Goal: Task Accomplishment & Management: Use online tool/utility

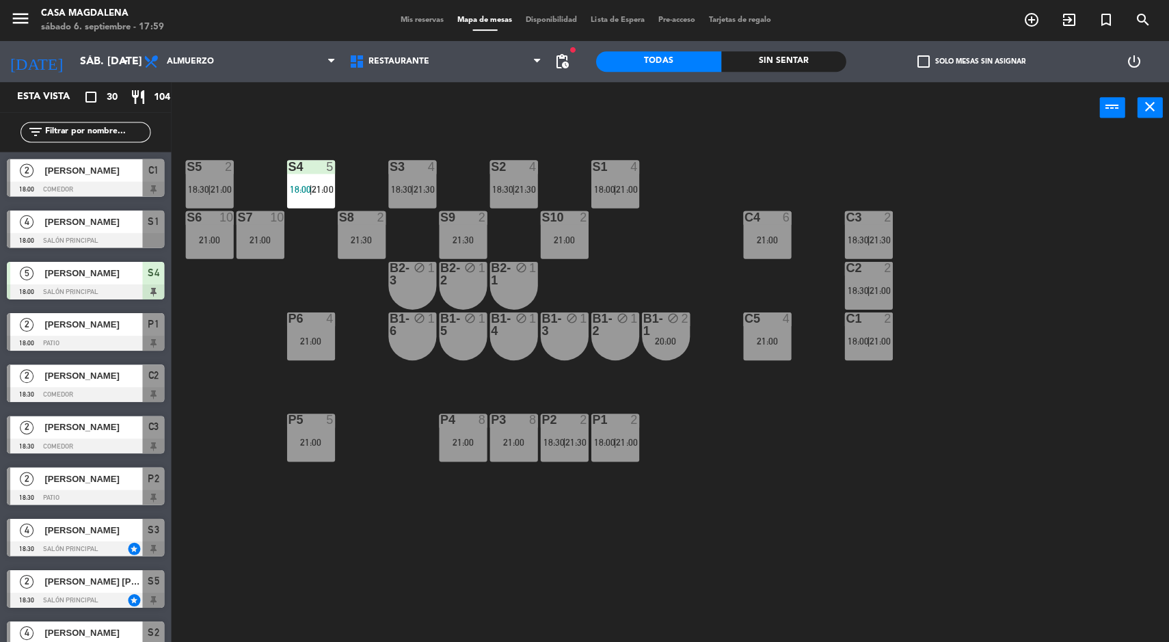
click at [205, 214] on div at bounding box center [209, 216] width 23 height 12
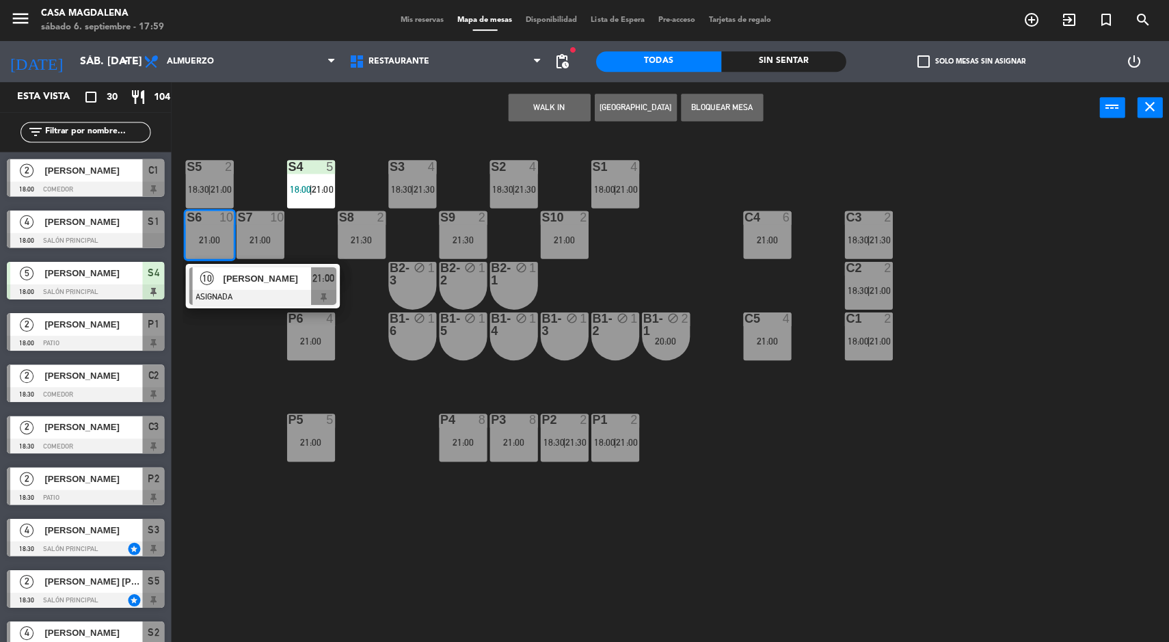
click at [288, 558] on div "S5 2 18:30 | 21:00 S4 5 18:00 | 21:00 S3 4 18:30 | 21:30 S2 4 18:30 | 21:30 S1 …" at bounding box center [675, 389] width 986 height 508
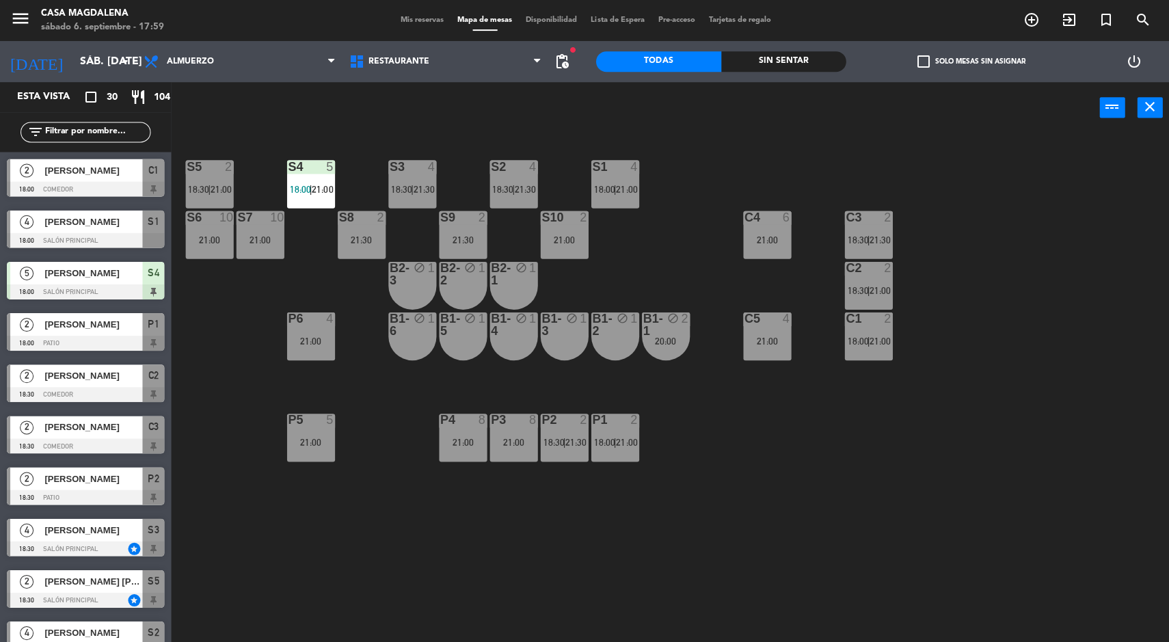
click at [379, 541] on div "S5 2 18:30 | 21:00 S4 5 18:00 | 21:00 S3 4 18:30 | 21:30 S2 4 18:30 | 21:30 S1 …" at bounding box center [675, 389] width 986 height 508
click at [780, 57] on div "Sin sentar" at bounding box center [782, 61] width 125 height 21
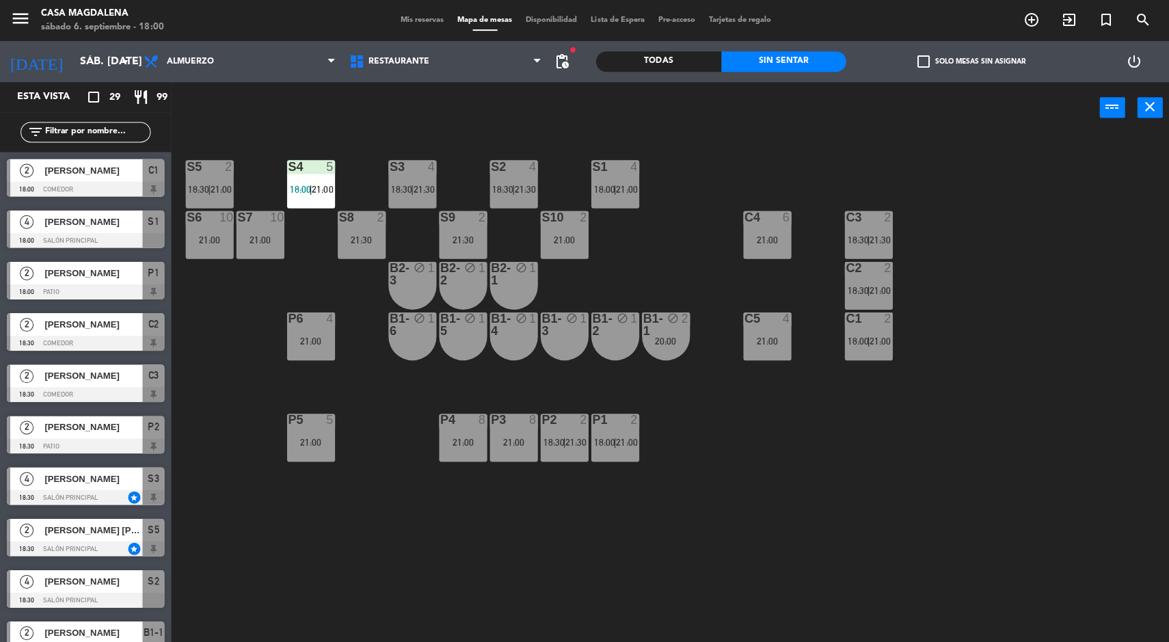
click at [314, 438] on div "21:00" at bounding box center [310, 442] width 48 height 10
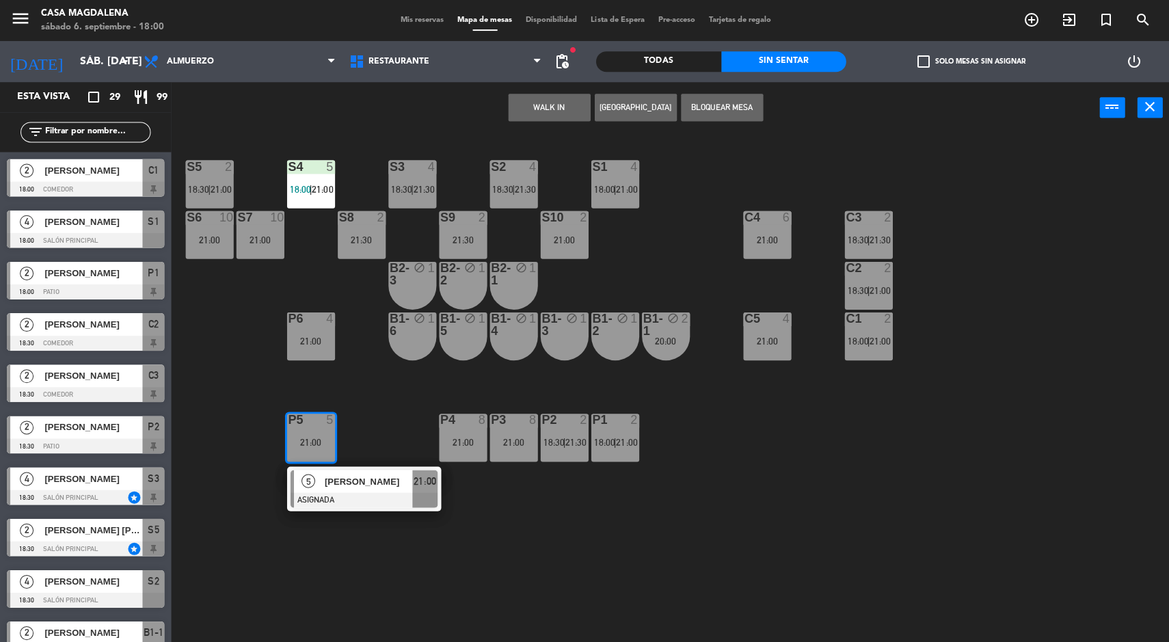
click at [558, 99] on button "WALK IN" at bounding box center [548, 107] width 82 height 27
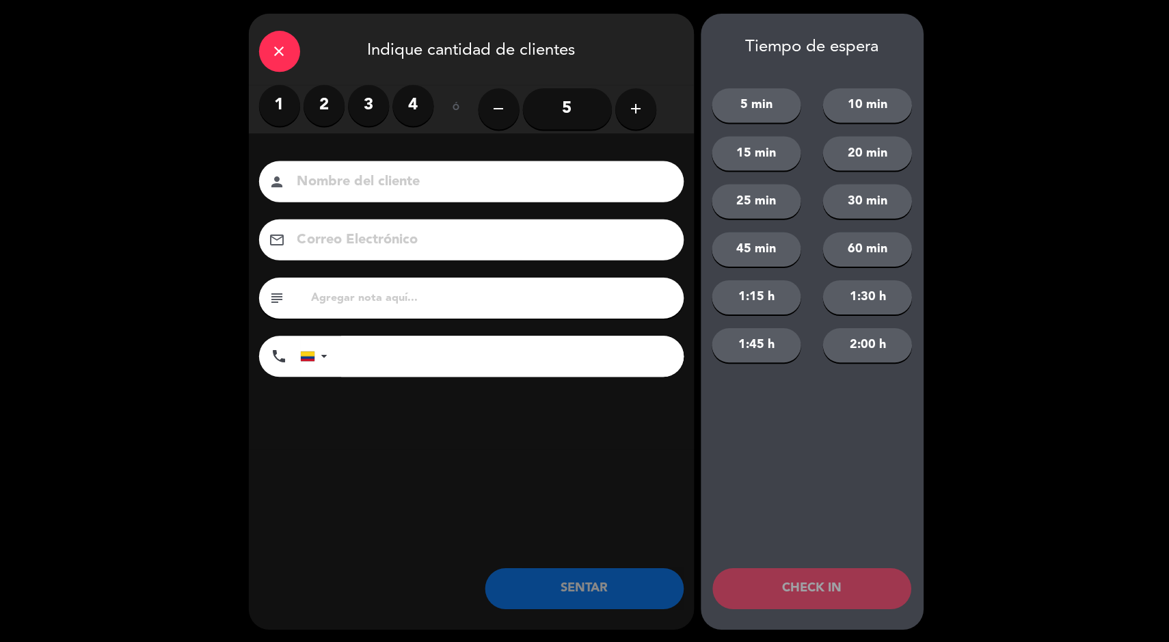
click at [295, 94] on label "1" at bounding box center [278, 105] width 41 height 41
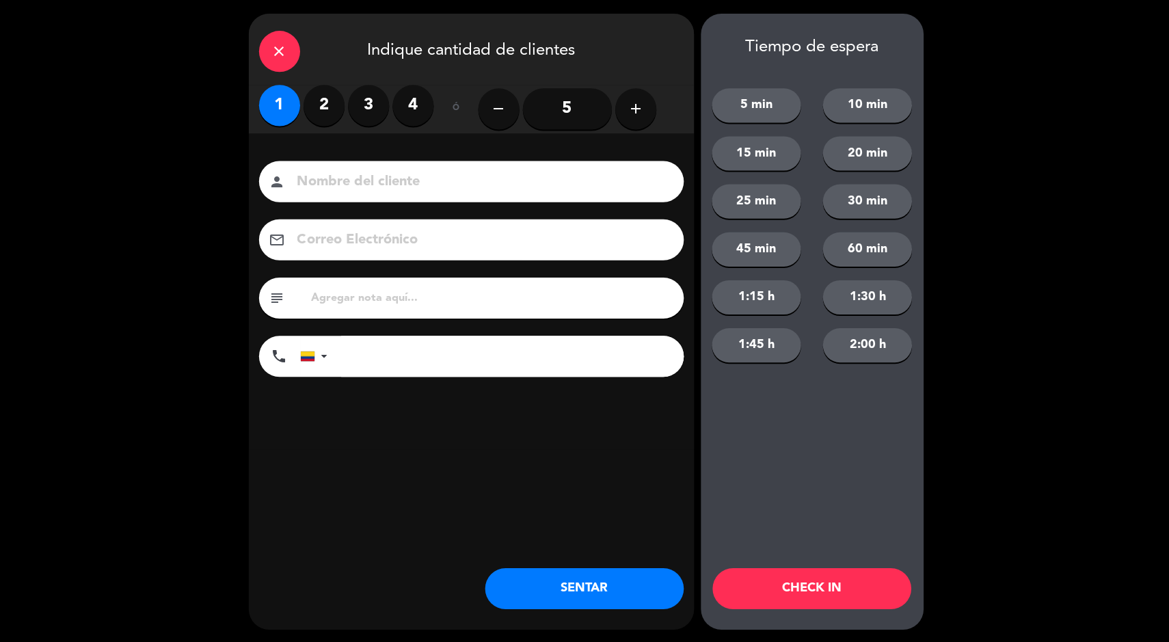
click at [328, 89] on label "2" at bounding box center [323, 105] width 41 height 41
click at [565, 573] on button "SENTAR" at bounding box center [583, 587] width 198 height 41
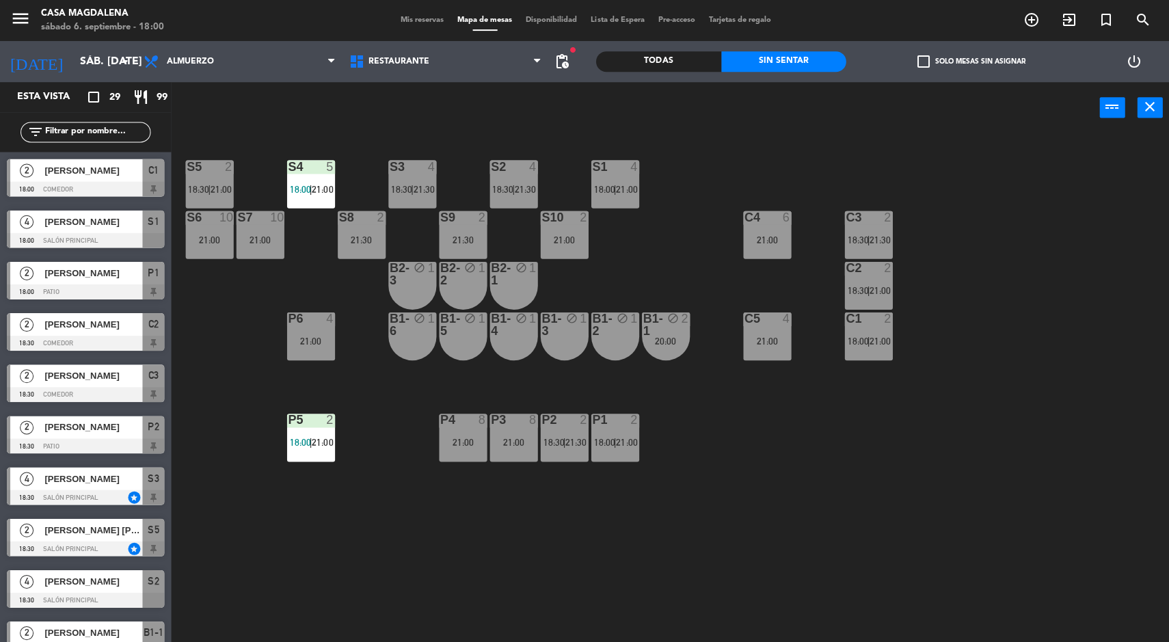
click at [46, 212] on div "[PERSON_NAME]" at bounding box center [92, 221] width 99 height 23
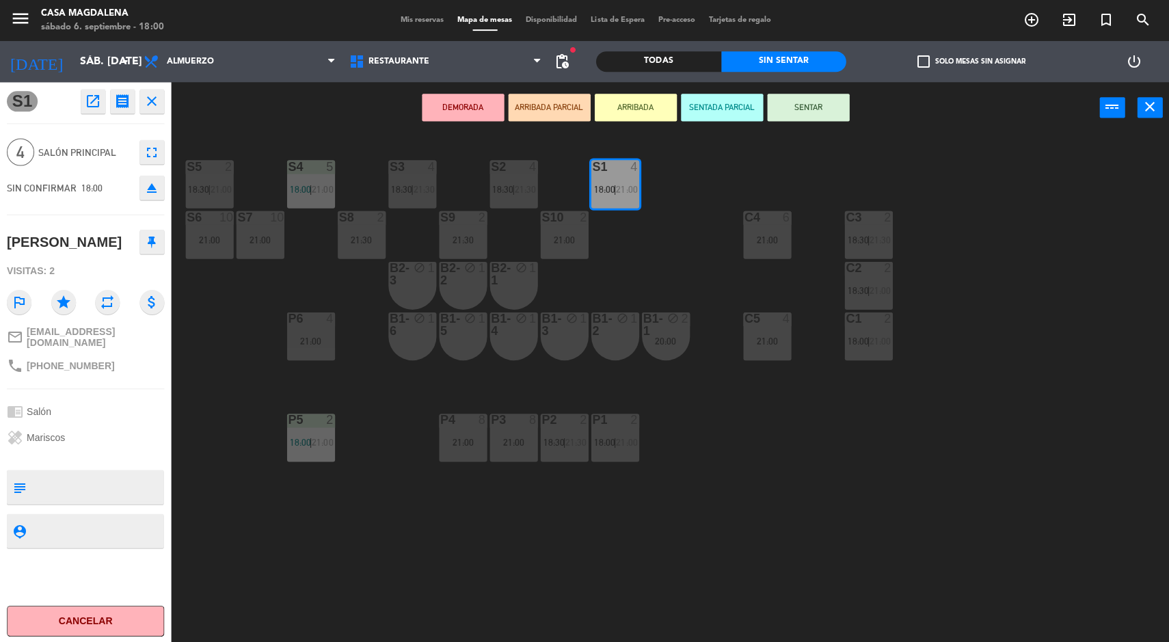
click at [839, 114] on button "SENTAR" at bounding box center [806, 107] width 82 height 27
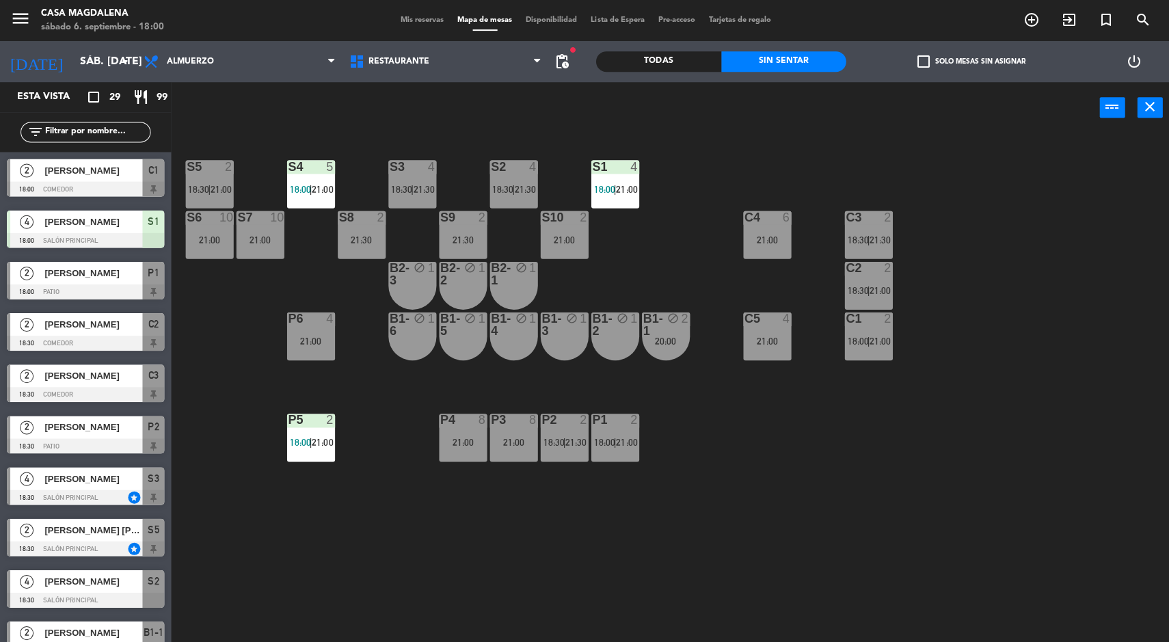
click at [629, 205] on div "S1 4 18:00 | 21:00" at bounding box center [614, 184] width 48 height 48
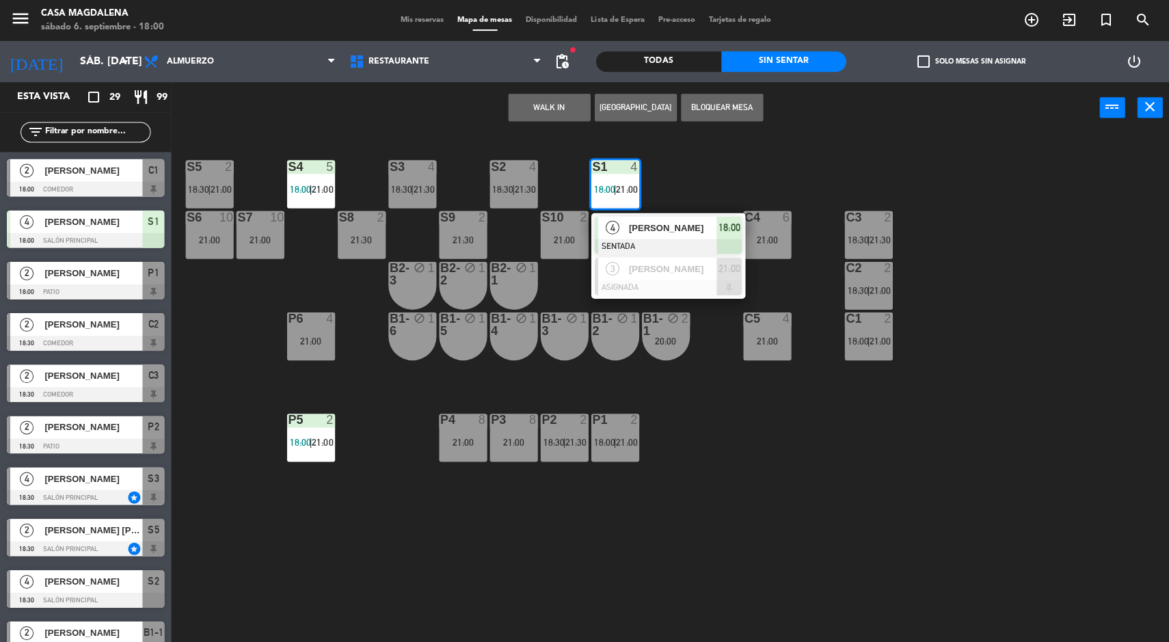
click at [690, 221] on span "[PERSON_NAME]" at bounding box center [670, 227] width 87 height 14
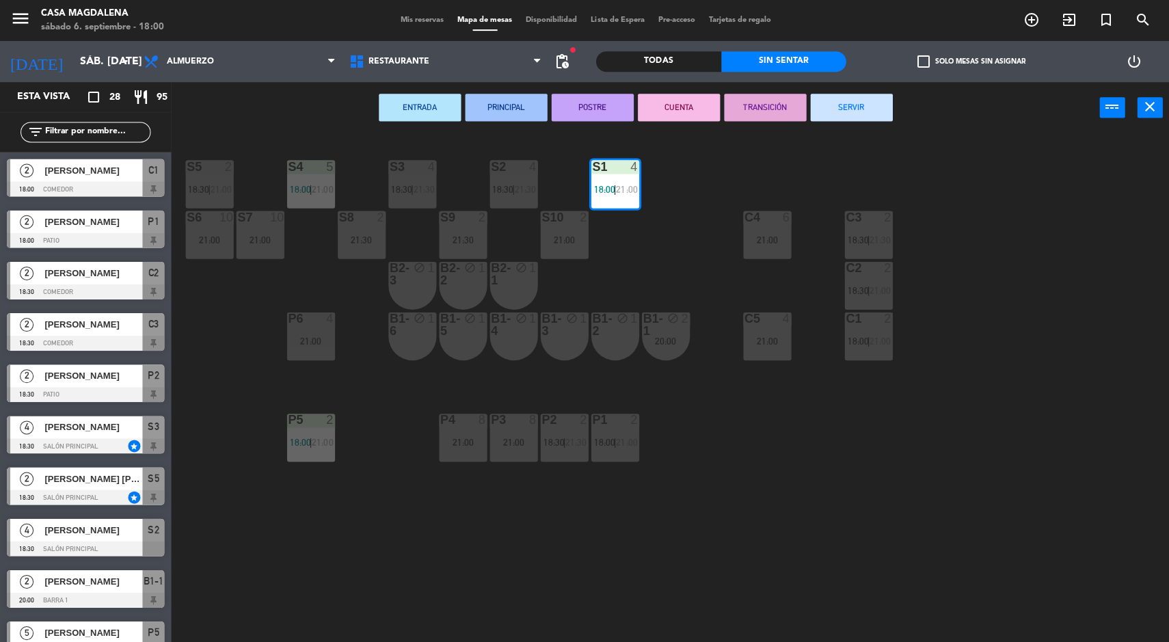
click at [994, 534] on div "S5 2 18:30 | 21:00 S4 5 18:00 | 21:00 S3 4 18:30 | 21:30 S2 4 18:30 | 21:30 S1 …" at bounding box center [675, 389] width 986 height 508
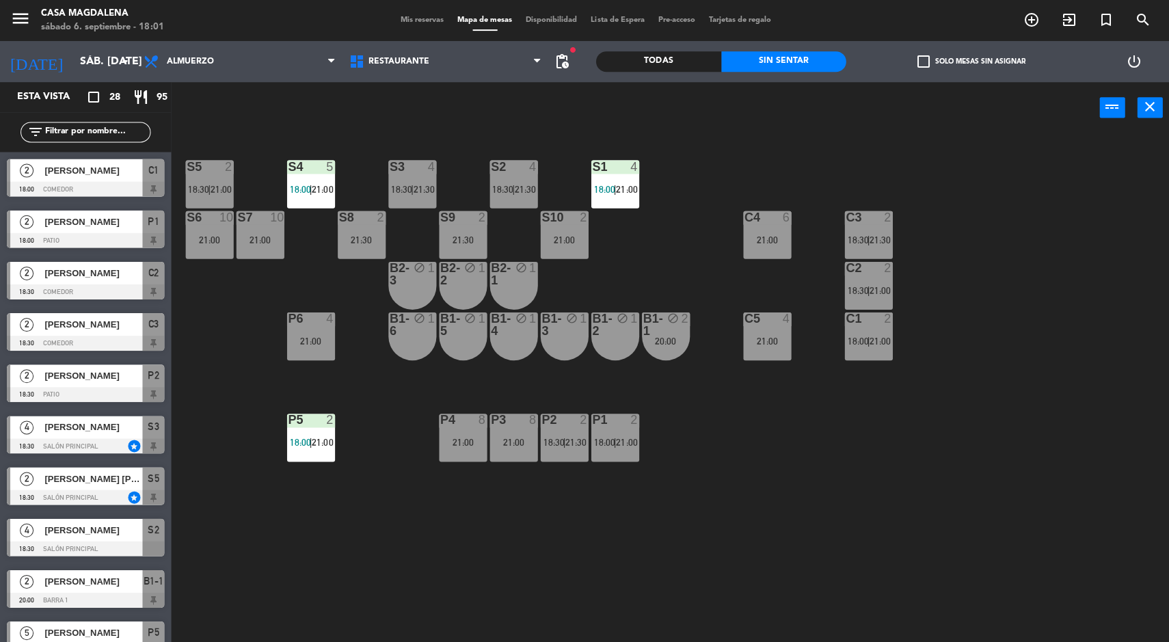
click at [1059, 521] on div "S5 2 18:30 | 21:00 S4 5 18:00 | 21:00 S3 4 18:30 | 21:30 S2 4 18:30 | 21:30 S1 …" at bounding box center [675, 389] width 986 height 508
click at [1098, 353] on div "S5 2 18:30 | 21:00 S4 5 18:00 | 21:00 S3 4 18:30 | 21:30 S2 4 18:30 | 21:30 S1 …" at bounding box center [675, 389] width 986 height 508
click at [1056, 524] on div "S5 2 18:30 | 21:00 S4 5 18:00 | 21:00 S3 4 18:30 | 21:30 S2 4 18:30 | 21:30 S1 …" at bounding box center [675, 389] width 986 height 508
click at [38, 431] on div "4" at bounding box center [26, 426] width 33 height 23
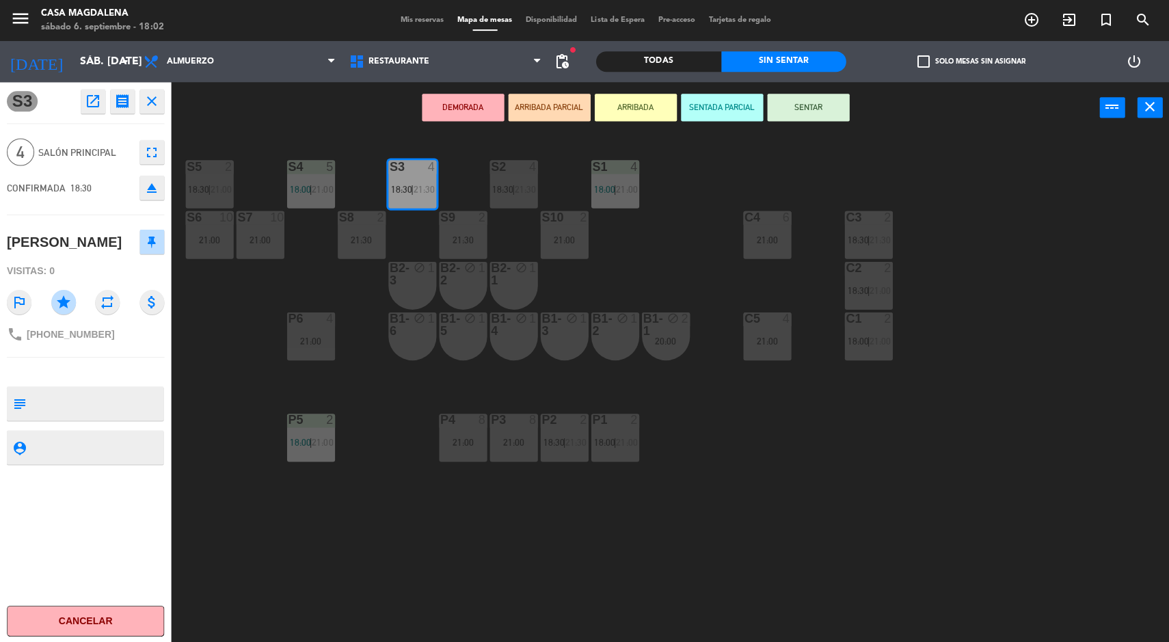
click at [804, 108] on button "SENTAR" at bounding box center [806, 107] width 82 height 27
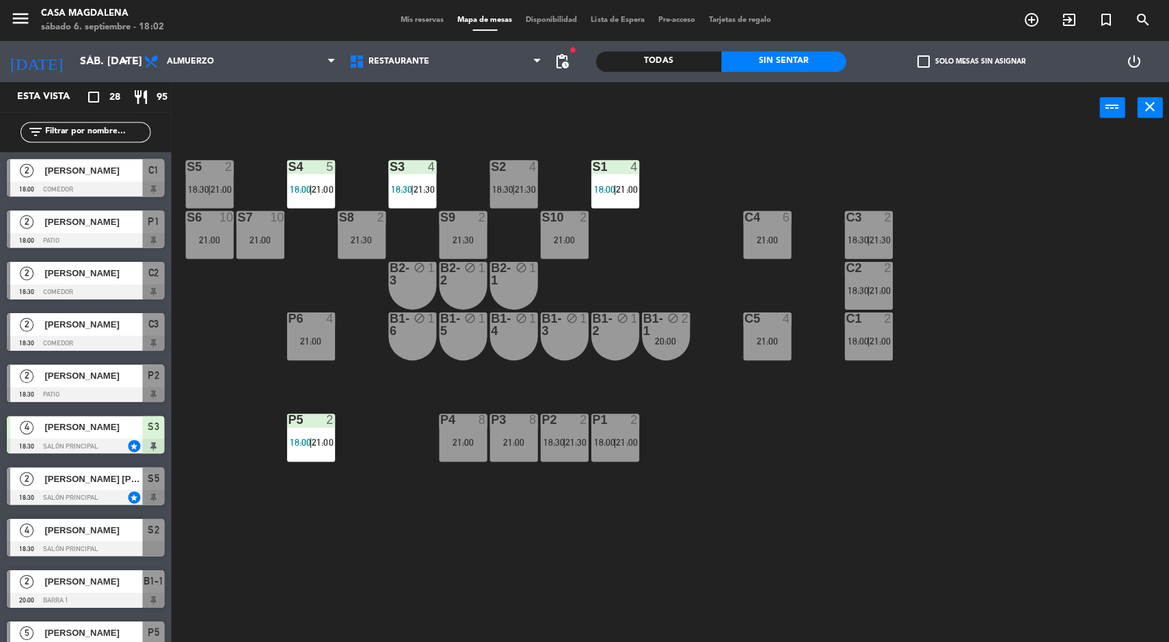
click at [969, 127] on div "power_input close" at bounding box center [634, 108] width 926 height 52
click at [439, 232] on div "S9 2 21:30" at bounding box center [462, 234] width 48 height 48
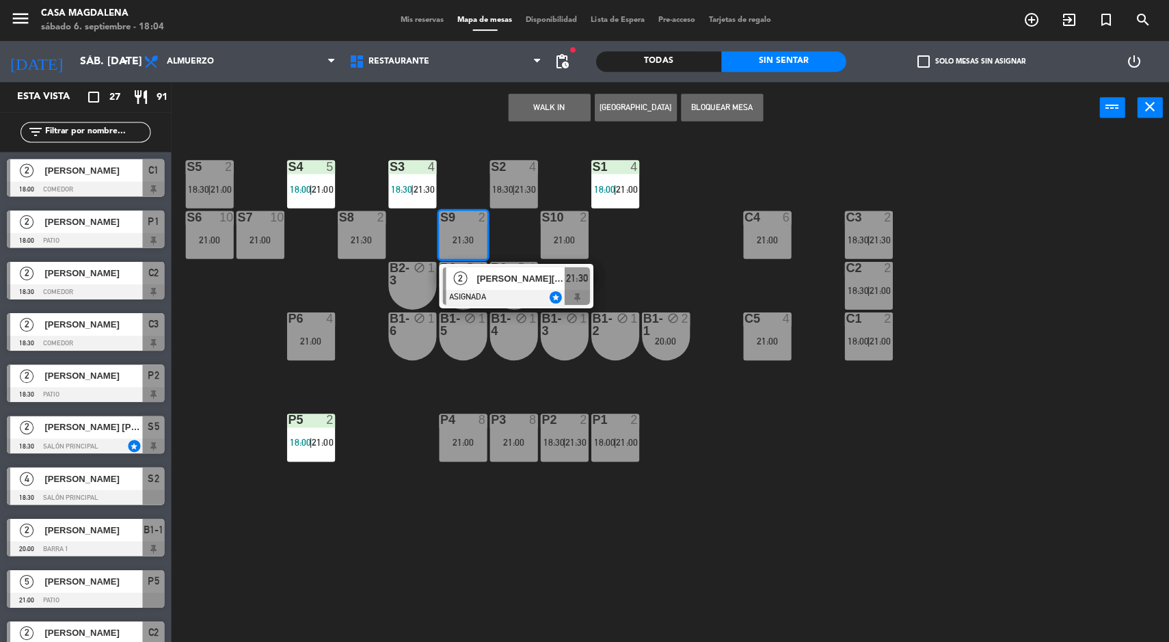
click at [1009, 497] on div "S5 2 18:30 | 21:00 S4 5 18:00 | 21:00 S3 4 18:30 | 21:30 S2 4 18:30 | 21:30 S1 …" at bounding box center [675, 389] width 986 height 508
click at [403, 169] on div at bounding box center [411, 166] width 23 height 12
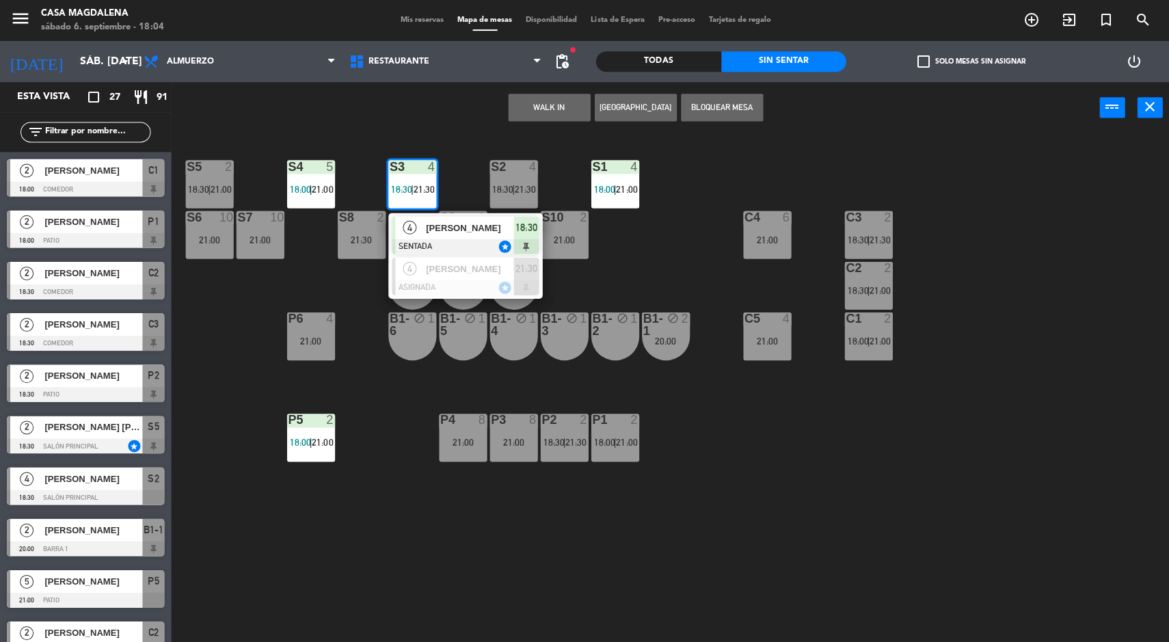
click at [443, 227] on span "[PERSON_NAME]" at bounding box center [468, 227] width 87 height 14
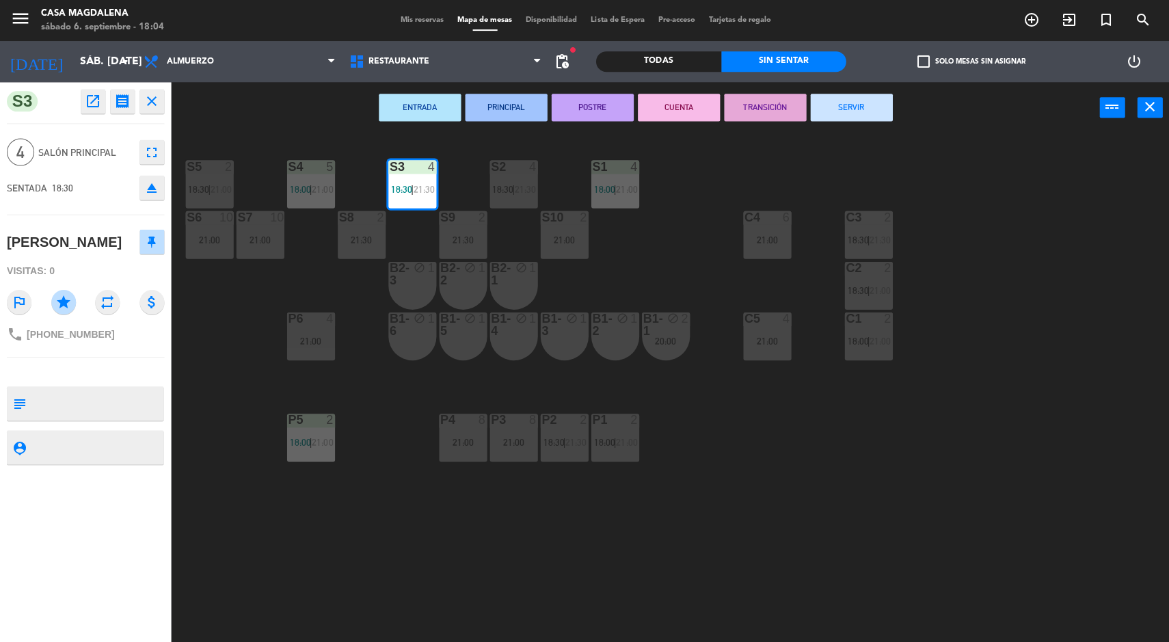
click at [1034, 450] on div "S5 2 18:30 | 21:00 S4 5 18:00 | 21:00 S3 4 18:30 | 21:30 S2 4 18:30 | 21:30 S1 …" at bounding box center [675, 389] width 986 height 508
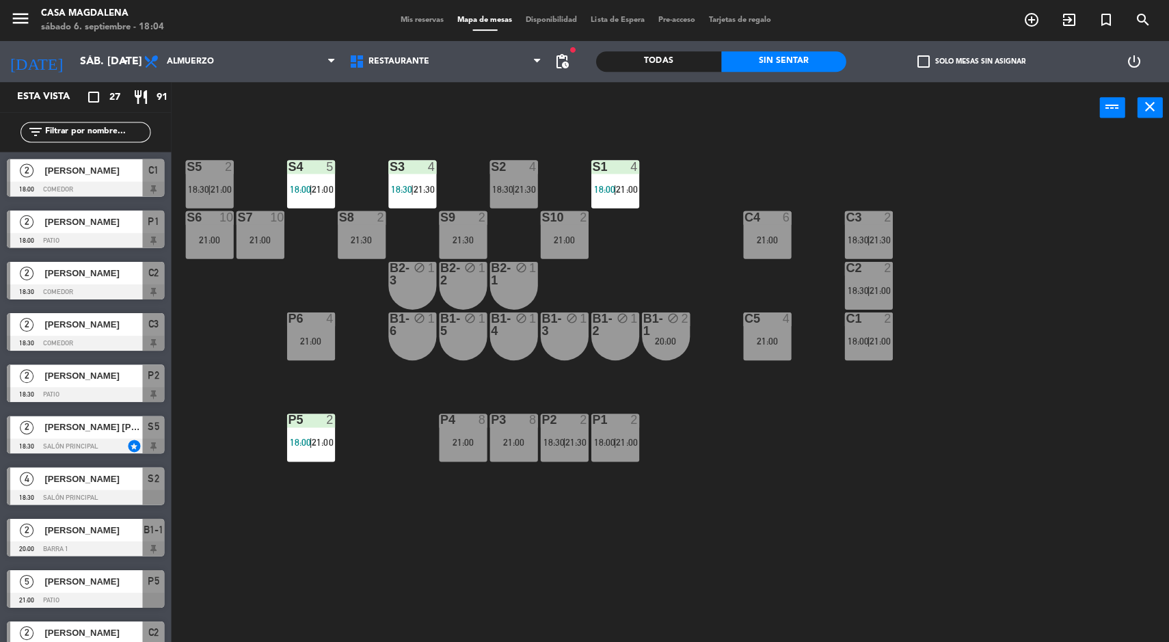
click at [288, 167] on div "S4" at bounding box center [288, 166] width 1 height 12
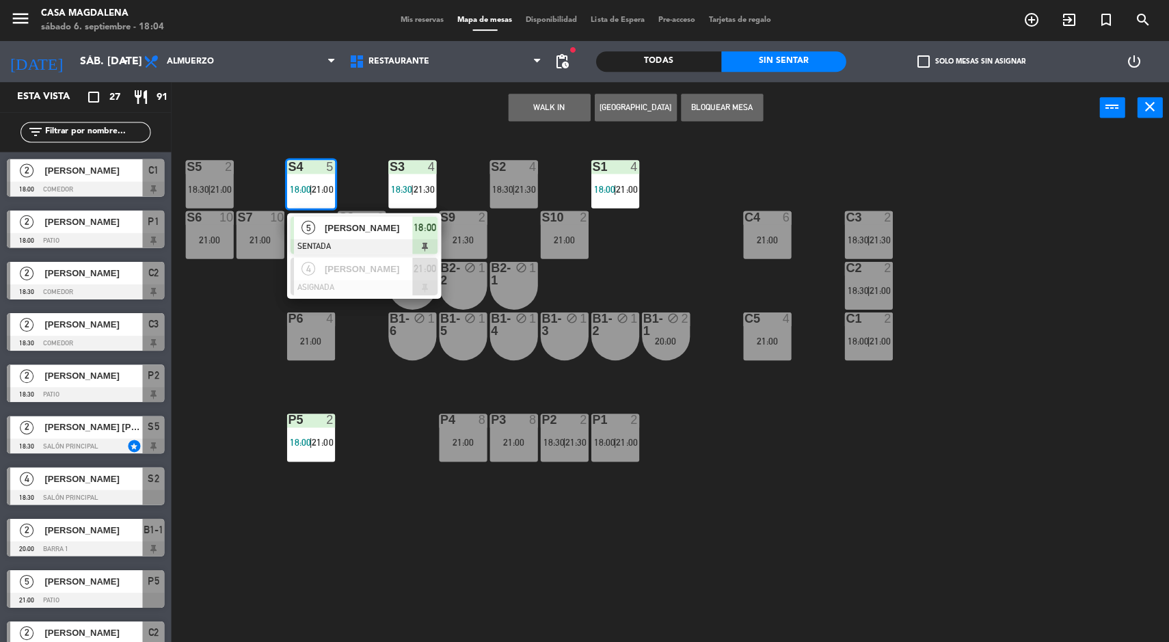
click at [1024, 479] on div "S5 2 18:30 | 21:00 S4 5 18:00 | 21:00 5 Ricardo Zapata SENTADA 18:00 4 Claudia …" at bounding box center [675, 389] width 986 height 508
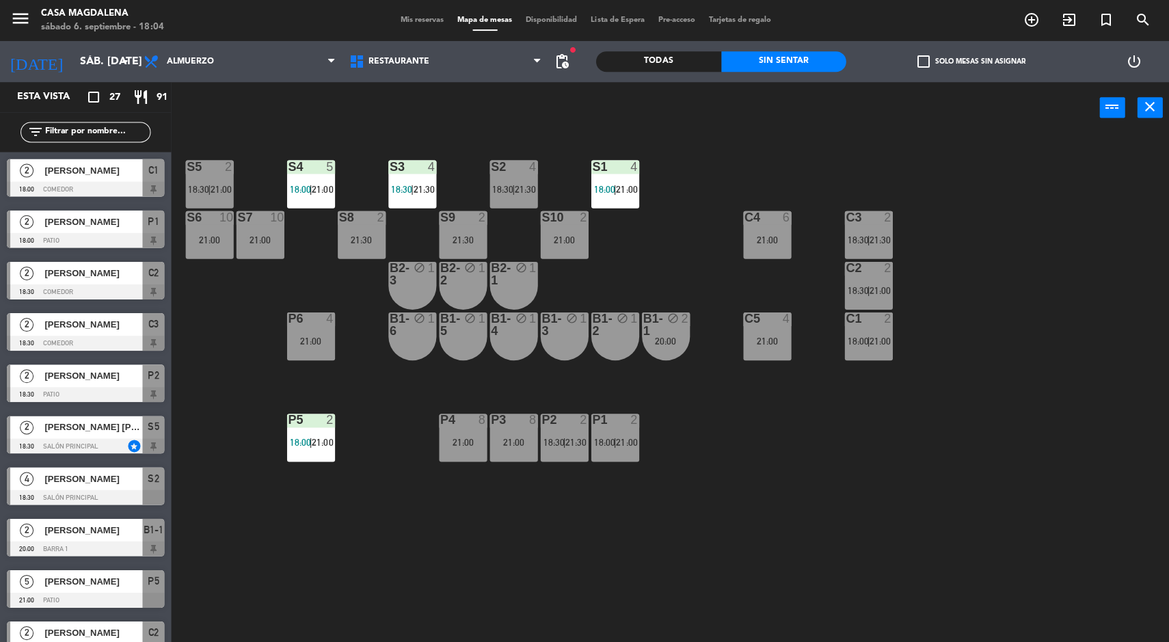
click at [535, 160] on div "4" at bounding box center [532, 166] width 8 height 12
click at [1022, 483] on div "S5 2 18:30 | 21:00 S4 5 18:00 | 21:00 S3 4 18:30 | 21:30 S2 4 18:30 | 21:30 S1 …" at bounding box center [675, 389] width 986 height 508
click at [639, 164] on div "4" at bounding box center [636, 166] width 23 height 12
click at [1027, 478] on div "S5 2 18:30 | 21:00 S4 5 18:00 | 21:00 S3 4 18:30 | 21:30 S2 4 18:30 | 21:30 S1 …" at bounding box center [675, 389] width 986 height 508
click at [1027, 467] on div "S5 2 18:30 | 21:00 S4 5 18:00 | 21:00 S3 4 18:30 | 21:30 S2 4 18:30 | 21:30 S1 …" at bounding box center [675, 389] width 986 height 508
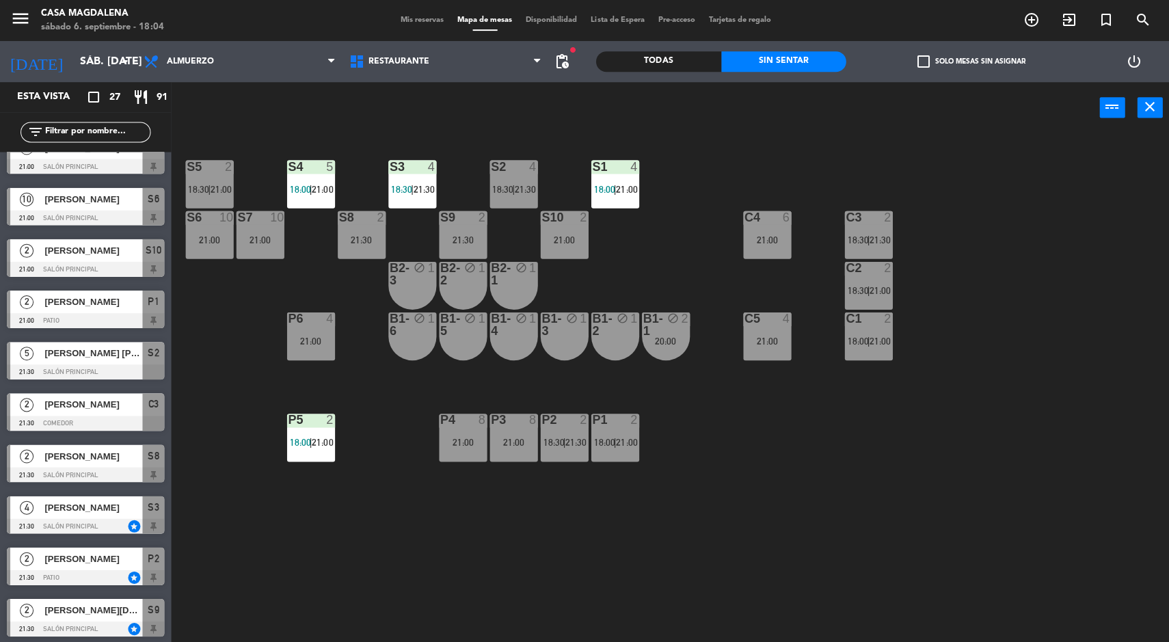
scroll to position [895, 0]
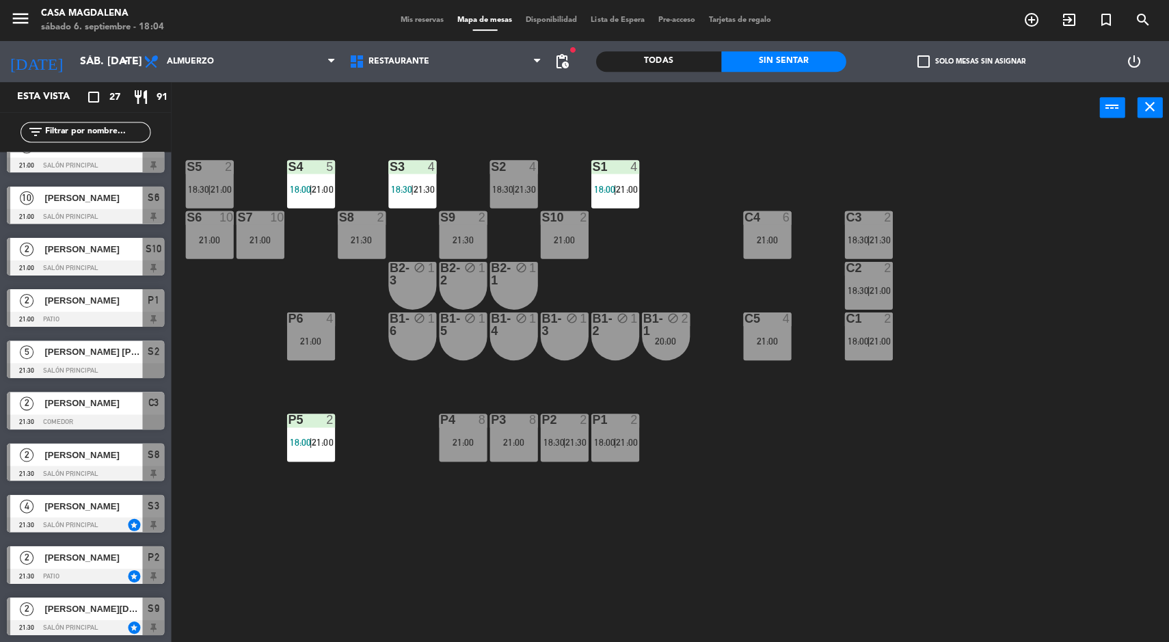
click at [135, 359] on div "[PERSON_NAME] [PERSON_NAME]" at bounding box center [92, 351] width 99 height 23
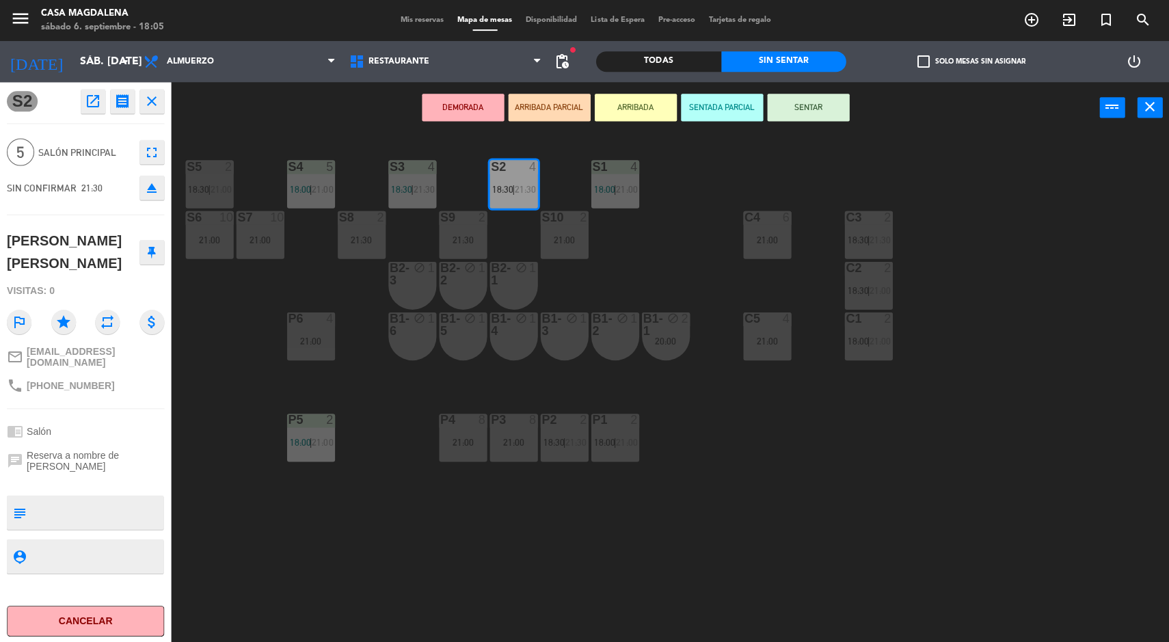
click at [920, 390] on div "S5 2 18:30 | 21:00 S4 5 18:00 | 21:00 S3 4 18:30 | 21:30 S2 4 18:30 | 21:30 S1 …" at bounding box center [675, 389] width 986 height 508
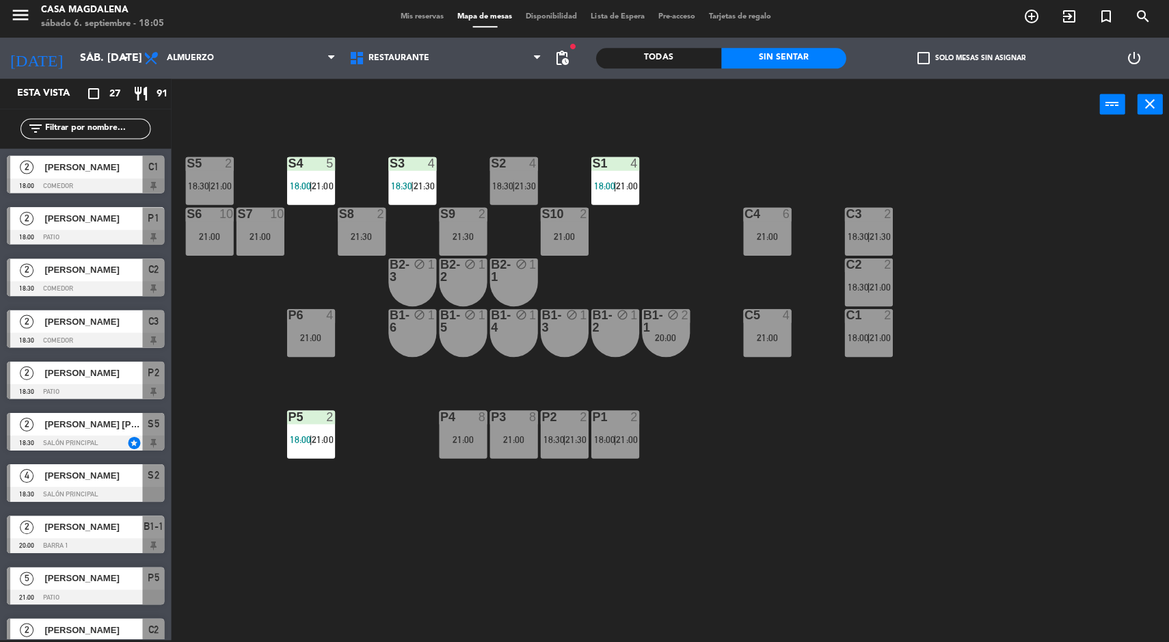
scroll to position [182, 0]
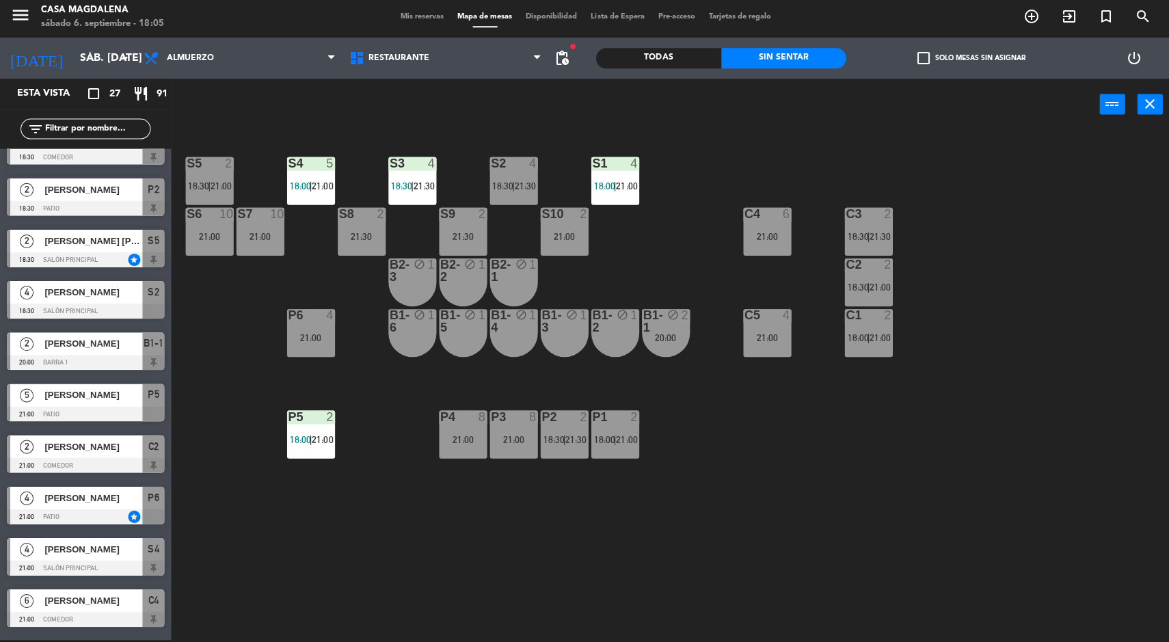
click at [72, 59] on input "sáb. [DATE]" at bounding box center [144, 59] width 144 height 27
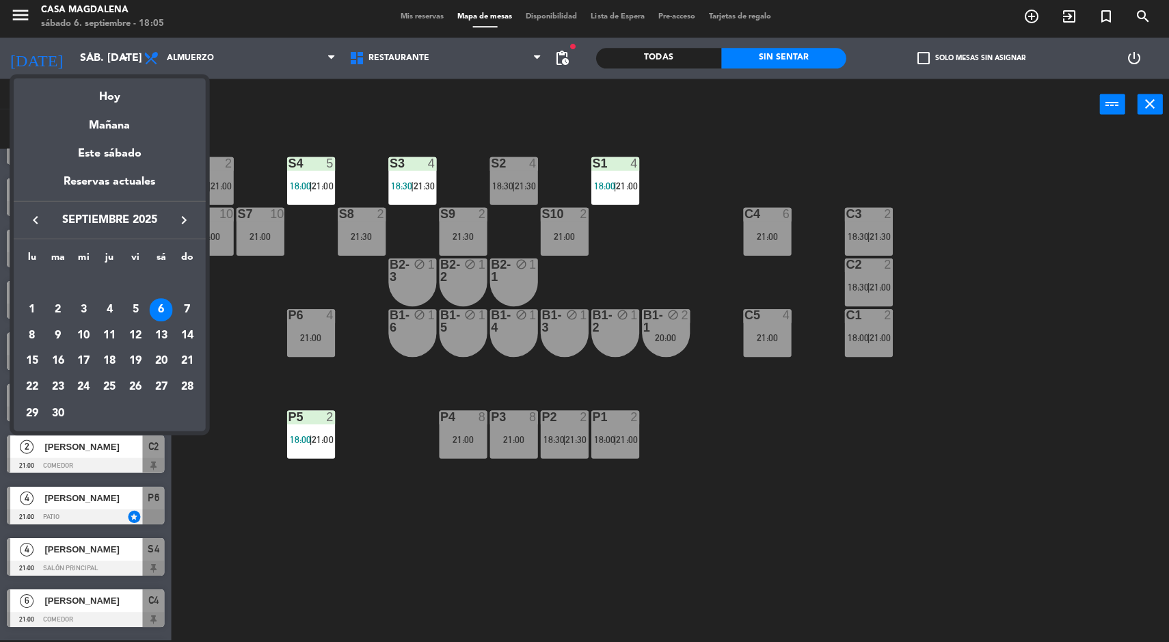
click at [185, 386] on div "28" at bounding box center [186, 387] width 23 height 23
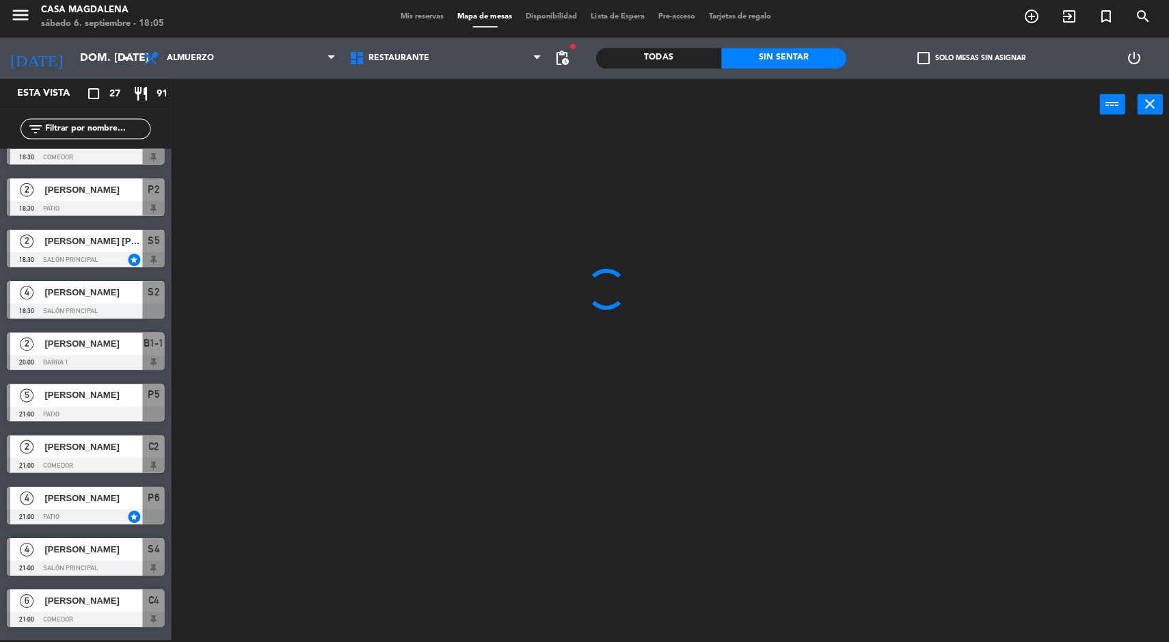
click at [90, 52] on input "dom. 28 sep." at bounding box center [144, 59] width 144 height 27
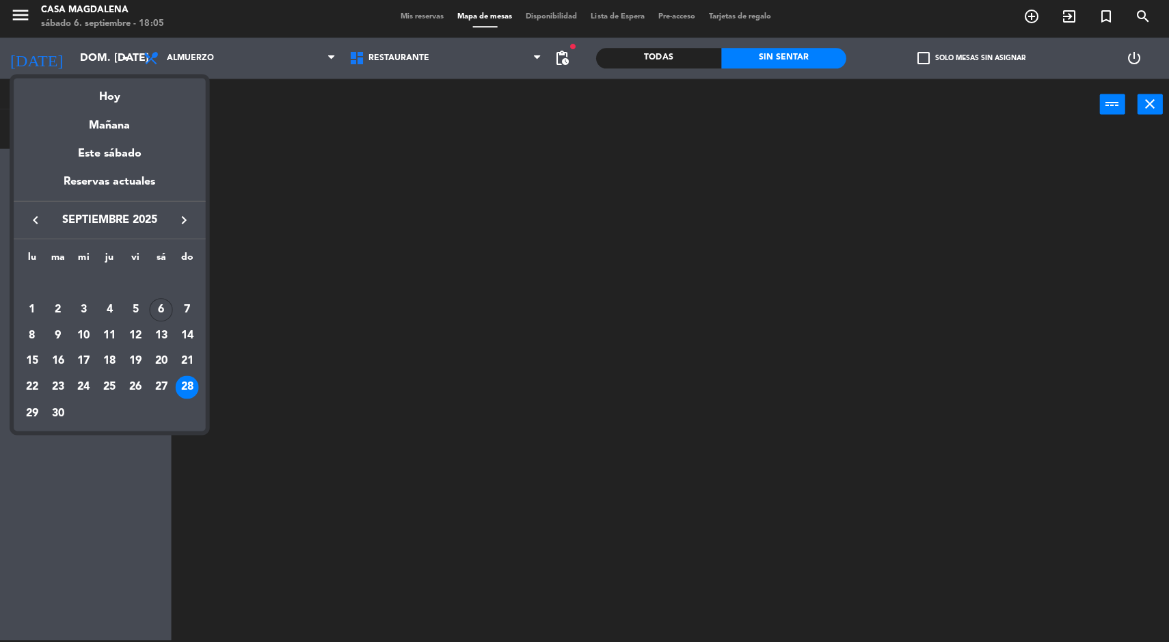
scroll to position [0, 0]
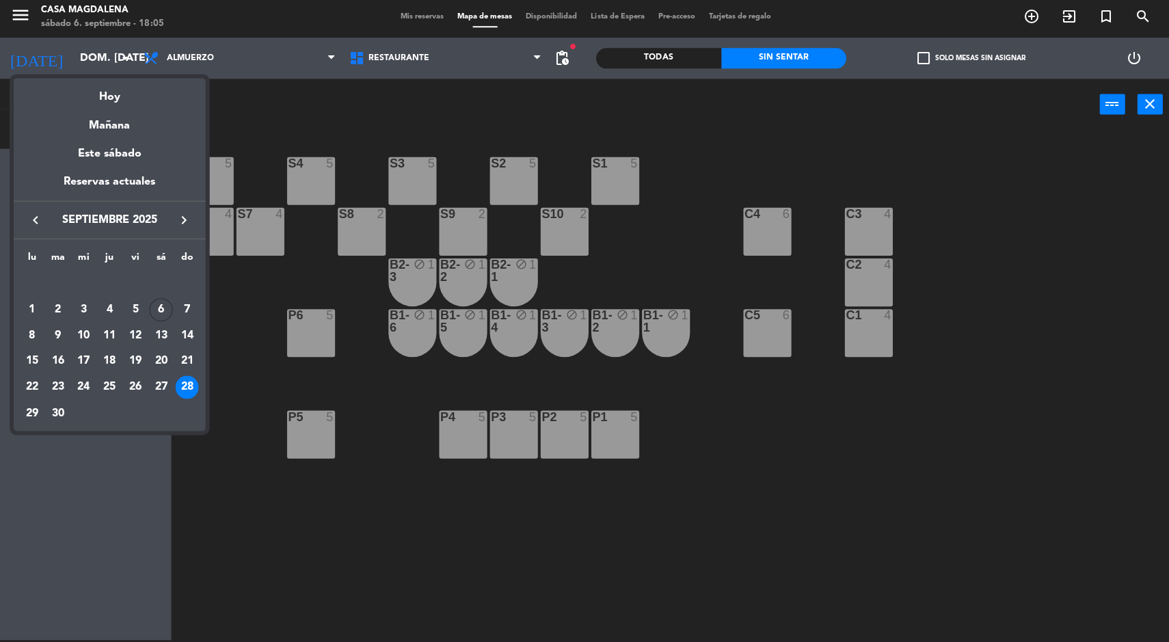
click at [135, 359] on div "19" at bounding box center [135, 361] width 23 height 23
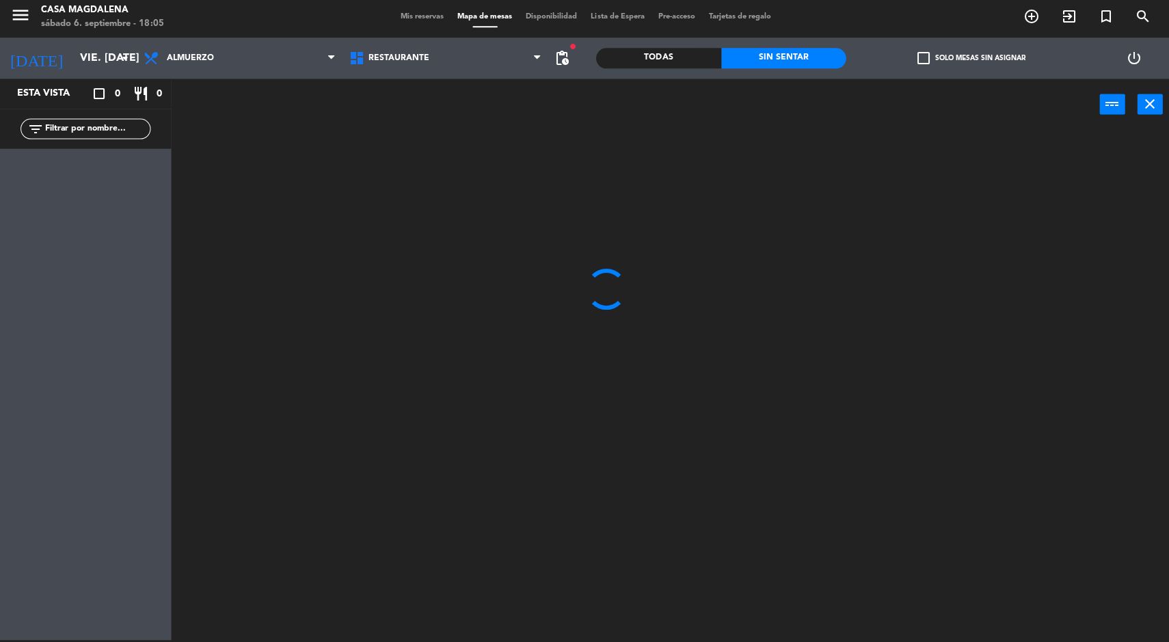
click at [72, 57] on input "vie. 19 sep." at bounding box center [144, 59] width 144 height 27
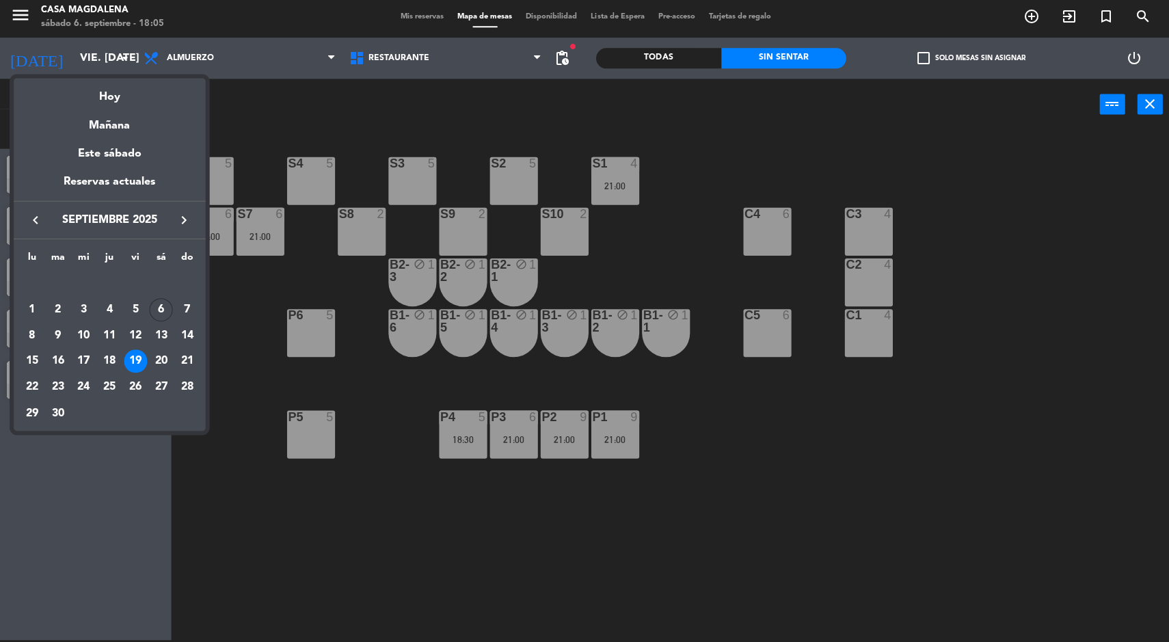
click at [161, 362] on div "20" at bounding box center [160, 361] width 23 height 23
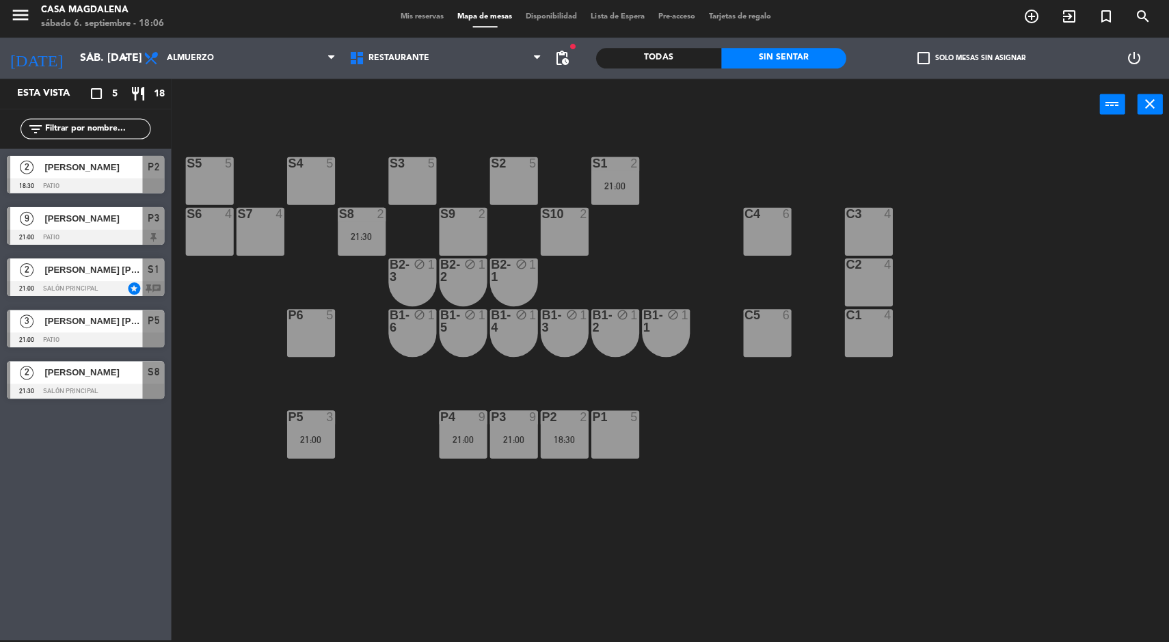
click at [72, 46] on input "sáb. 20 sep." at bounding box center [144, 59] width 144 height 27
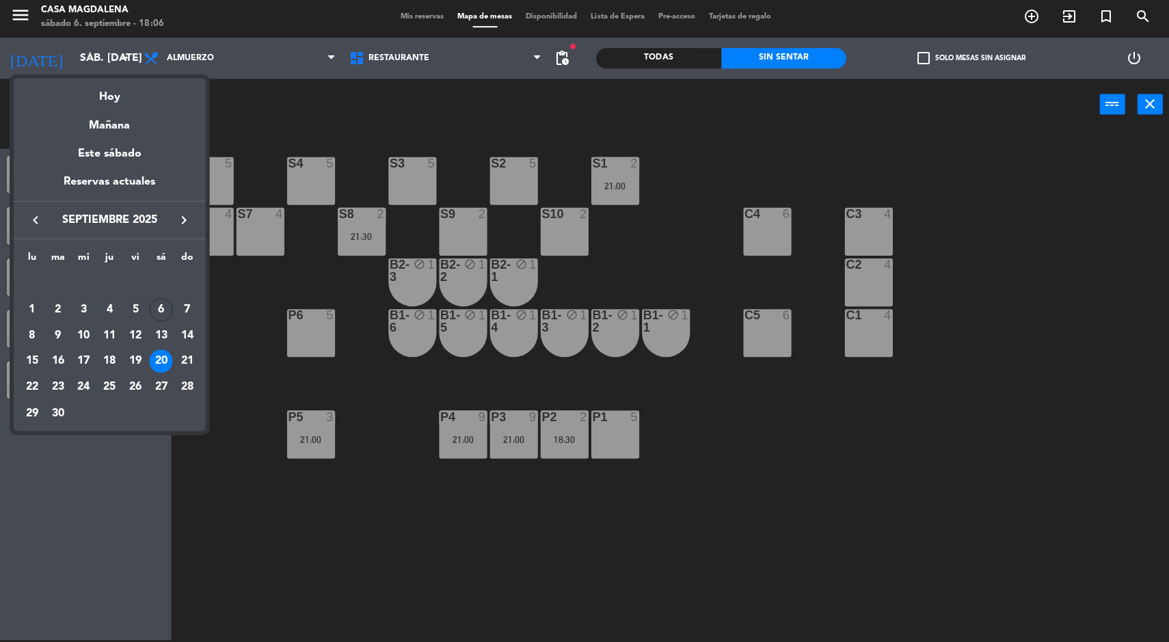
click at [131, 111] on div "Mañana" at bounding box center [109, 121] width 191 height 28
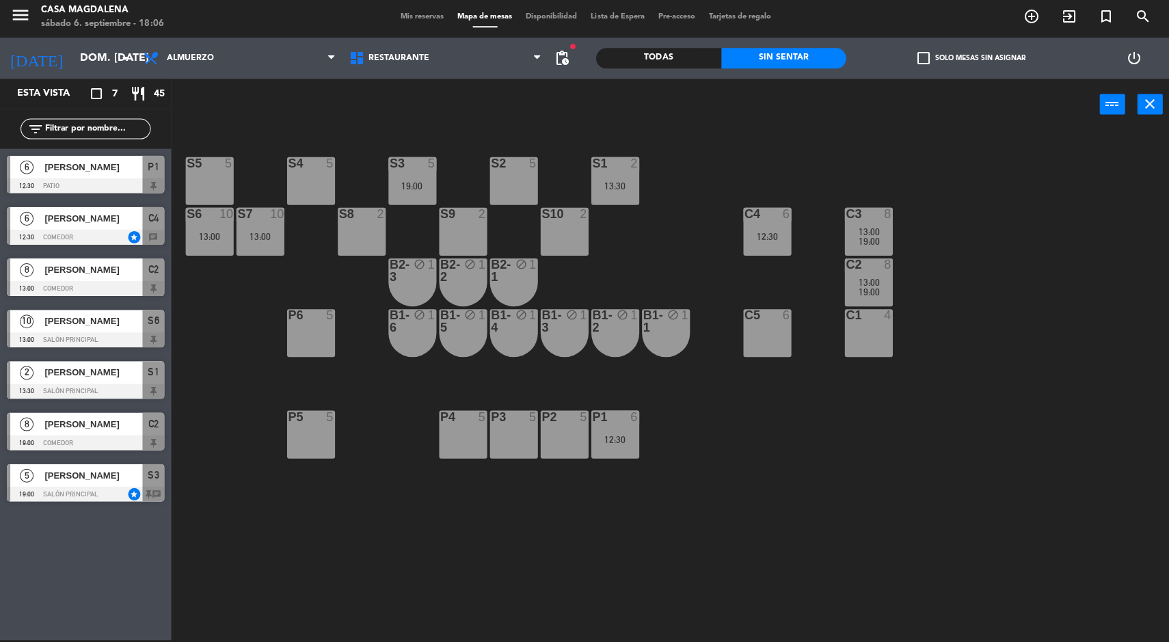
click at [73, 55] on input "dom. 7 sep." at bounding box center [144, 59] width 144 height 27
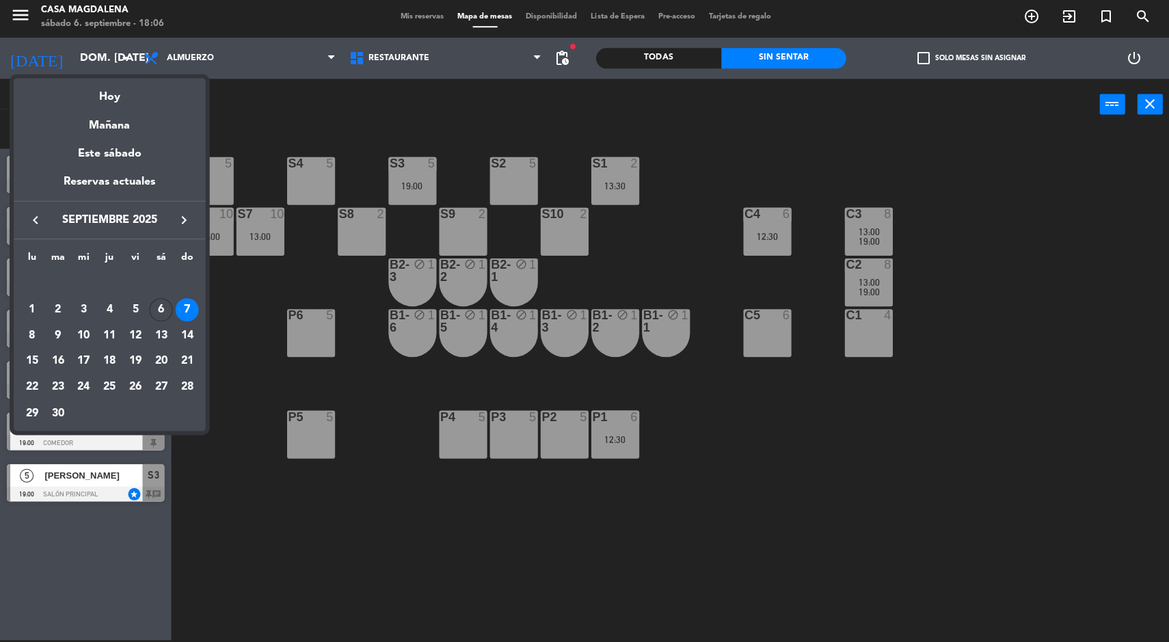
click at [116, 72] on div "semana que viene esta semana semana previa misma semana del año anterior Hoy Ma…" at bounding box center [109, 251] width 191 height 359
click at [74, 60] on div at bounding box center [584, 321] width 1169 height 642
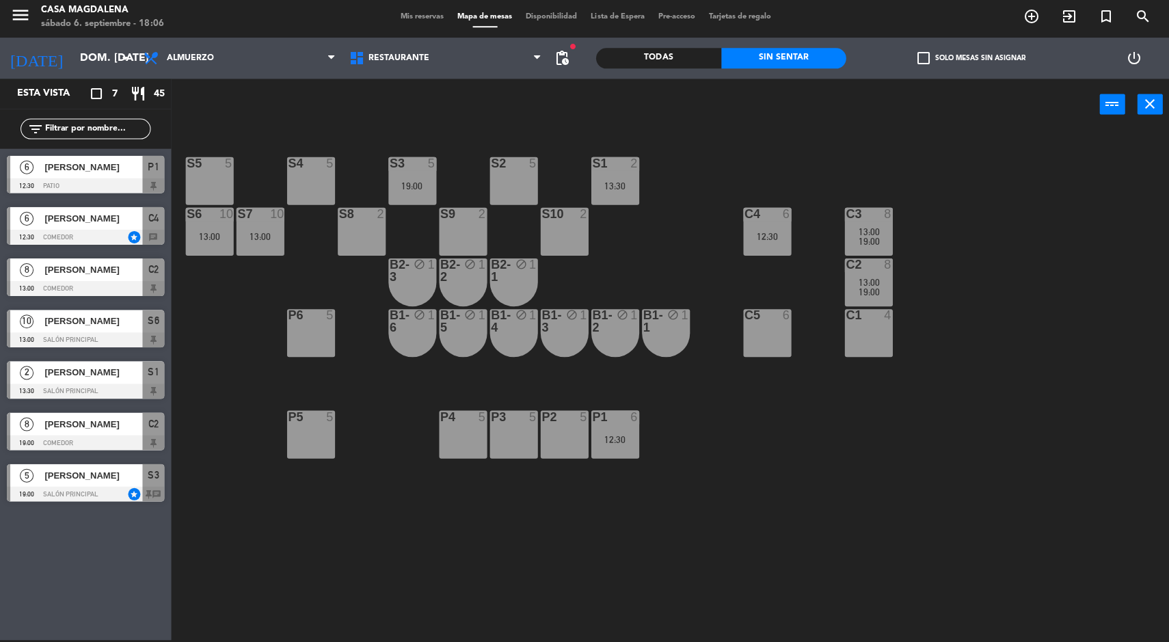
click at [87, 59] on input "dom. 7 sep." at bounding box center [144, 59] width 144 height 27
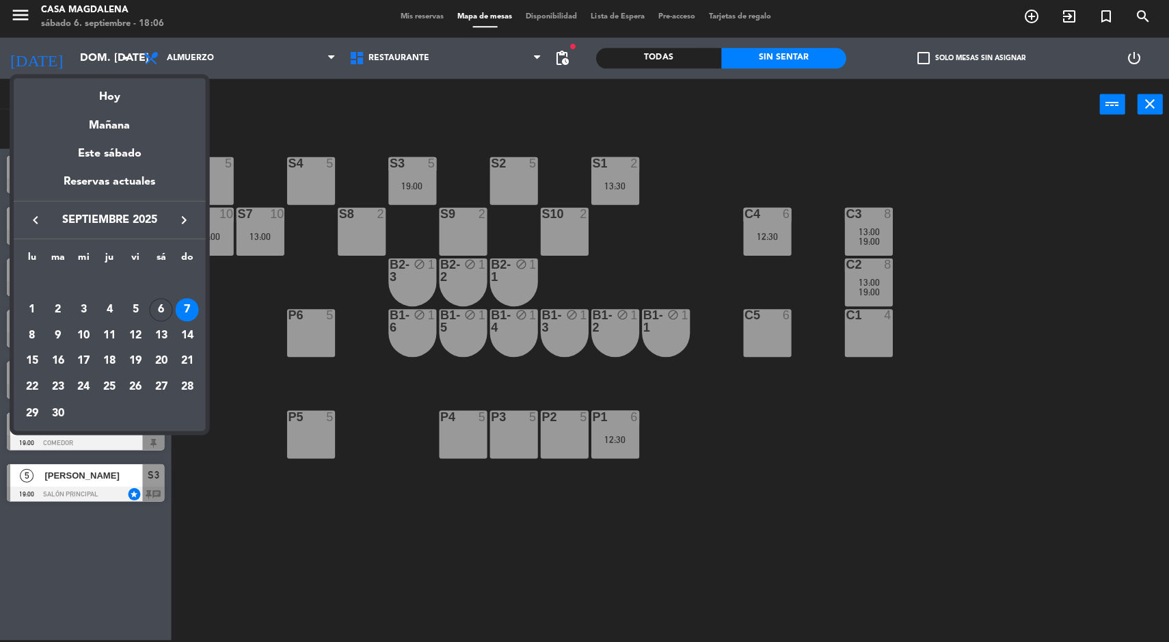
click at [111, 99] on div "Hoy" at bounding box center [109, 93] width 191 height 28
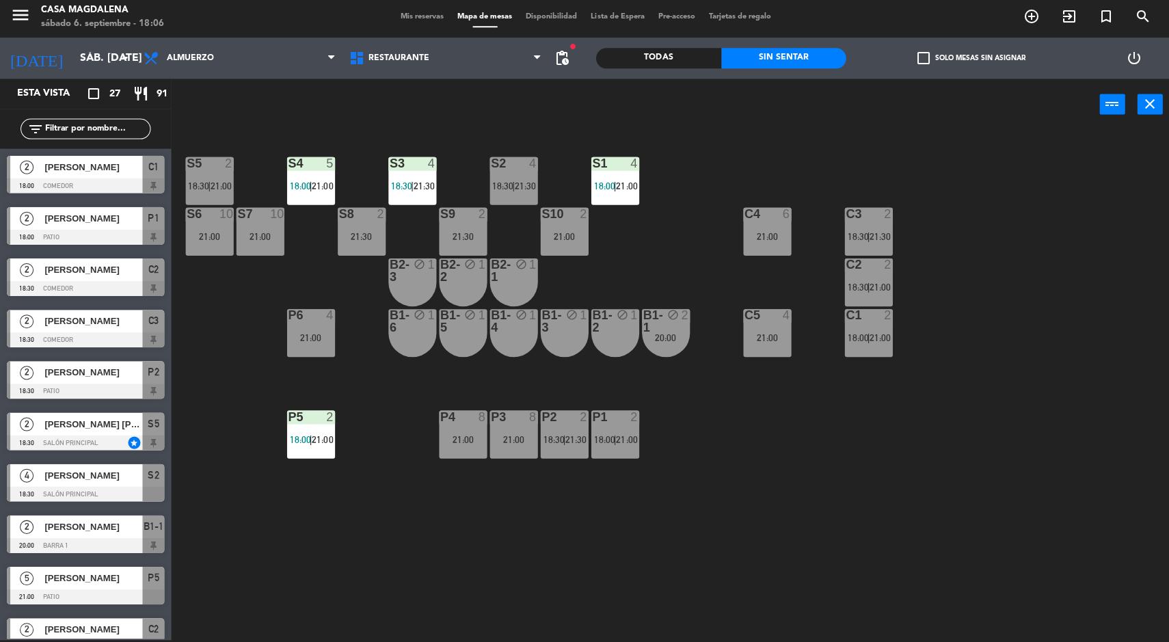
click at [72, 57] on input "sáb. [DATE]" at bounding box center [144, 59] width 144 height 27
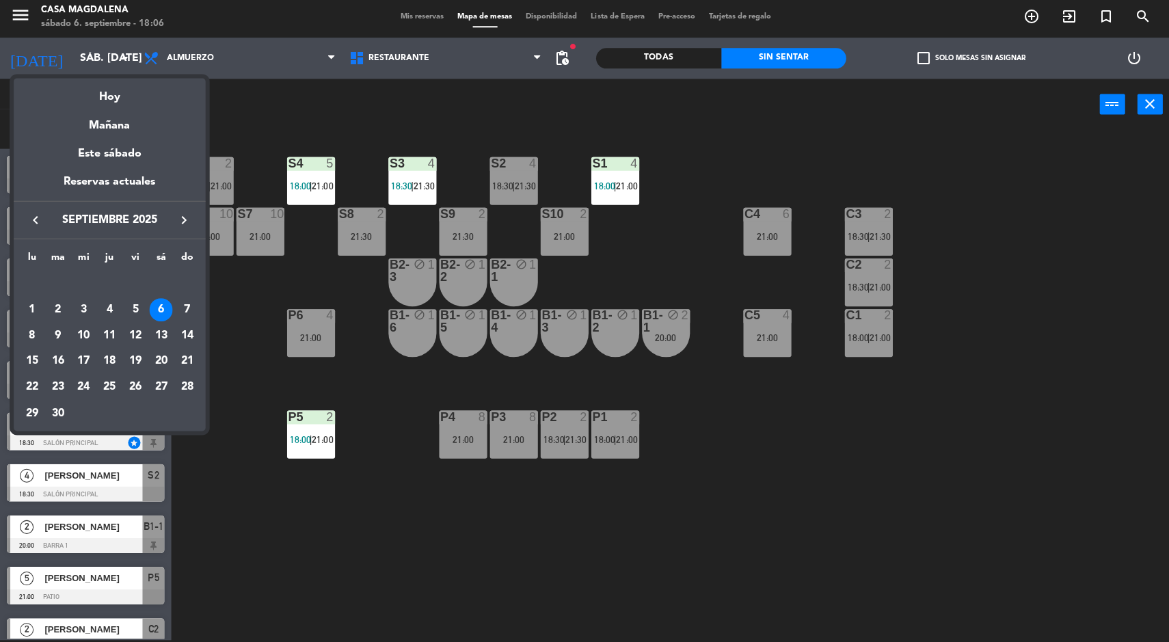
click at [85, 122] on div "Mañana" at bounding box center [109, 121] width 191 height 28
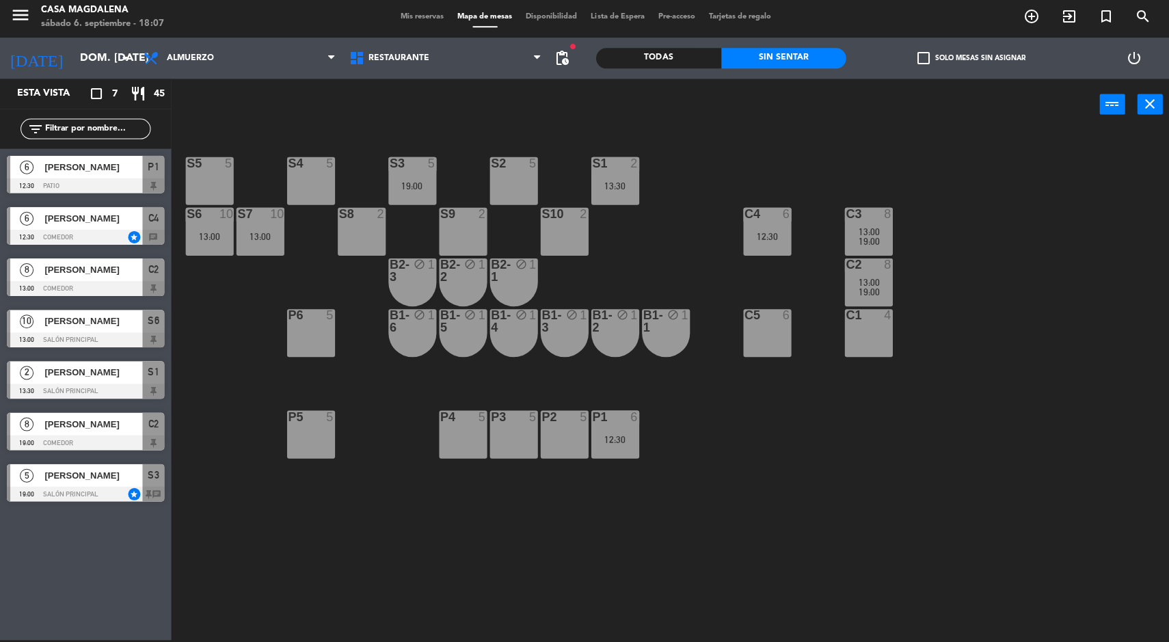
click at [72, 54] on input "dom. 7 sep." at bounding box center [144, 59] width 144 height 27
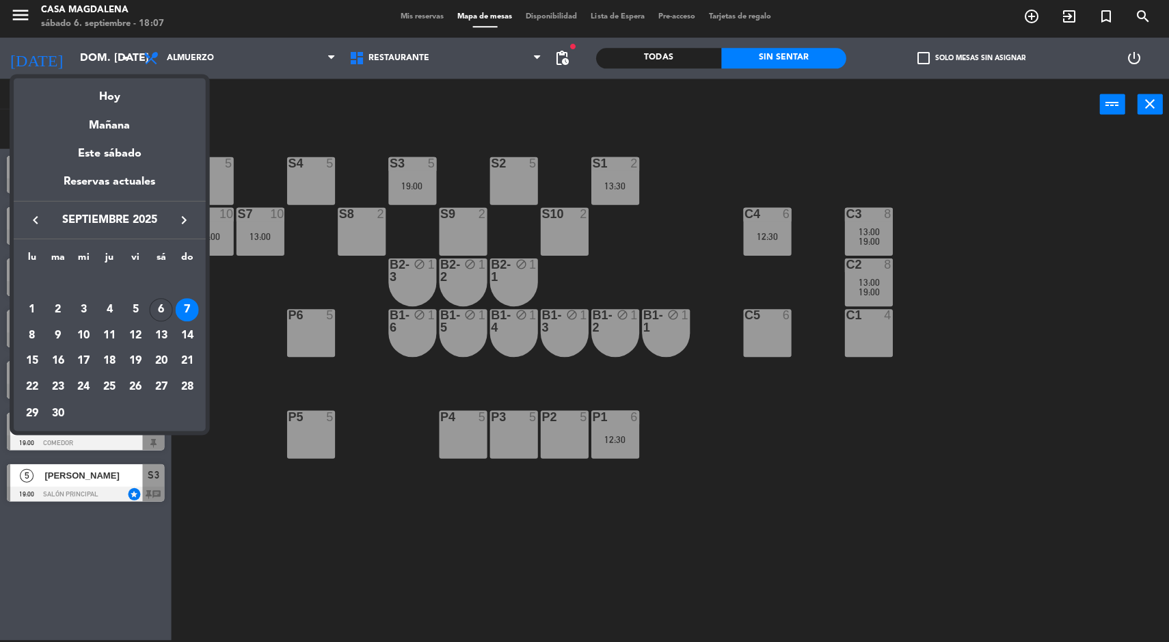
click at [89, 103] on div "Hoy" at bounding box center [109, 93] width 191 height 28
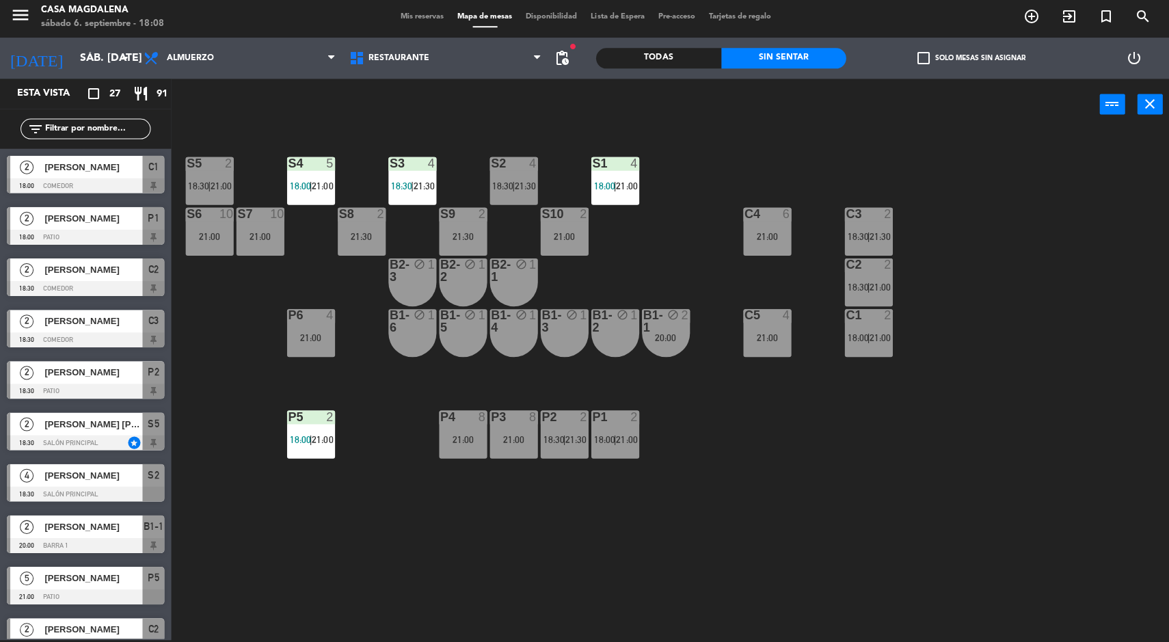
click at [72, 47] on input "sáb. [DATE]" at bounding box center [144, 59] width 144 height 27
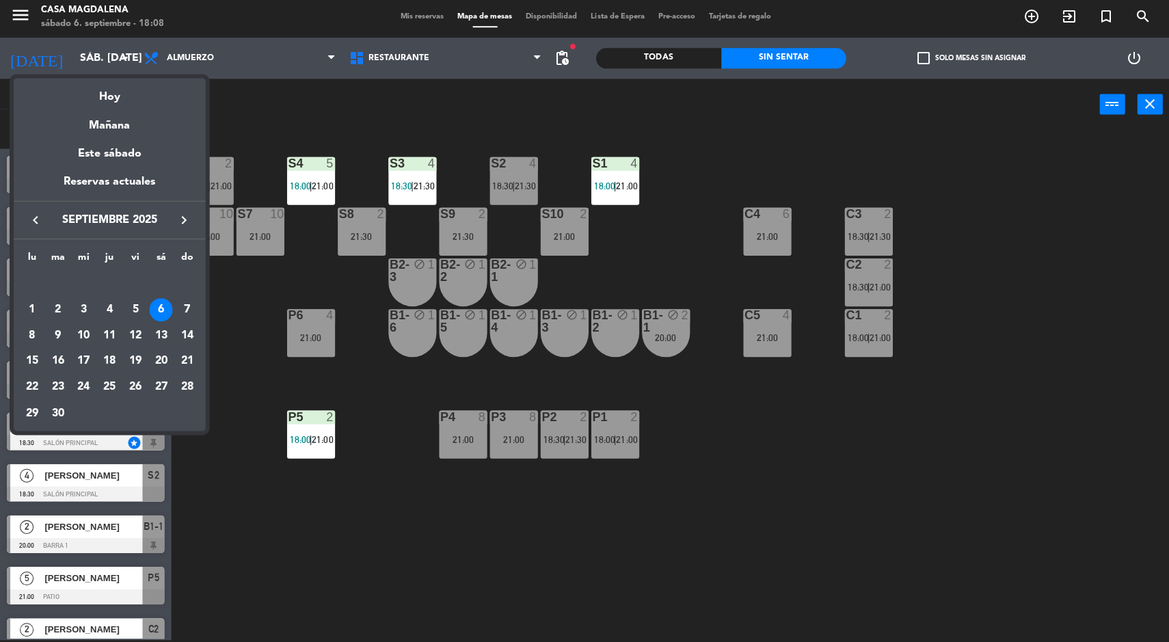
click at [92, 131] on div "Mañana" at bounding box center [109, 121] width 191 height 28
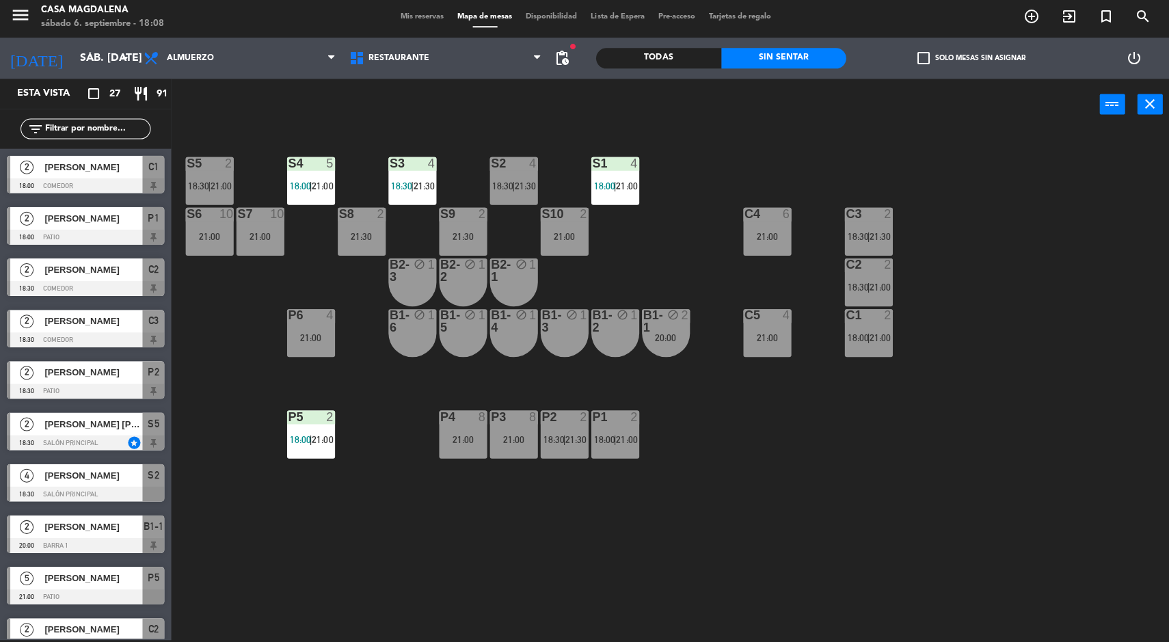
type input "dom. 7 sep."
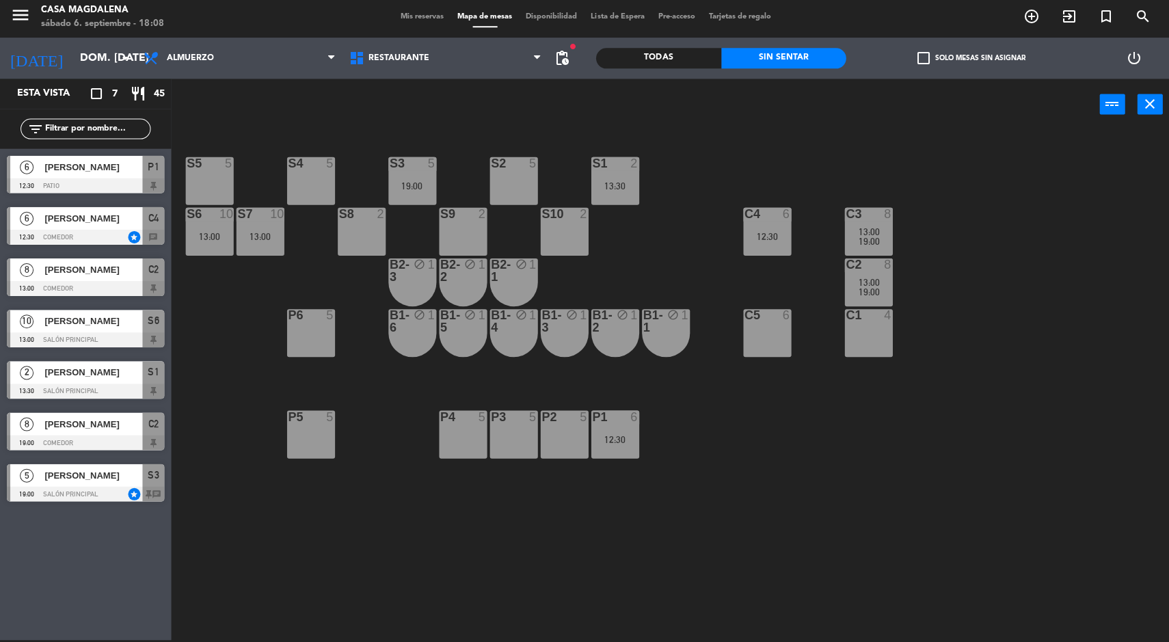
click at [862, 339] on div "C1 4" at bounding box center [867, 334] width 48 height 48
click at [559, 94] on button "[GEOGRAPHIC_DATA]" at bounding box center [591, 105] width 82 height 27
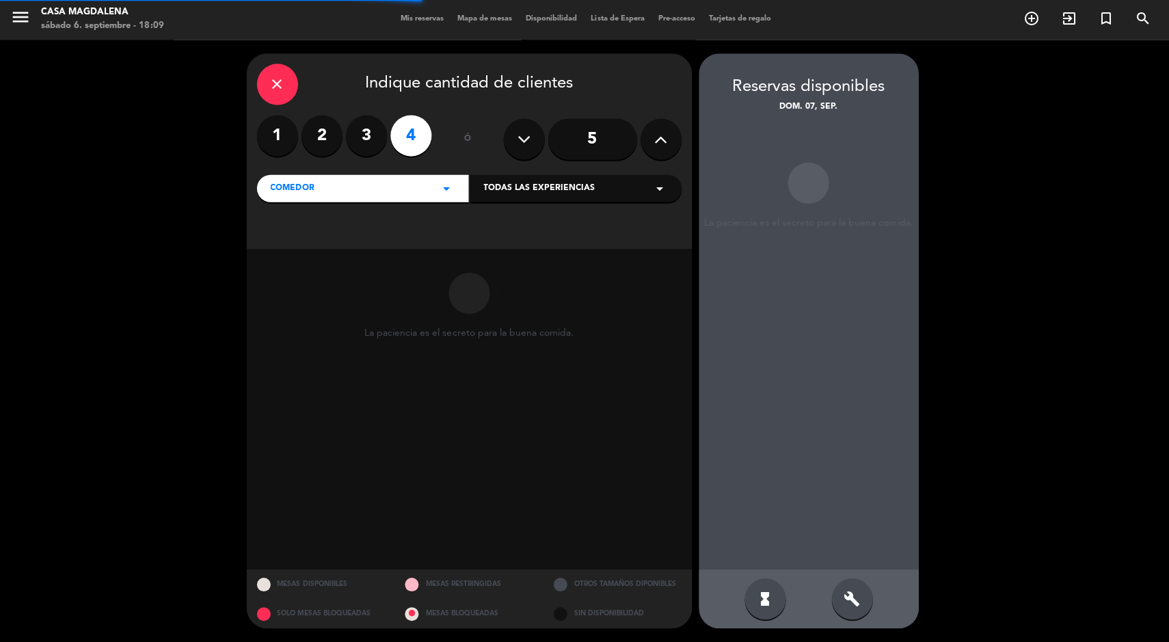
click at [655, 140] on icon at bounding box center [659, 140] width 13 height 21
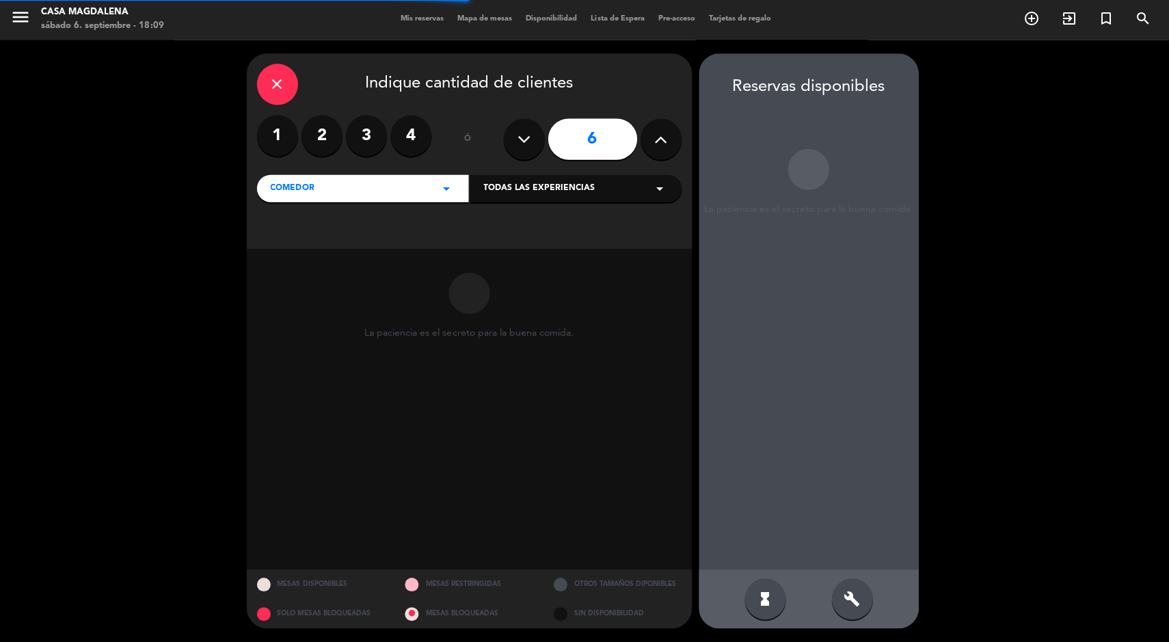
click at [652, 124] on button at bounding box center [659, 140] width 41 height 41
click at [657, 137] on icon at bounding box center [659, 140] width 13 height 21
type input "8"
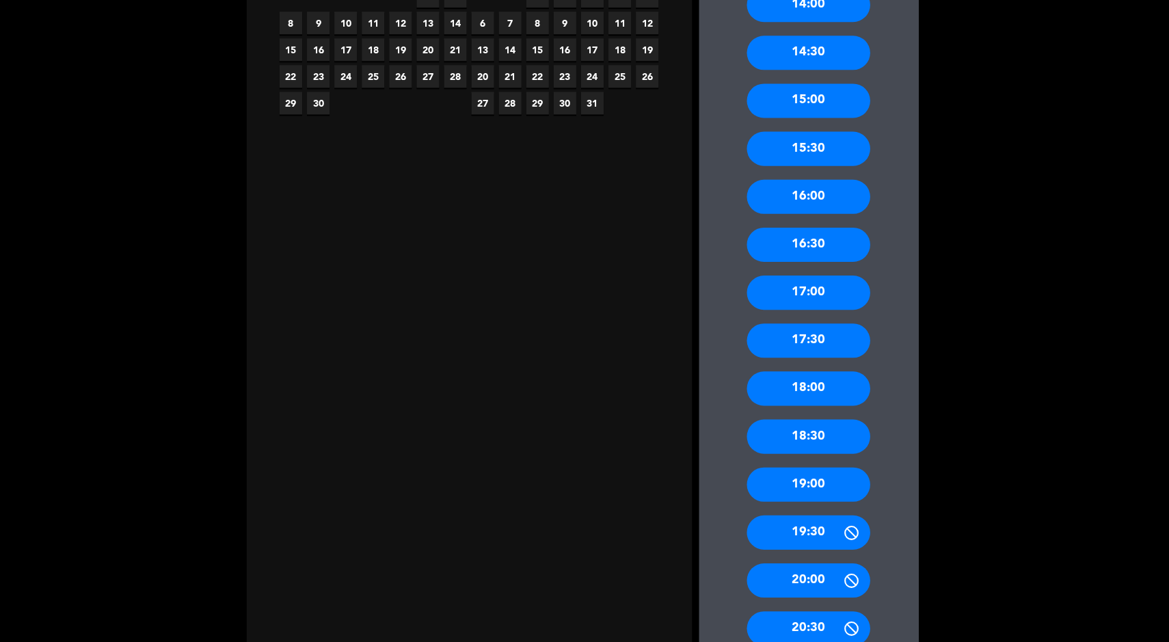
scroll to position [347, 0]
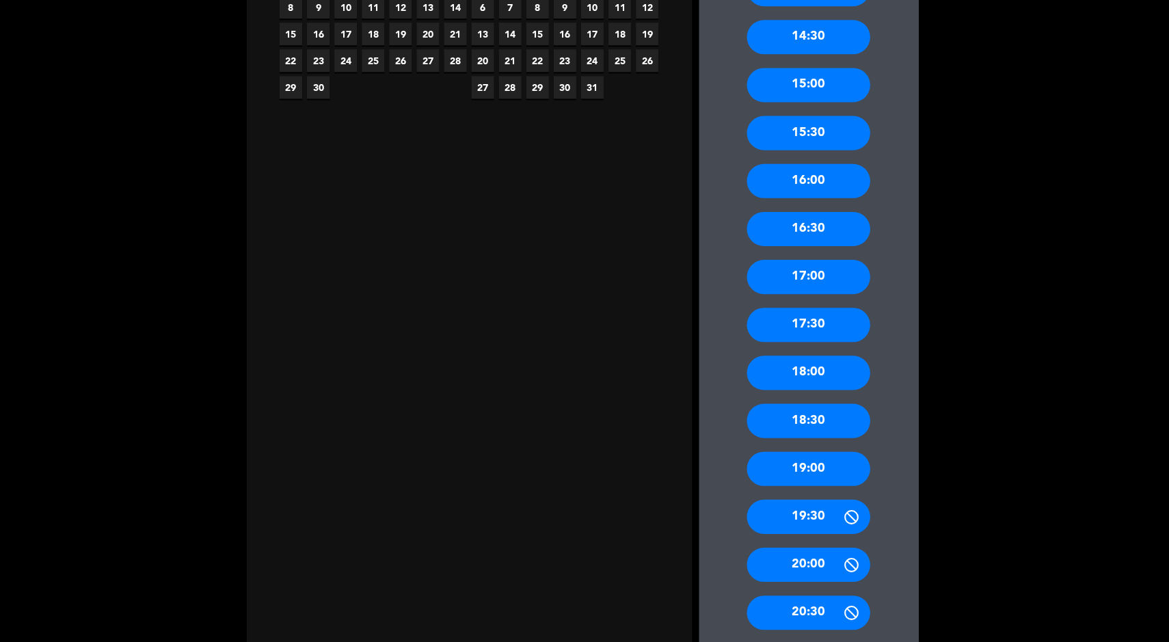
click at [791, 413] on div "18:30" at bounding box center [806, 421] width 123 height 34
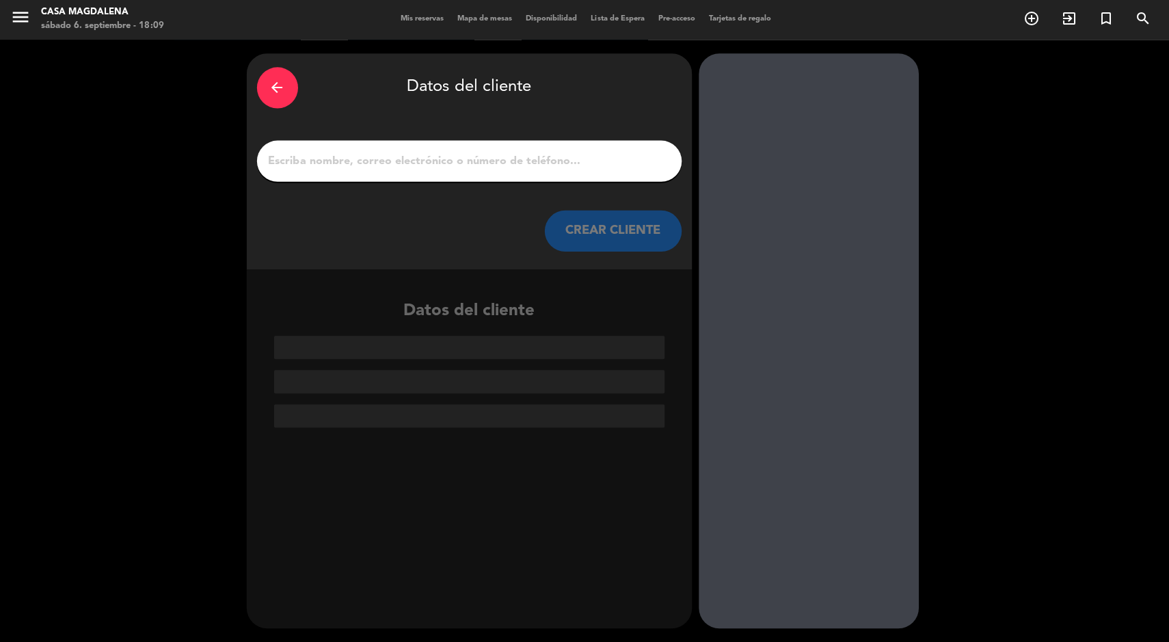
scroll to position [0, 0]
click at [513, 167] on input "1" at bounding box center [468, 161] width 403 height 19
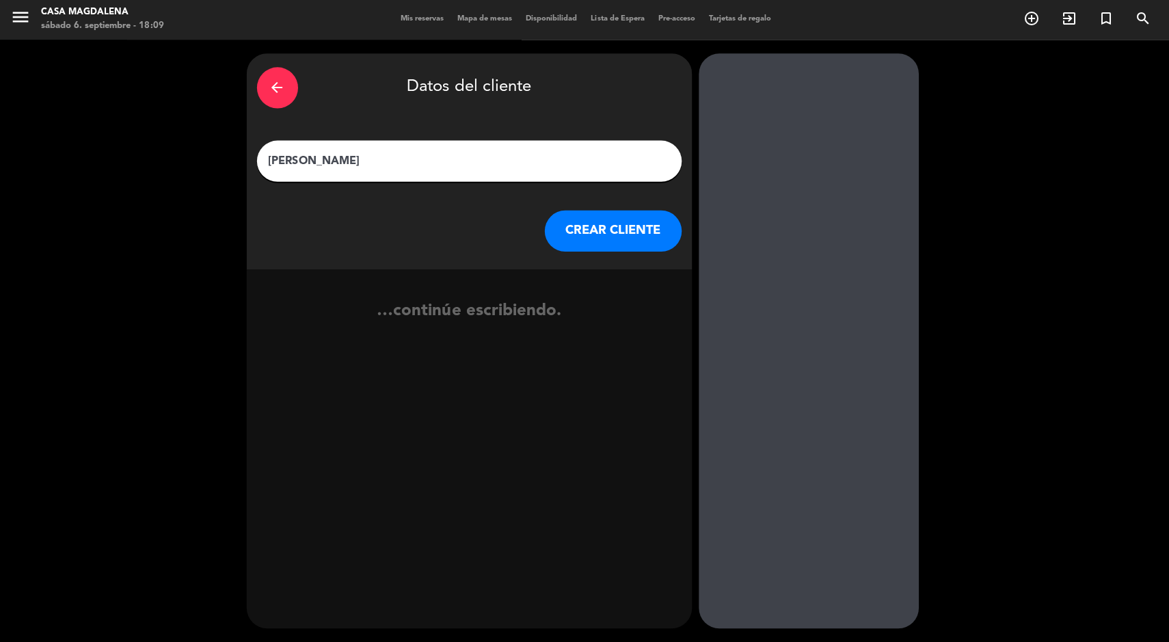
type input "CATALINA FRANCO"
click at [595, 248] on button "CREAR CLIENTE" at bounding box center [611, 231] width 137 height 41
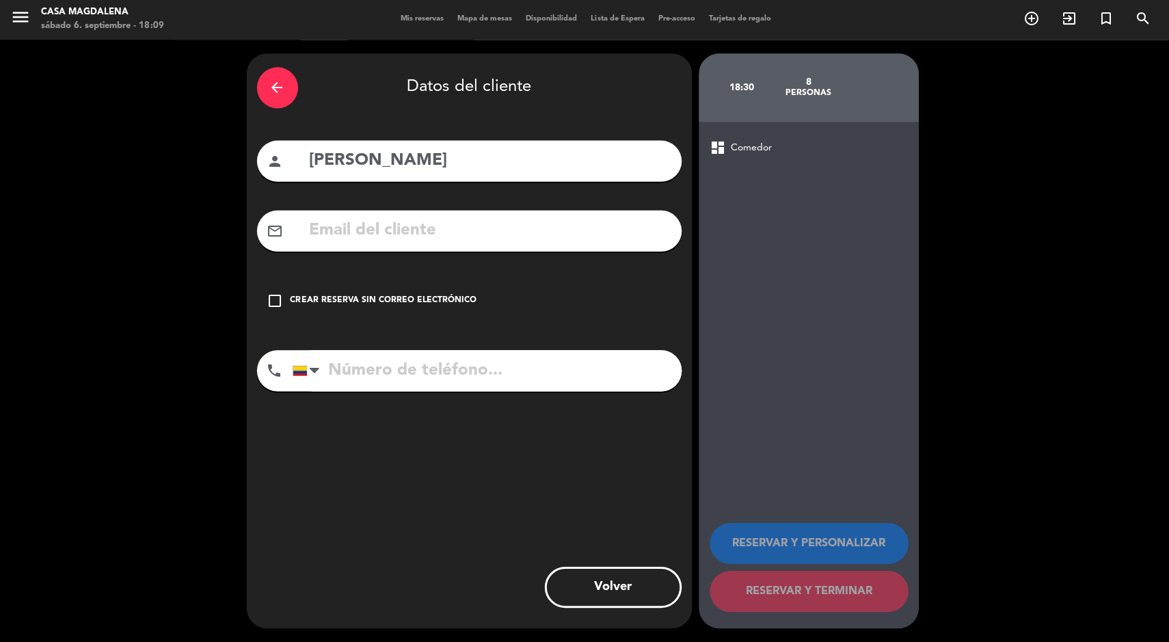
click at [357, 284] on div "check_box_outline_blank Crear reserva sin correo electrónico" at bounding box center [468, 301] width 424 height 41
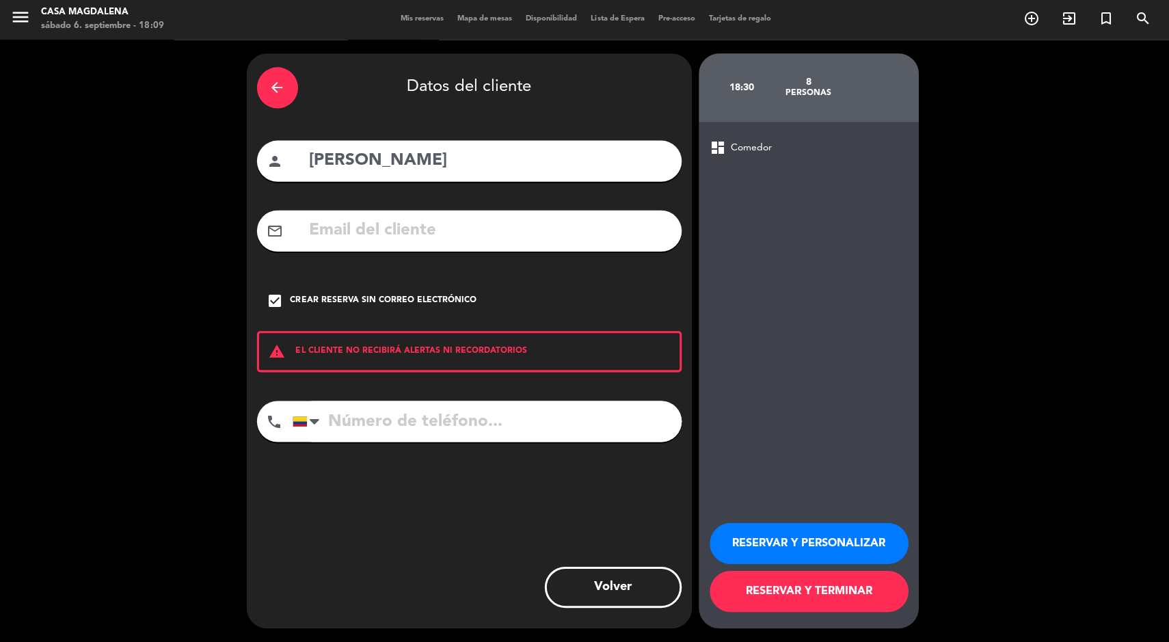
click at [515, 414] on input "tel" at bounding box center [486, 421] width 388 height 41
type input "3188370753"
click at [821, 601] on button "RESERVAR Y TERMINAR" at bounding box center [807, 591] width 198 height 41
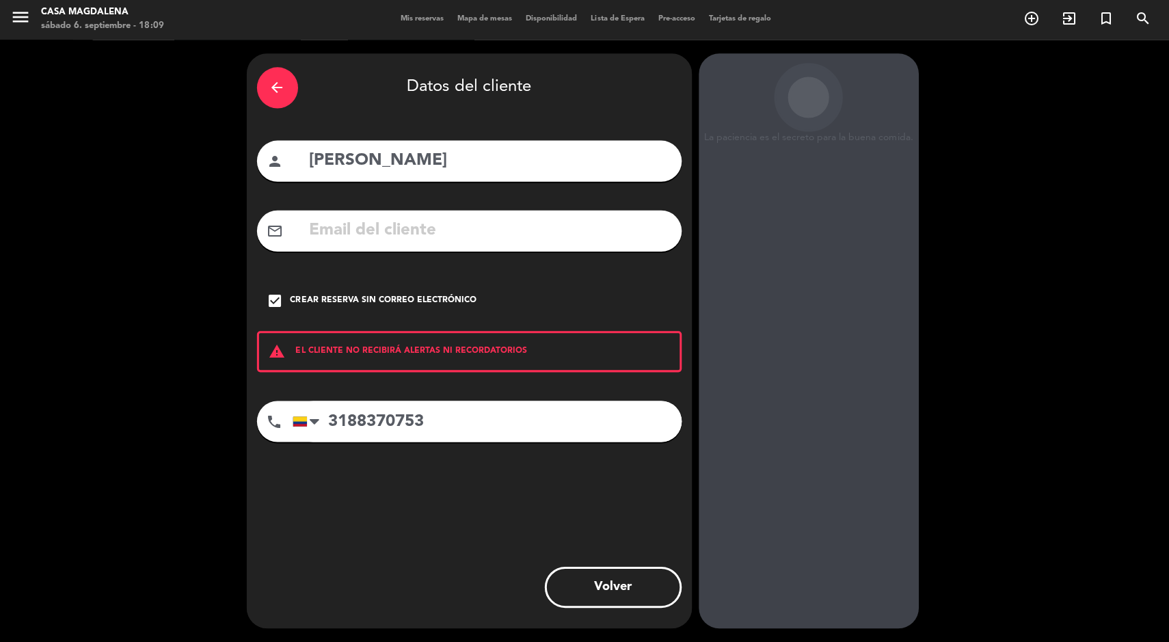
click at [385, 154] on input "CATALINA FRANCO" at bounding box center [488, 162] width 363 height 28
click at [355, 154] on input "CATALINA FRANCO" at bounding box center [488, 162] width 363 height 28
click at [348, 158] on input "CATALINA FRANCO" at bounding box center [488, 162] width 363 height 28
click at [327, 167] on input "CATALINA FRANCO" at bounding box center [488, 162] width 363 height 28
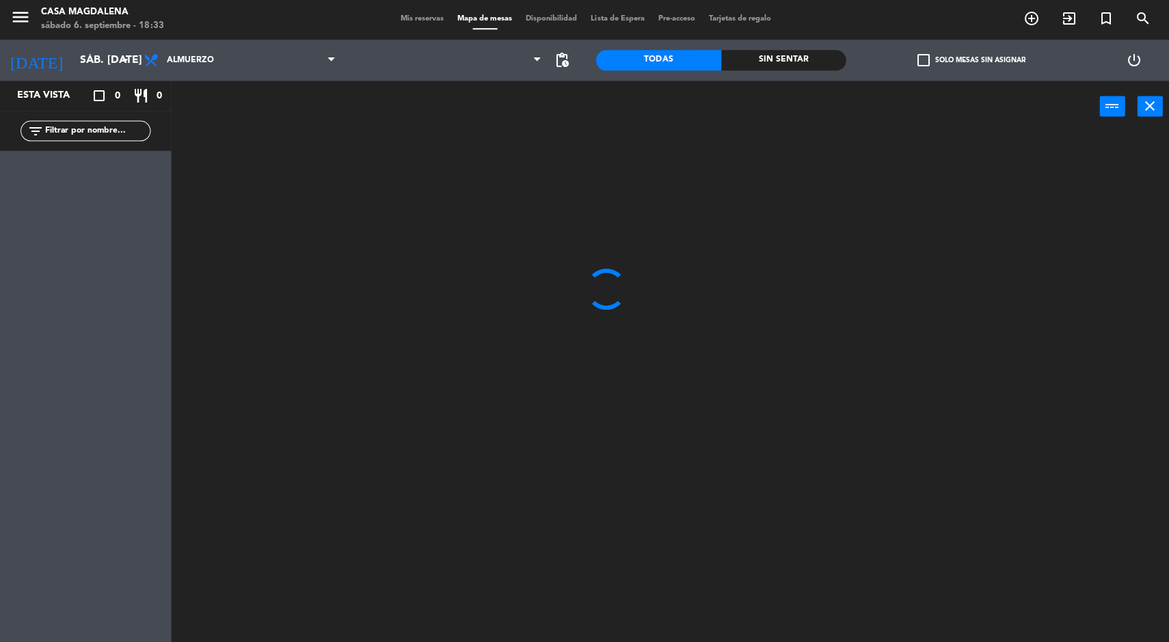
click at [418, 22] on span "Mis reservas" at bounding box center [421, 20] width 57 height 8
click at [405, 20] on span "Mis reservas" at bounding box center [421, 20] width 57 height 8
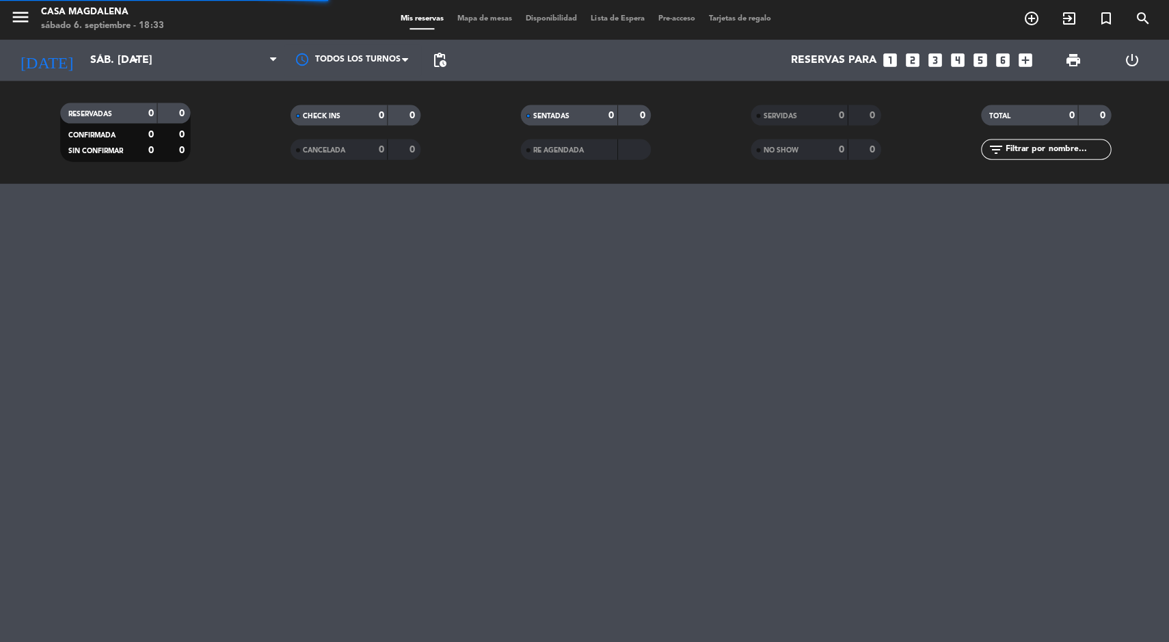
click at [458, 23] on span "Mapa de mesas" at bounding box center [484, 20] width 68 height 8
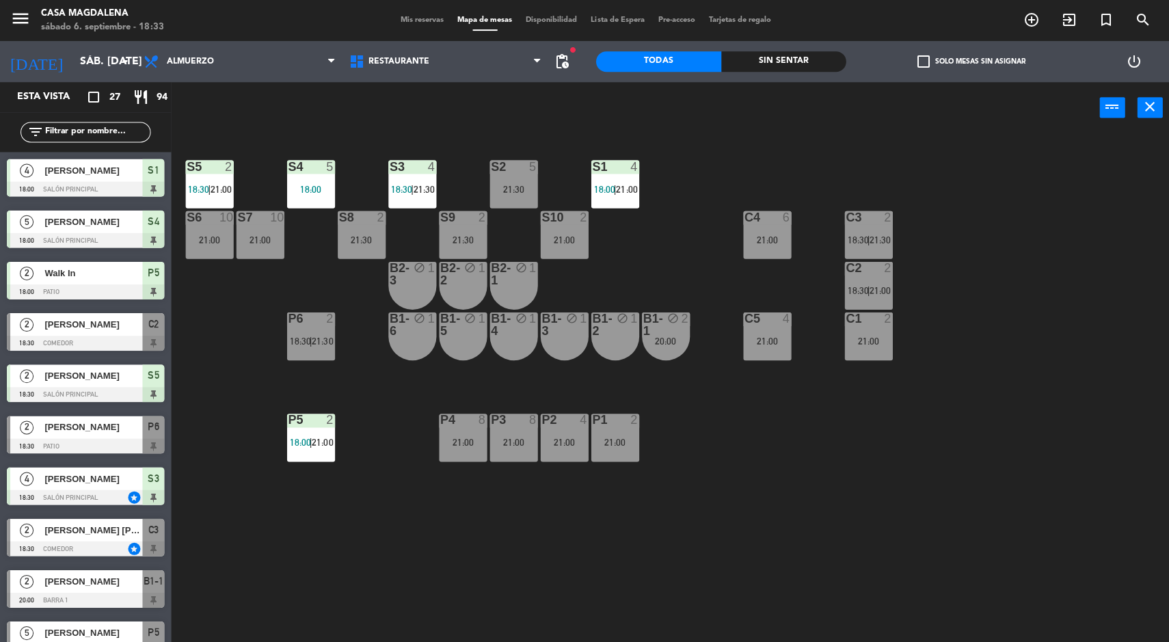
click at [808, 62] on div "Sin sentar" at bounding box center [782, 61] width 125 height 21
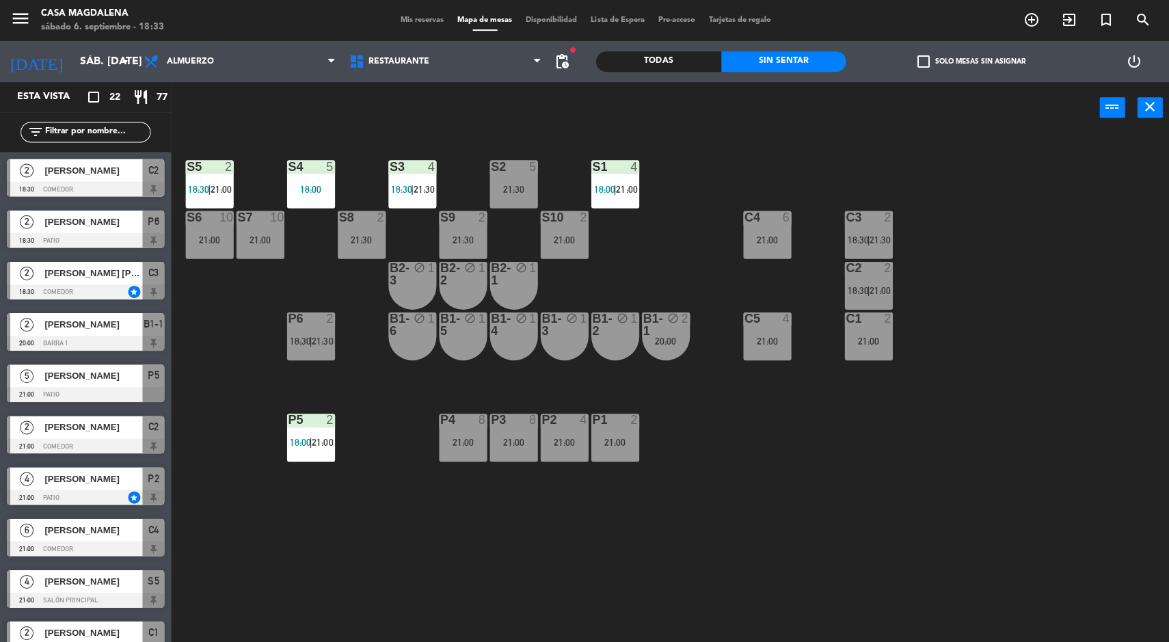
click at [230, 185] on span "21:00" at bounding box center [220, 188] width 21 height 11
click at [667, 238] on div "S5 2 18:30 | 21:00 S4 5 18:00 S3 4 18:30 | 21:30 S2 5 21:30 S1 4 18:00 | 21:00 …" at bounding box center [675, 389] width 986 height 508
click at [429, 183] on span "21:30" at bounding box center [422, 188] width 21 height 11
click at [826, 424] on div "S5 2 18:30 | 21:00 S4 5 18:00 S3 4 18:30 | 21:30 S2 5 21:30 S1 4 18:00 | 21:00 …" at bounding box center [675, 389] width 986 height 508
click at [318, 186] on div "18:00" at bounding box center [310, 189] width 48 height 10
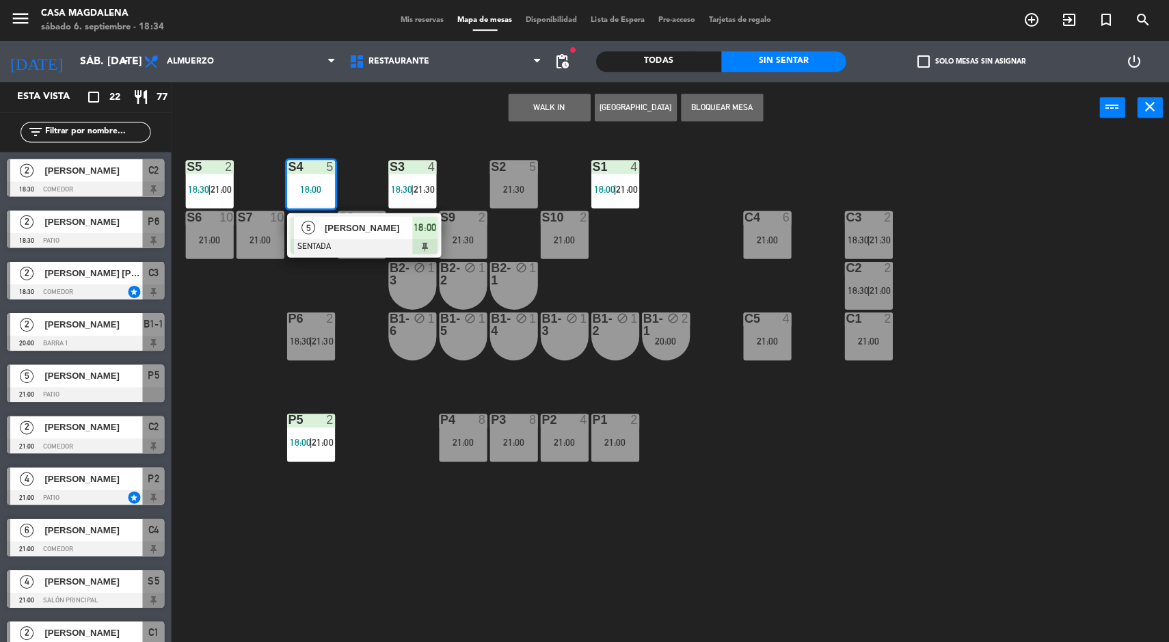
click at [808, 465] on div "S5 2 18:30 | 21:00 S4 5 18:00 5 [PERSON_NAME] SENTADA 18:00 S3 4 18:30 | 21:30 …" at bounding box center [675, 389] width 986 height 508
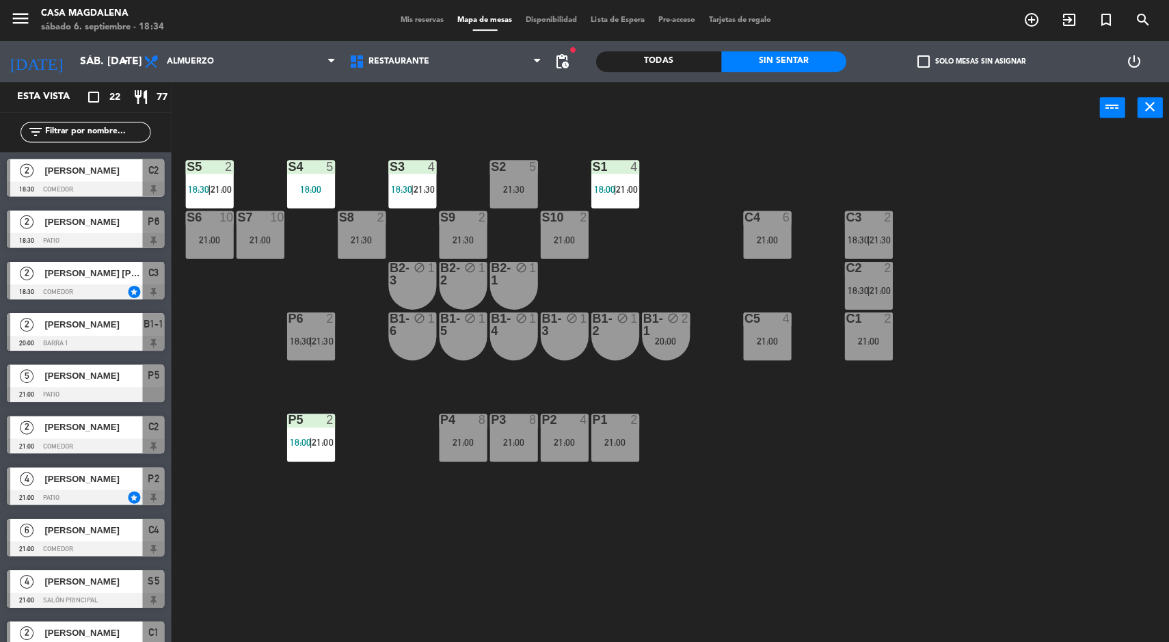
click at [327, 338] on span "21:30" at bounding box center [321, 340] width 21 height 11
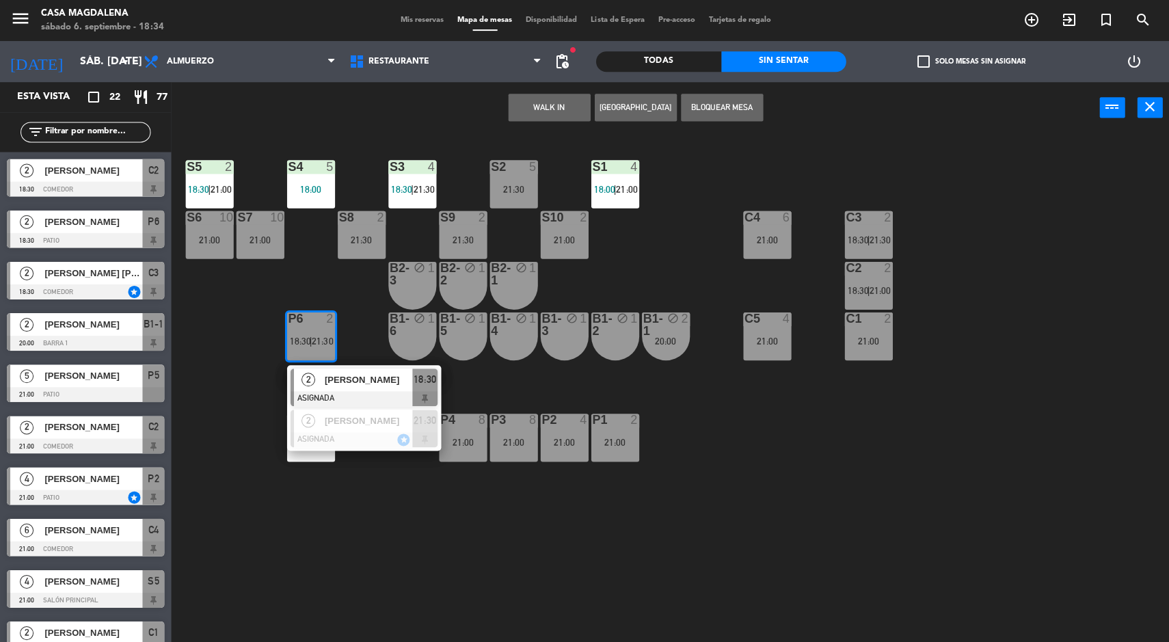
click at [916, 548] on div "S5 2 18:30 | 21:00 S4 5 18:00 S3 4 18:30 | 21:30 S2 5 21:30 S1 4 18:00 | 21:00 …" at bounding box center [675, 389] width 986 height 508
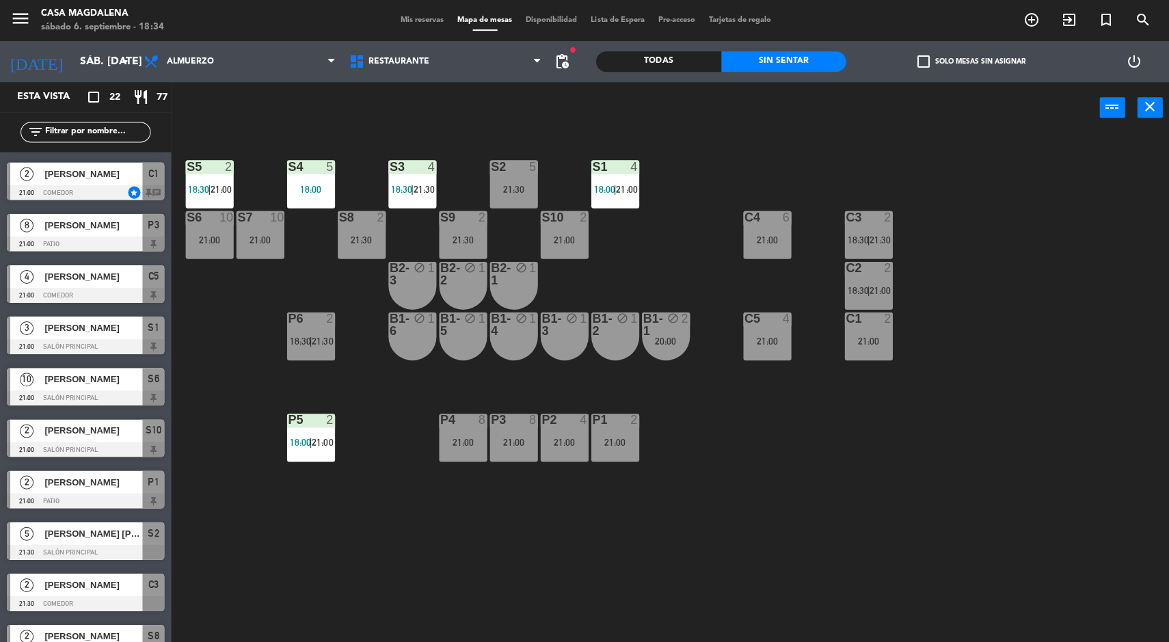
scroll to position [456, 0]
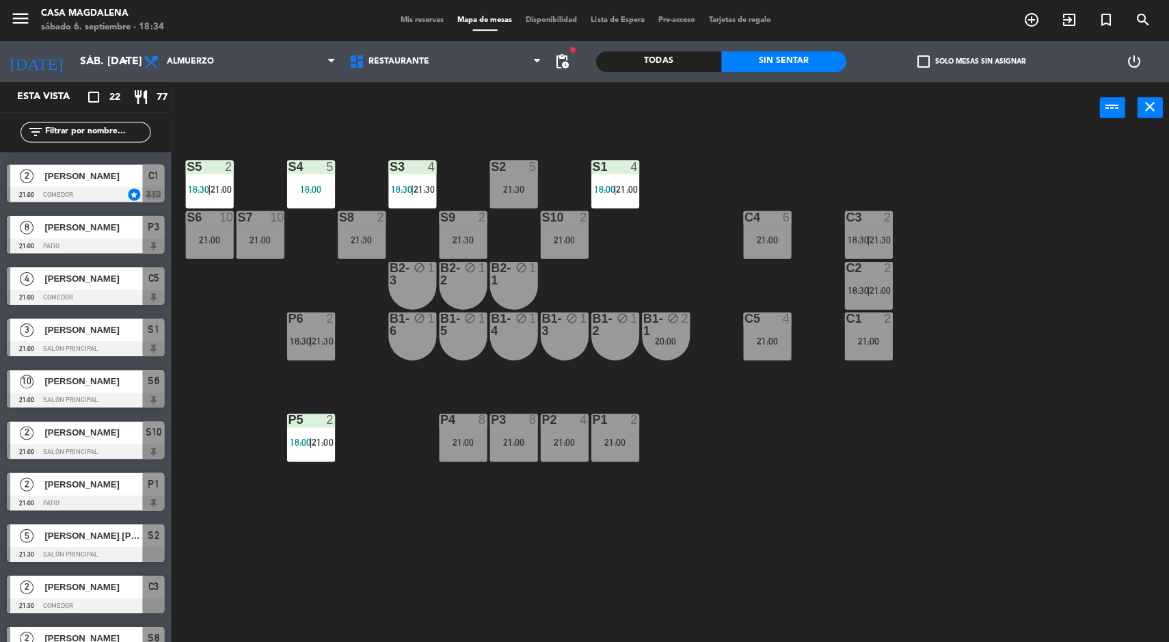
click at [122, 349] on div at bounding box center [85, 347] width 157 height 15
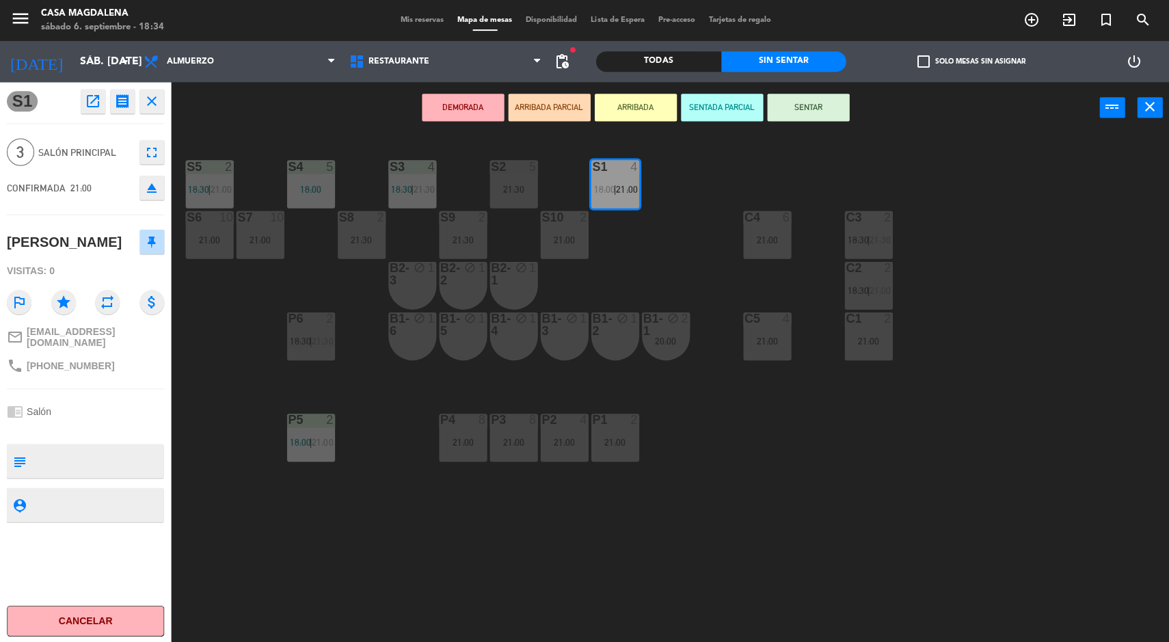
click at [92, 107] on icon "open_in_new" at bounding box center [93, 101] width 16 height 16
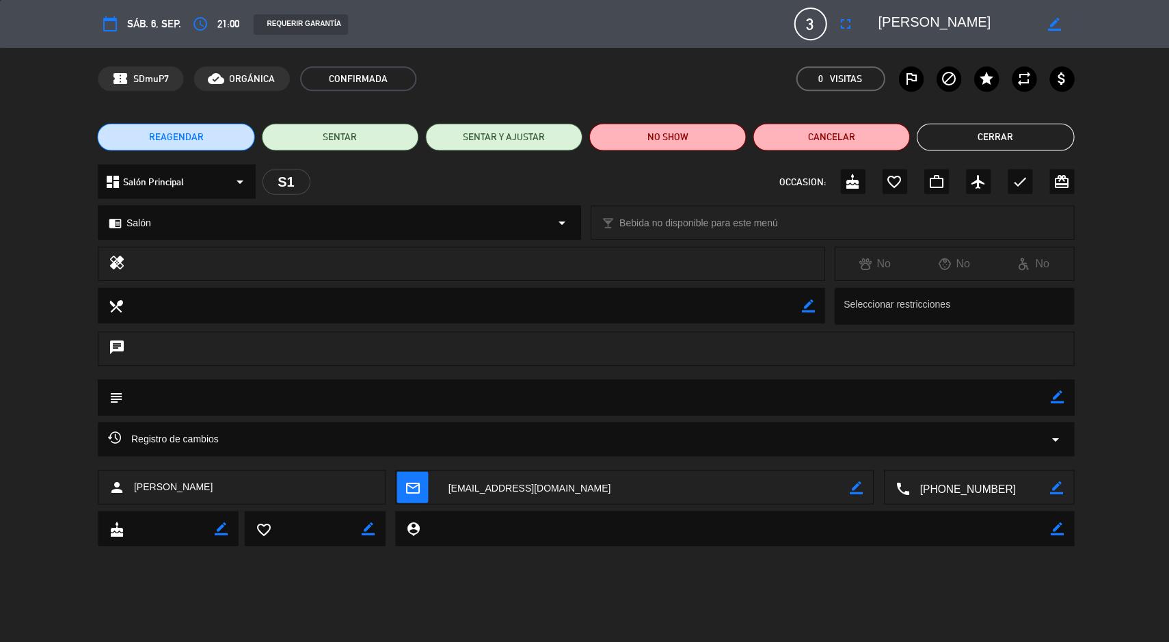
click at [210, 19] on button "access_time" at bounding box center [200, 24] width 25 height 25
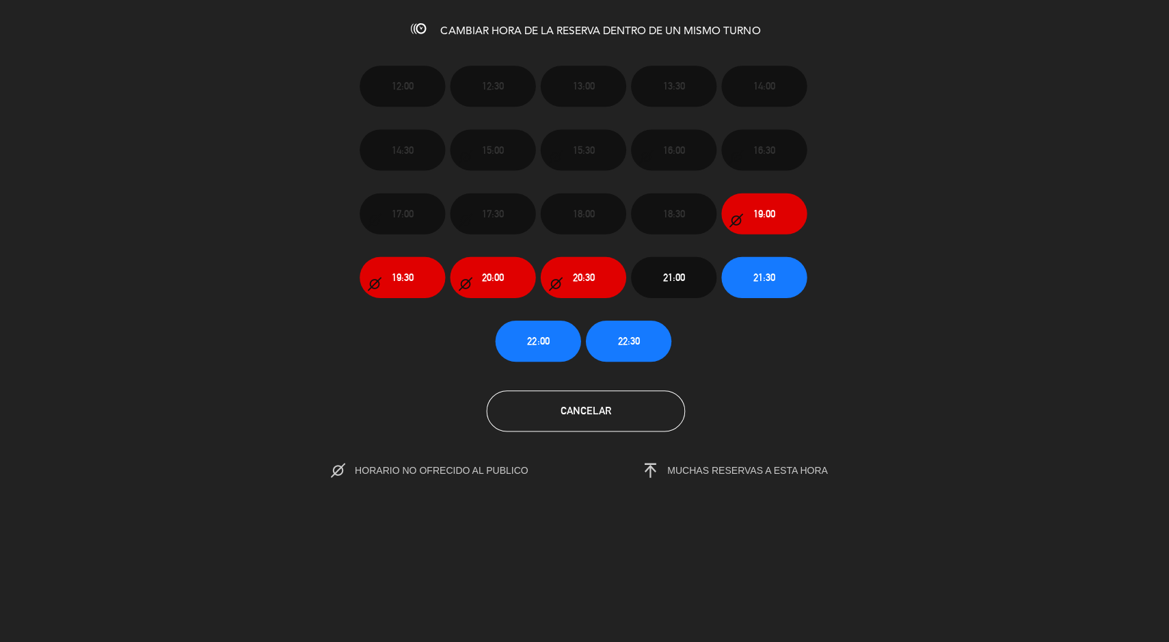
click at [752, 275] on span "21:30" at bounding box center [763, 277] width 22 height 16
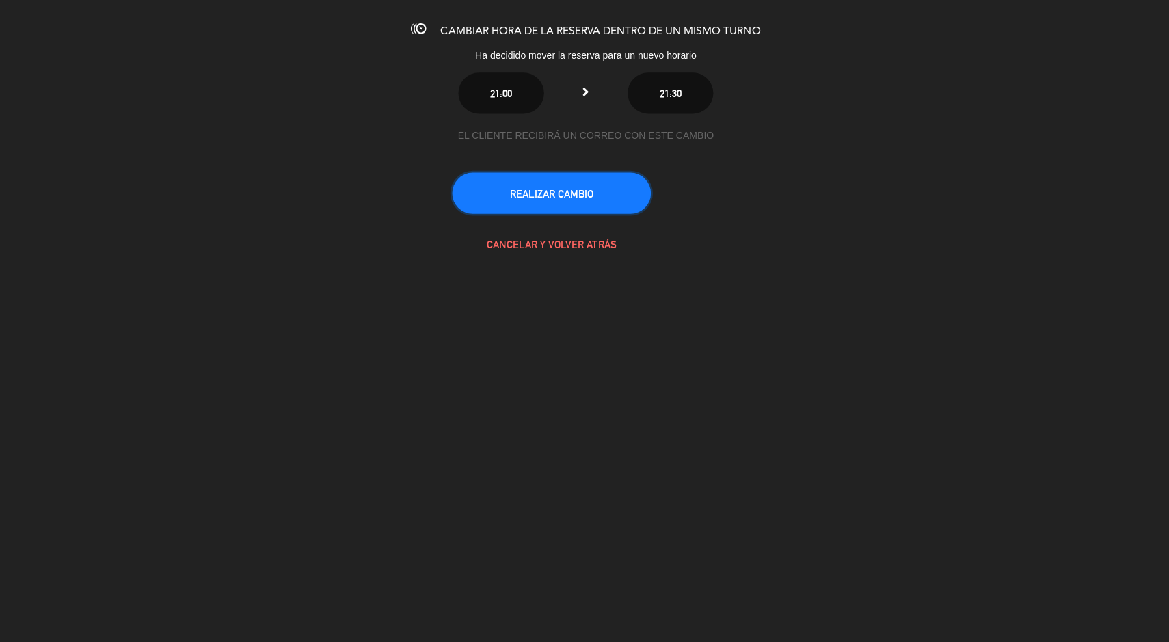
click at [603, 206] on button "REALIZAR CAMBIO" at bounding box center [550, 192] width 198 height 41
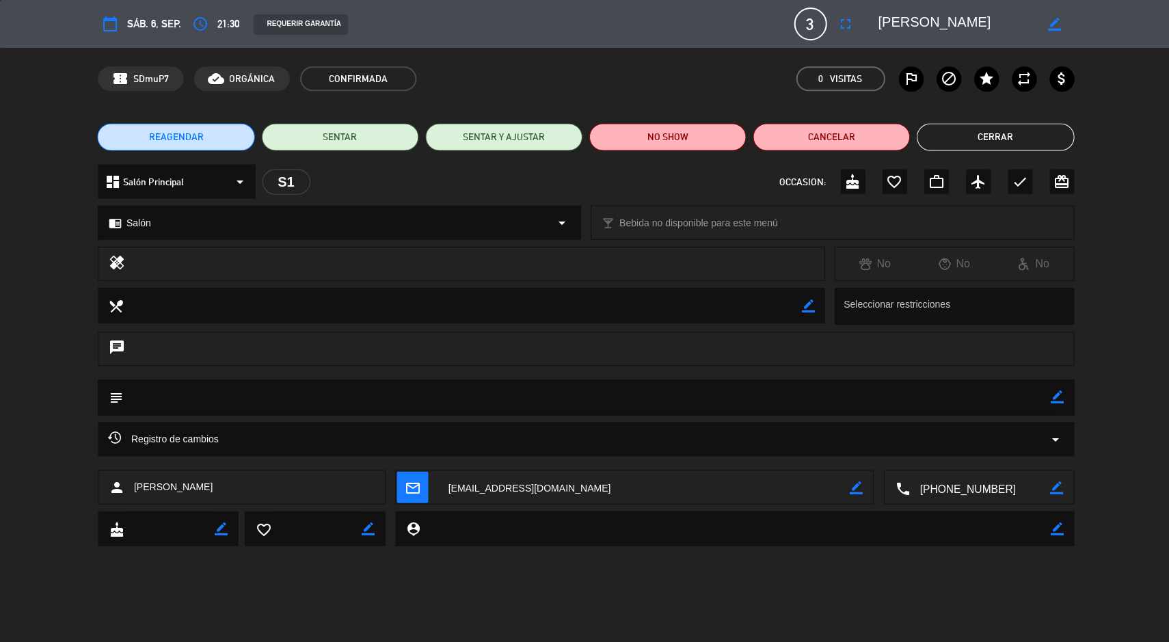
click at [1041, 136] on button "Cerrar" at bounding box center [992, 136] width 157 height 27
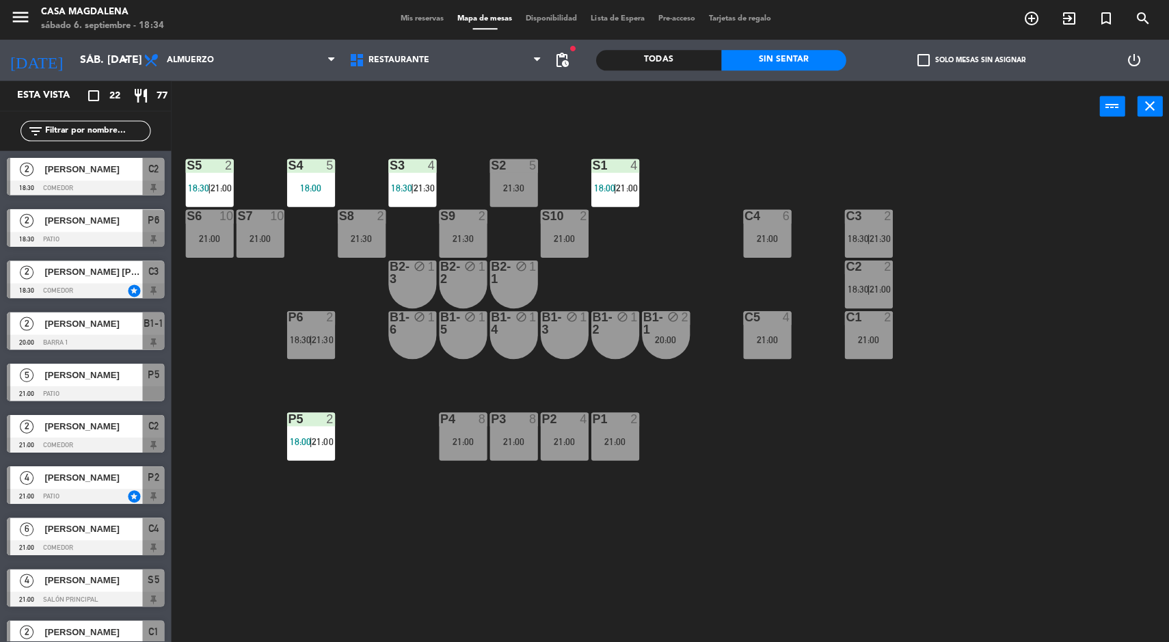
scroll to position [2, 0]
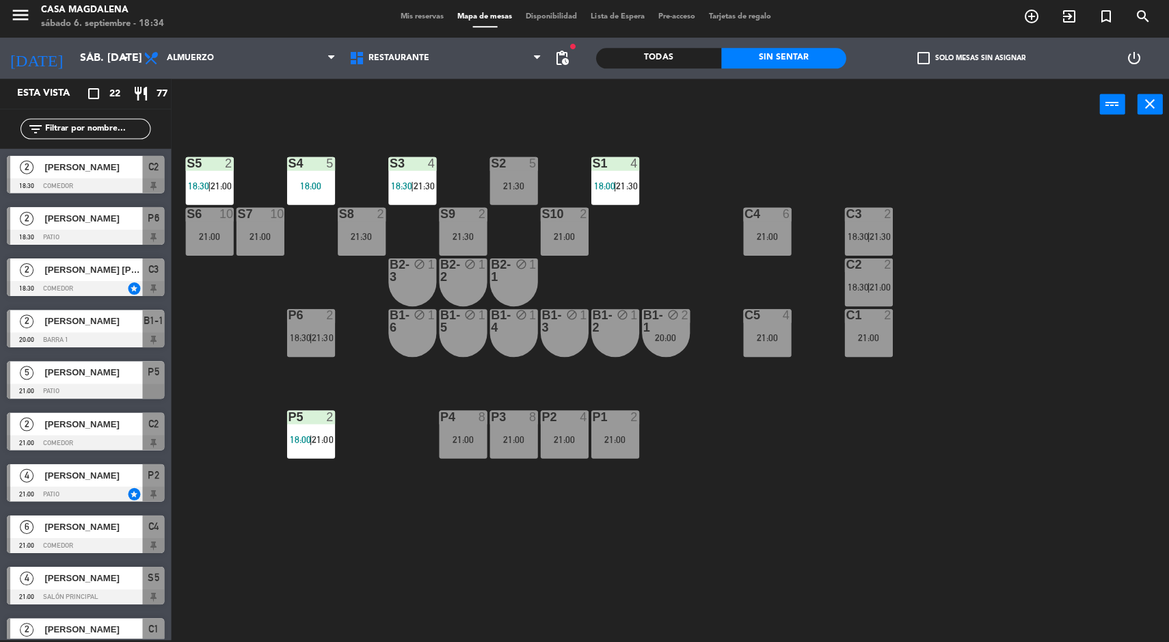
click at [591, 186] on div "18:00 | 21:30" at bounding box center [614, 187] width 48 height 10
click at [739, 385] on div "S5 2 18:30 | 21:00 S4 5 18:00 S3 4 18:30 | 21:30 S2 5 21:30 S1 4 18:00 | 21:30 …" at bounding box center [675, 387] width 986 height 508
click at [1088, 366] on div "S5 2 18:30 | 21:00 S4 5 18:00 S3 4 18:30 | 21:30 S2 5 21:30 S1 4 18:00 | 21:30 …" at bounding box center [675, 387] width 986 height 508
click at [762, 239] on div "21:00" at bounding box center [766, 237] width 48 height 10
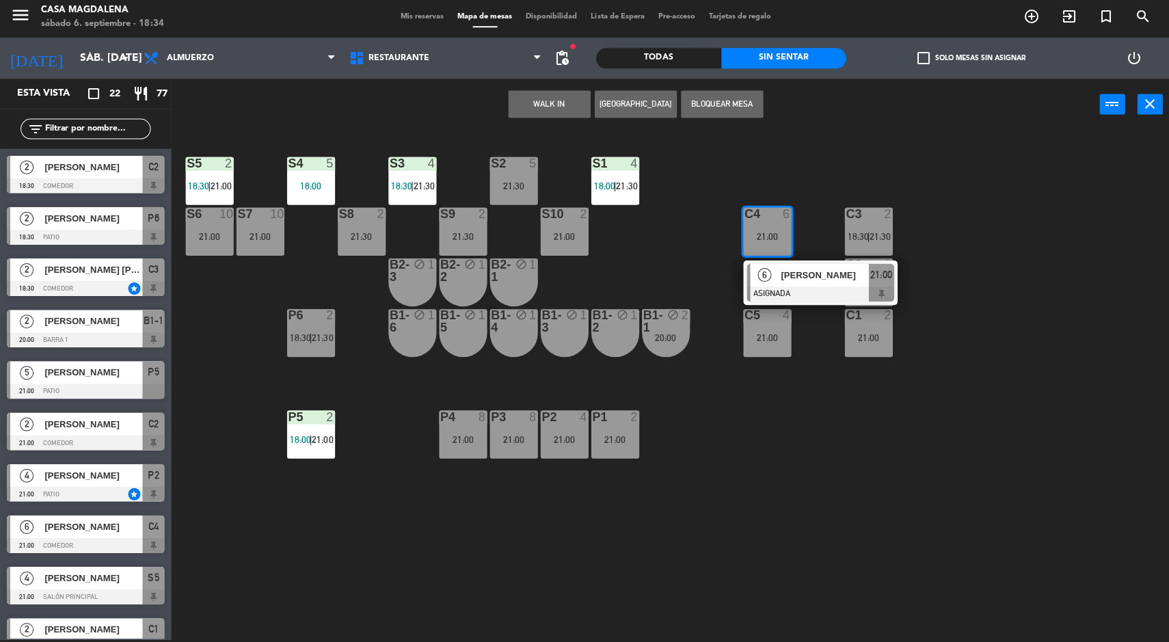
click at [806, 286] on div "[PERSON_NAME]" at bounding box center [822, 275] width 89 height 23
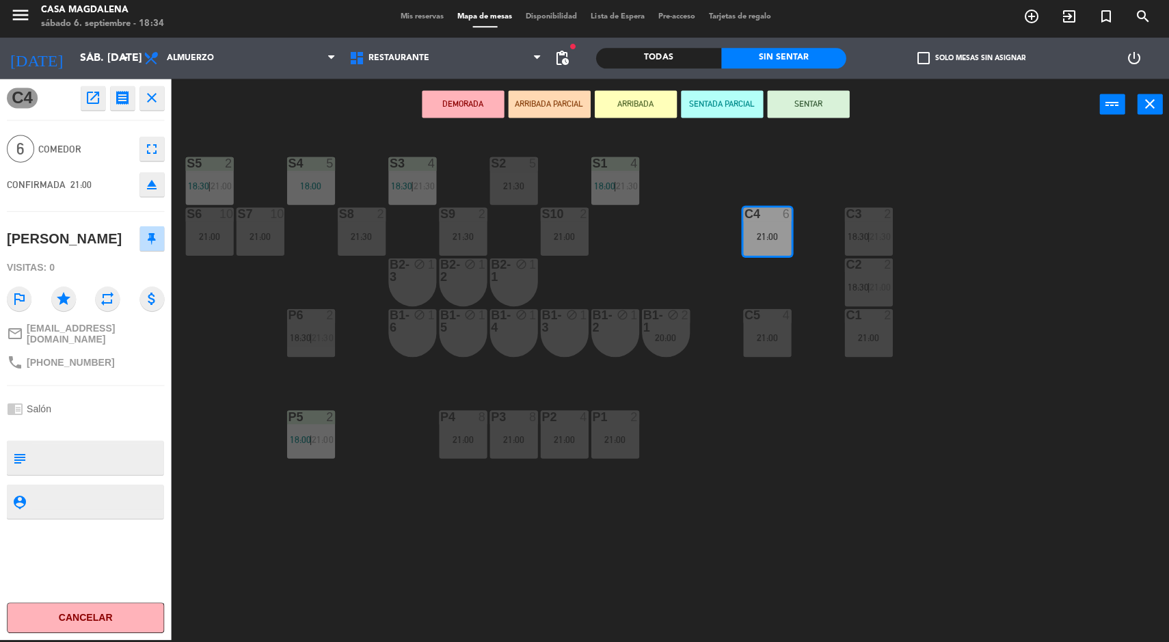
click at [321, 176] on div "S4 5 18:00" at bounding box center [310, 182] width 48 height 48
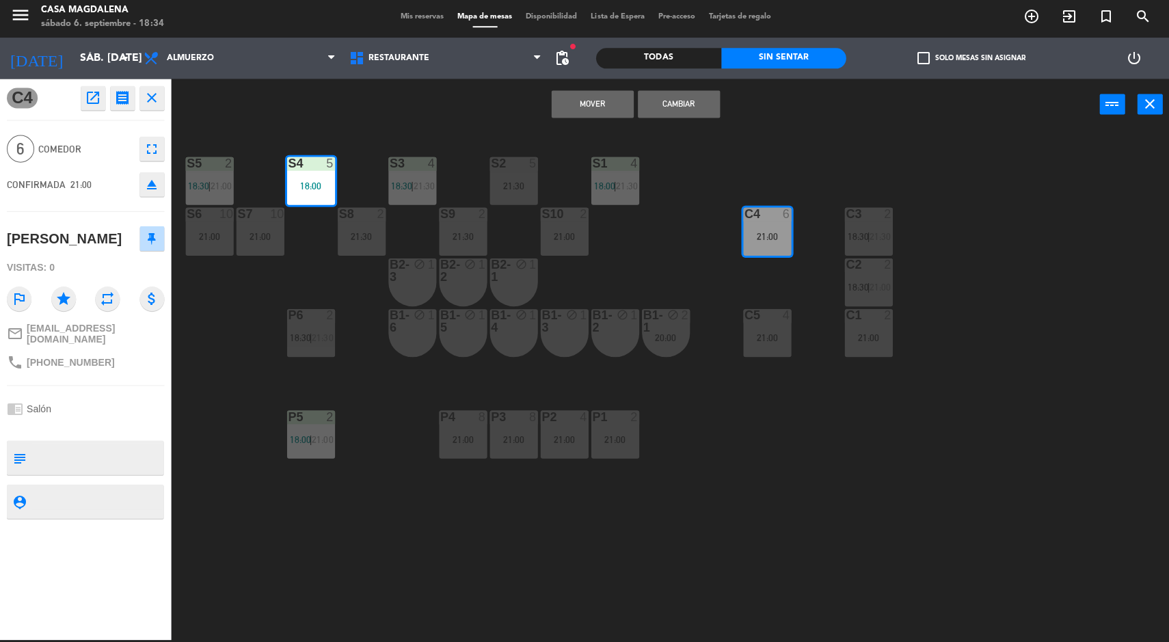
click at [589, 105] on button "Mover" at bounding box center [591, 105] width 82 height 27
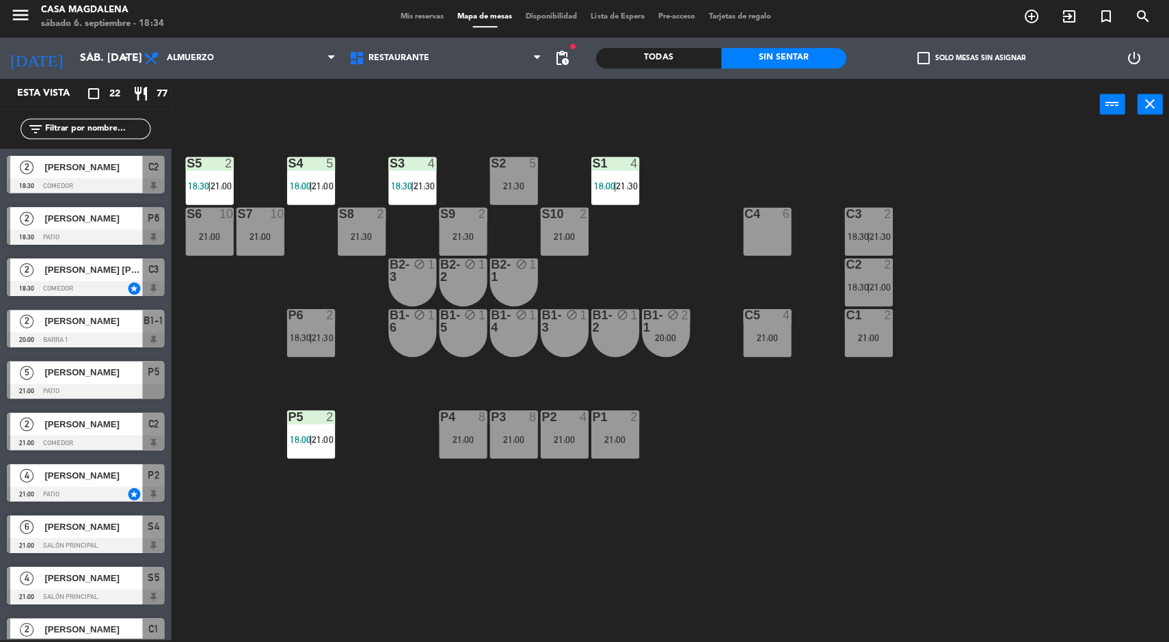
click at [769, 317] on div at bounding box center [765, 316] width 23 height 12
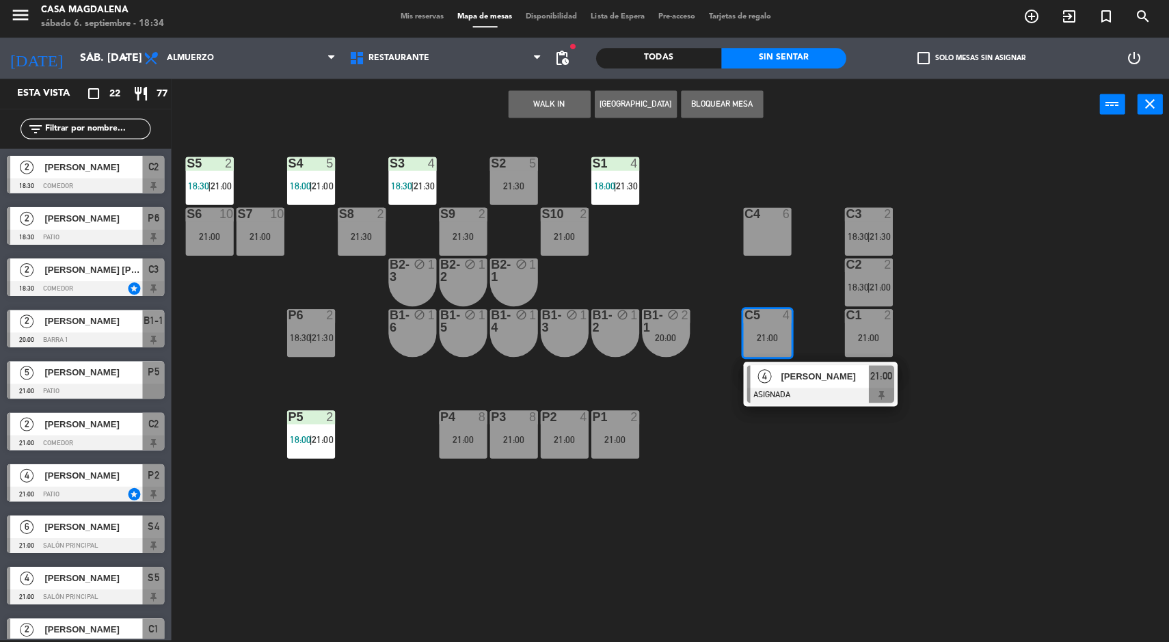
click at [762, 228] on div "C4 6" at bounding box center [766, 232] width 48 height 48
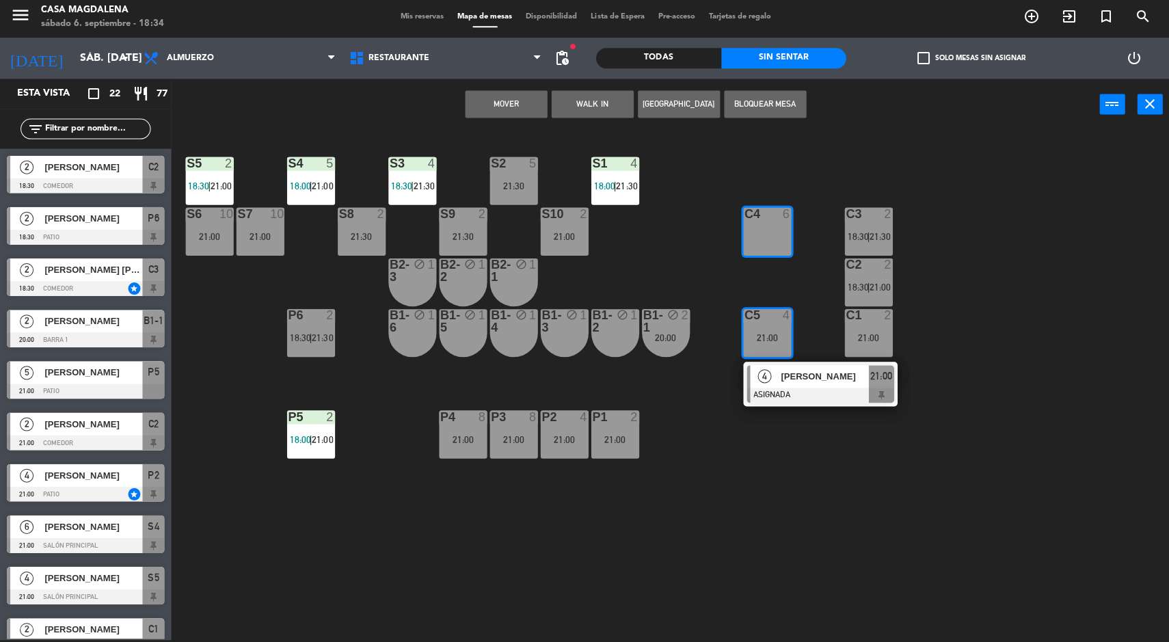
click at [1043, 369] on div "S5 2 18:30 | 21:00 S4 5 18:00 | 21:00 S3 4 18:30 | 21:30 S2 5 21:30 S1 4 18:00 …" at bounding box center [675, 387] width 986 height 508
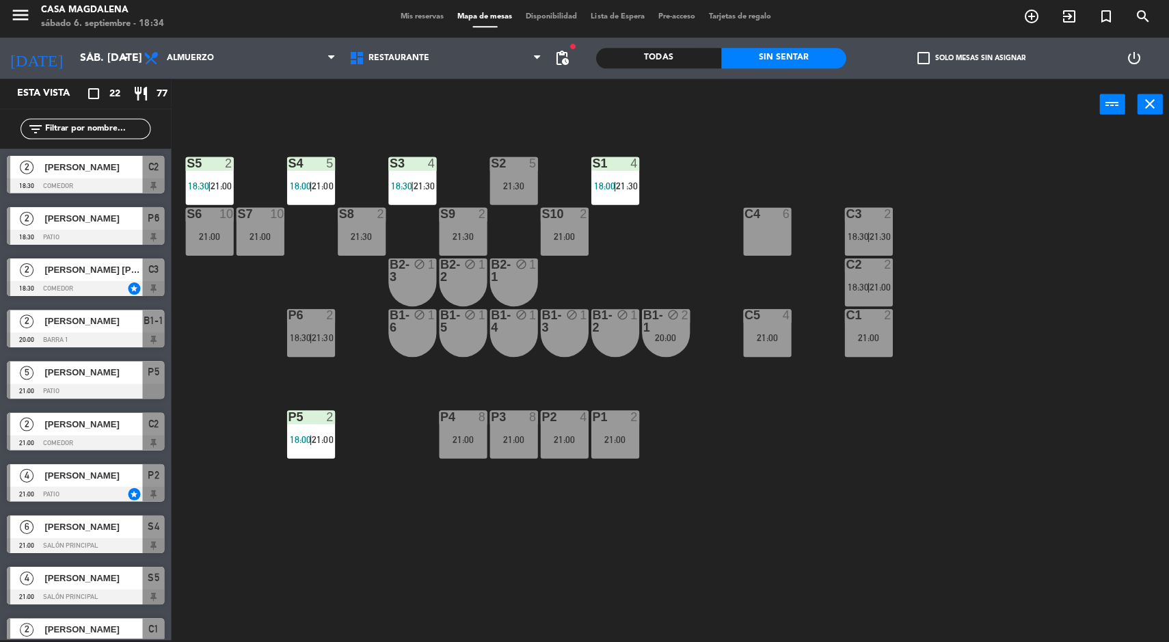
click at [882, 236] on span "21:30" at bounding box center [877, 237] width 21 height 11
click at [1026, 362] on div "S5 2 18:30 | 21:00 S4 5 18:00 | 21:00 S3 4 18:30 | 21:30 S2 5 21:30 S1 4 18:00 …" at bounding box center [675, 387] width 986 height 508
click at [783, 340] on div "21:00" at bounding box center [766, 339] width 48 height 10
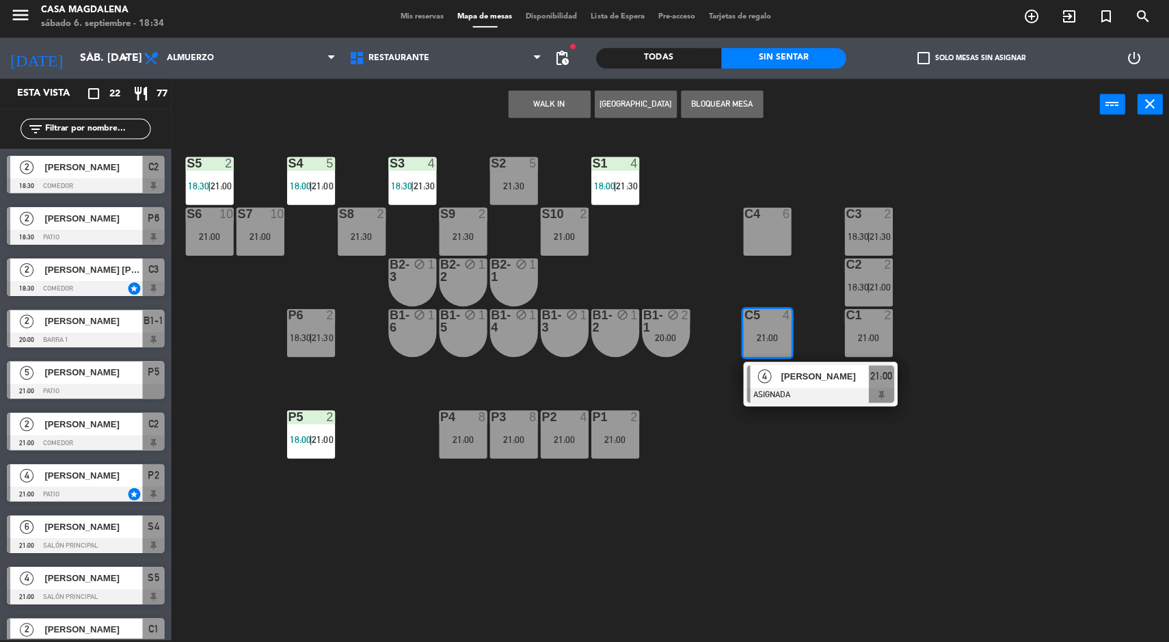
click at [1064, 256] on div "S5 2 18:30 | 21:00 S4 5 18:00 | 21:00 S3 4 18:30 | 21:30 S2 5 21:30 S1 4 18:00 …" at bounding box center [675, 387] width 986 height 508
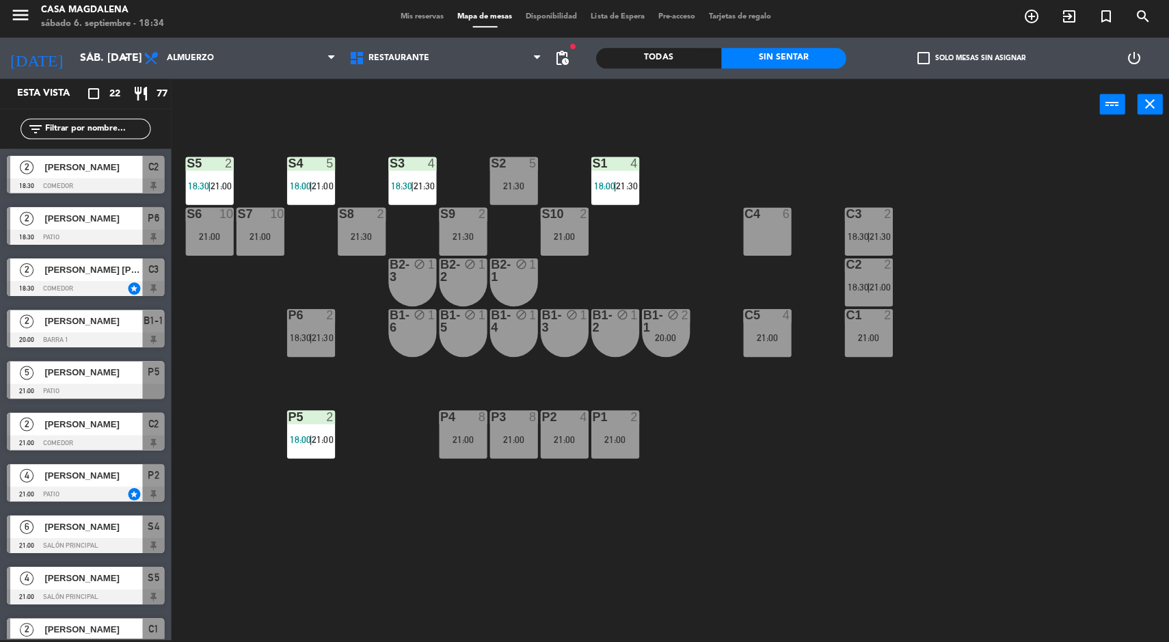
click at [757, 226] on div "C4 6" at bounding box center [766, 232] width 48 height 48
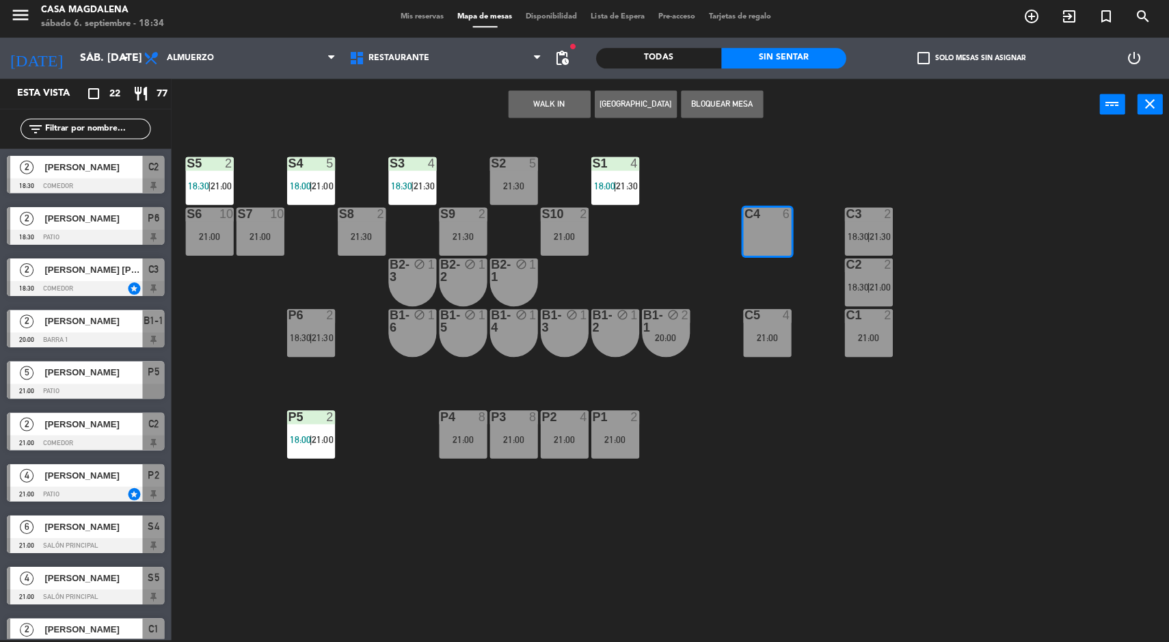
click at [1017, 379] on div "S5 2 18:30 | 21:00 S4 5 18:00 | 21:00 S3 4 18:30 | 21:30 S2 5 21:30 S1 4 18:00 …" at bounding box center [675, 387] width 986 height 508
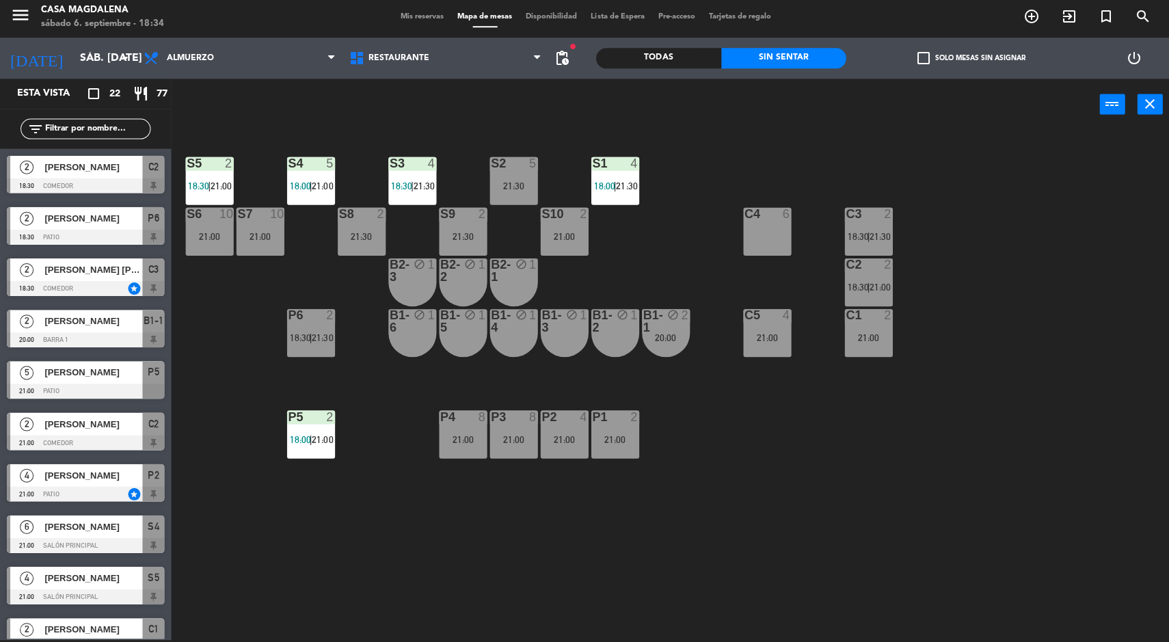
click at [669, 335] on div "20:00" at bounding box center [664, 339] width 48 height 10
click at [725, 488] on div "S5 2 18:30 | 21:00 S4 5 18:00 | 21:00 S3 4 18:30 | 21:30 S2 5 21:30 S1 4 18:00 …" at bounding box center [675, 387] width 986 height 508
click at [673, 342] on div "20:00" at bounding box center [664, 339] width 48 height 10
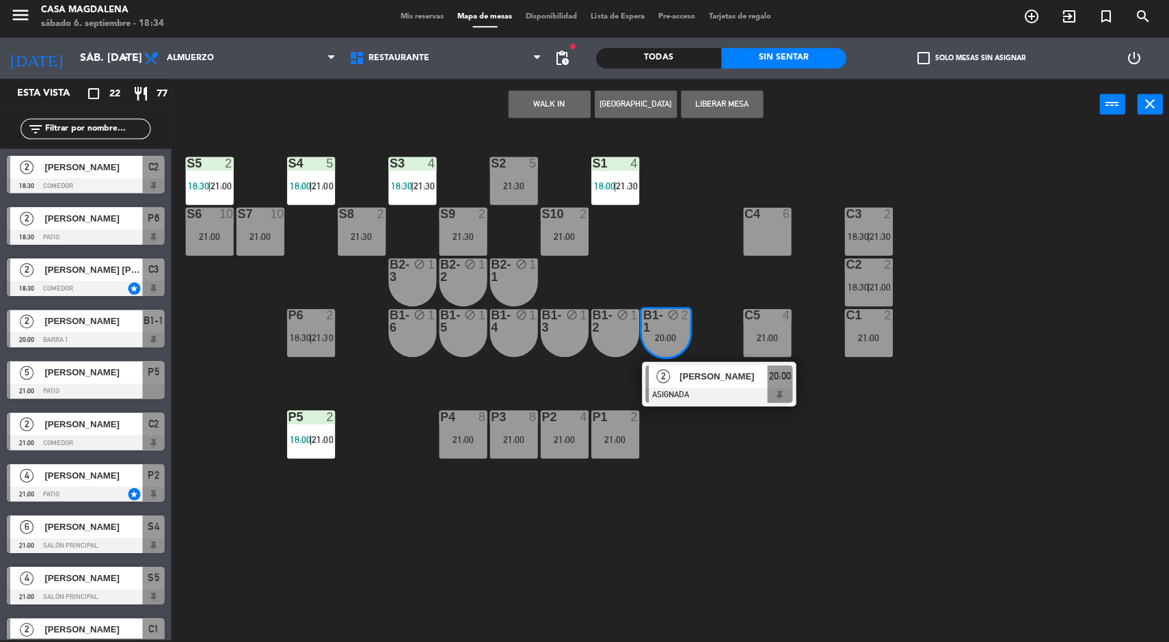
click at [1009, 276] on div "S5 2 18:30 | 21:00 S4 5 18:00 | 21:00 S3 4 18:30 | 21:30 S2 5 21:30 S1 4 18:00 …" at bounding box center [675, 387] width 986 height 508
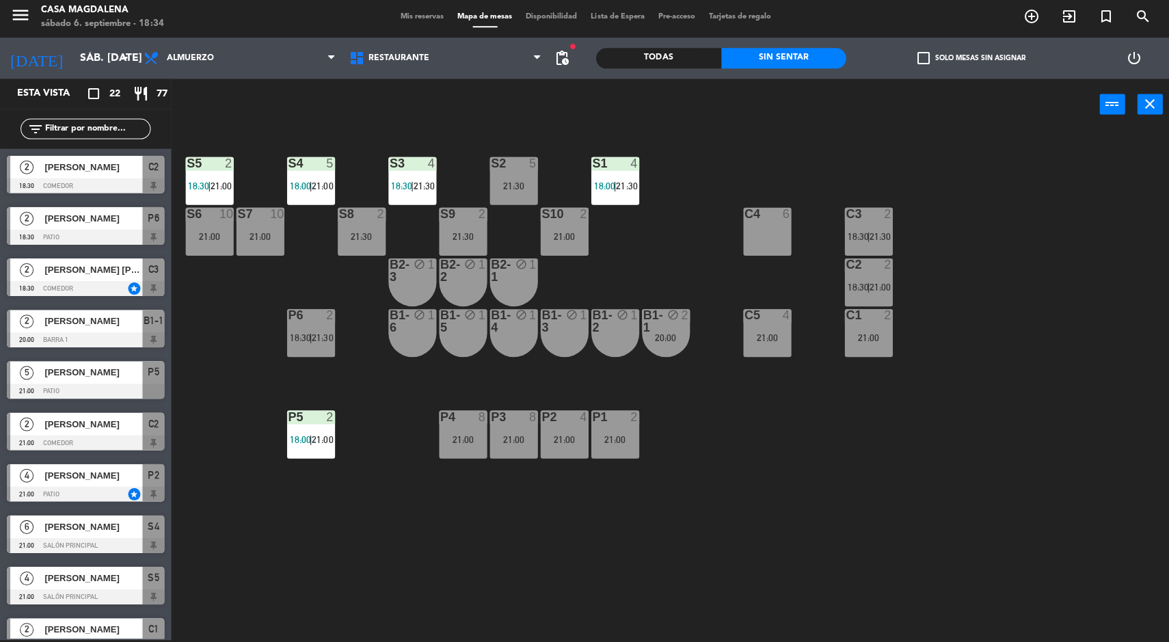
click at [772, 234] on div "C4 6" at bounding box center [766, 232] width 48 height 48
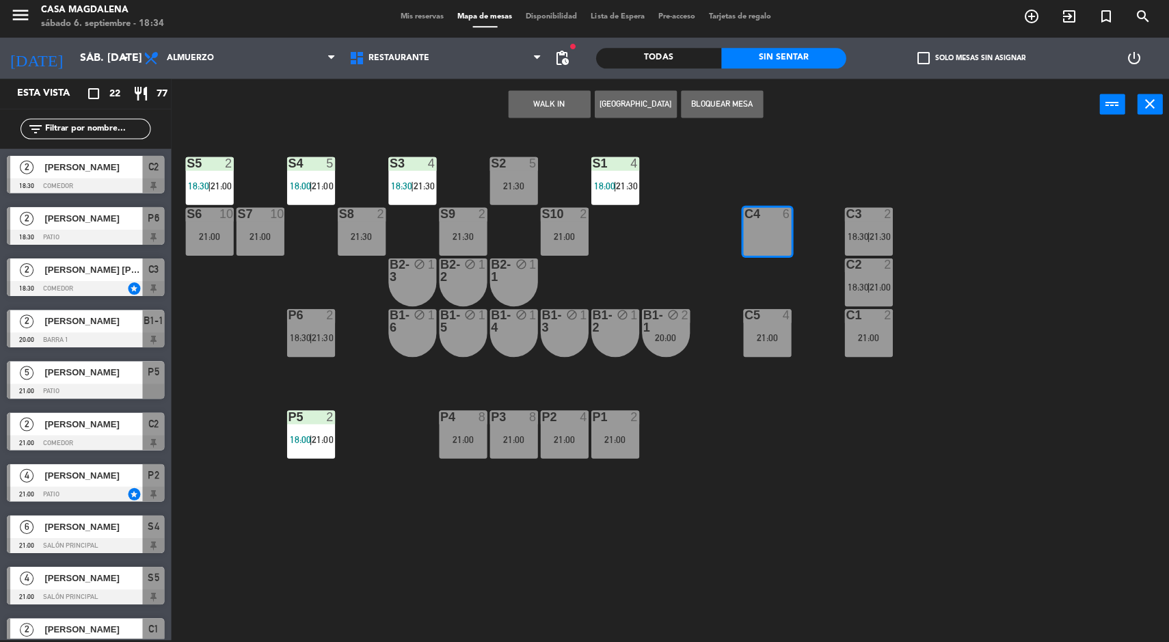
click at [969, 416] on div "S5 2 18:30 | 21:00 S4 5 18:00 | 21:00 S3 4 18:30 | 21:30 S2 5 21:30 S1 4 18:00 …" at bounding box center [675, 387] width 986 height 508
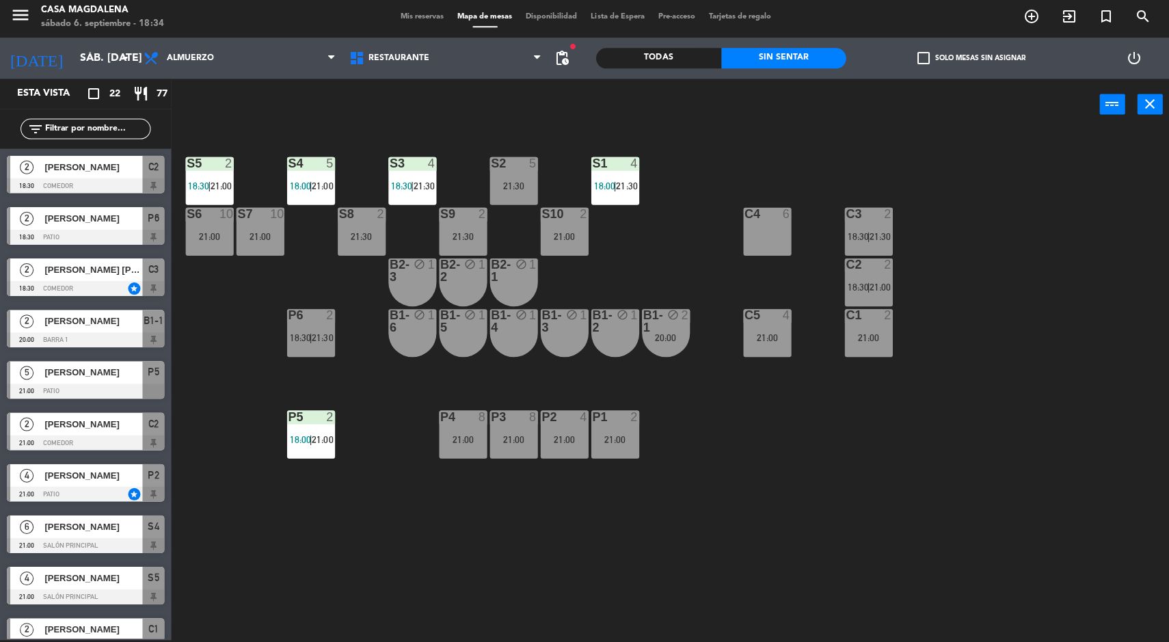
click at [1063, 436] on div "S5 2 18:30 | 21:00 S4 5 18:00 | 21:00 S3 4 18:30 | 21:30 S2 5 21:30 S1 4 18:00 …" at bounding box center [675, 387] width 986 height 508
click at [1075, 437] on div "S5 2 18:30 | 21:00 S4 5 18:00 | 21:00 S3 4 18:30 | 21:30 S2 5 21:30 S1 4 18:00 …" at bounding box center [675, 387] width 986 height 508
click at [1063, 434] on div "S5 2 18:30 | 21:00 S4 5 18:00 | 21:00 S3 4 18:30 | 21:30 S2 5 21:30 S1 4 18:00 …" at bounding box center [675, 387] width 986 height 508
click at [1052, 433] on div "S5 2 18:30 | 21:00 S4 5 18:00 | 21:00 S3 4 18:30 | 21:30 S2 5 21:30 S1 4 18:00 …" at bounding box center [675, 387] width 986 height 508
click at [220, 176] on div "S5 2 18:30 | 21:00" at bounding box center [209, 182] width 48 height 48
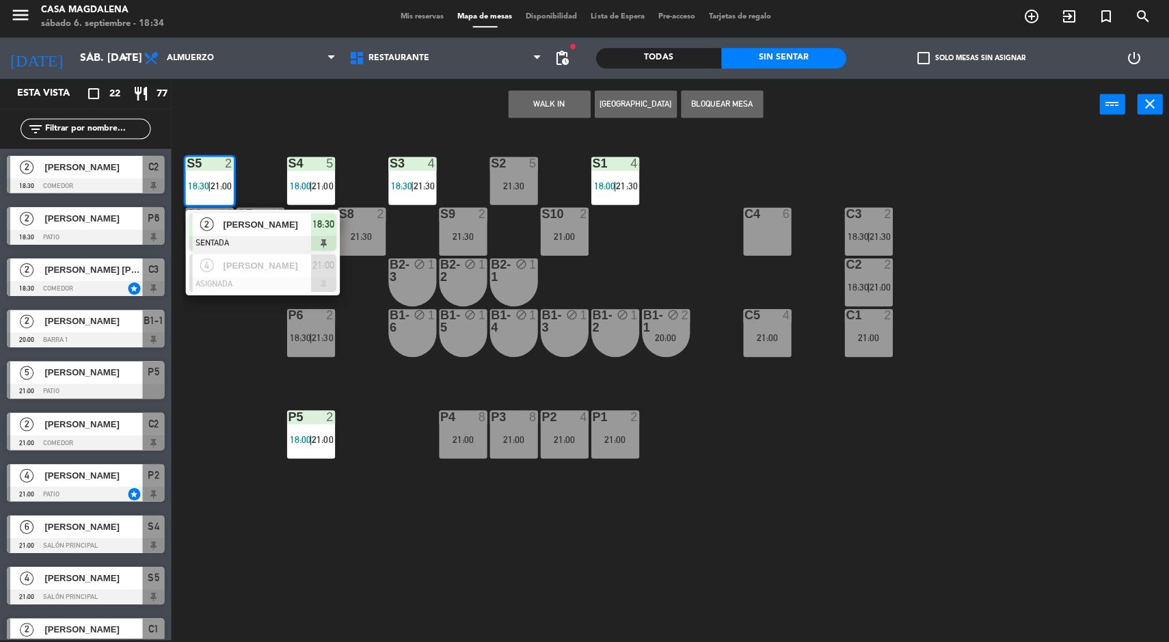
click at [288, 267] on span "[PERSON_NAME]" at bounding box center [266, 266] width 87 height 14
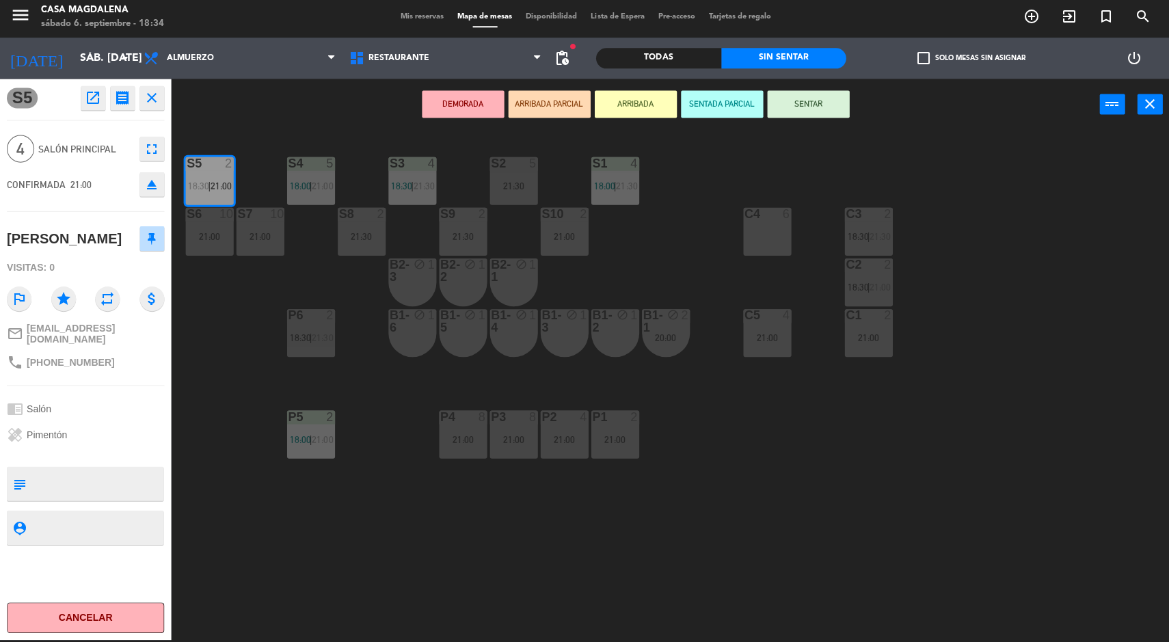
click at [521, 182] on div "21:30" at bounding box center [513, 187] width 48 height 10
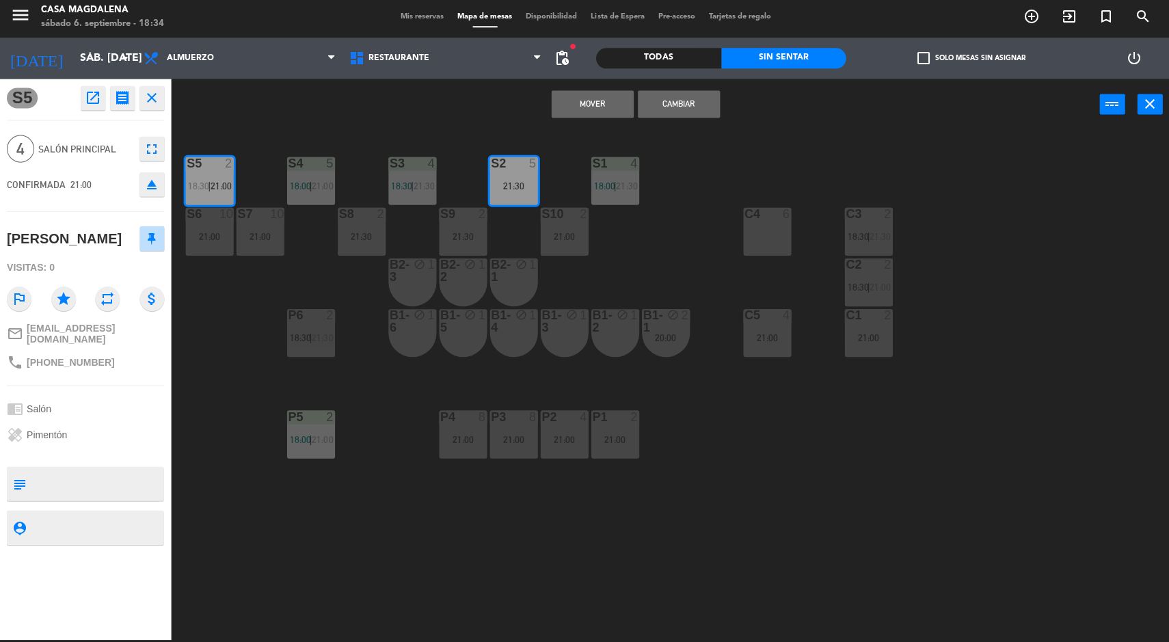
click at [681, 103] on button "Cambiar" at bounding box center [677, 105] width 82 height 27
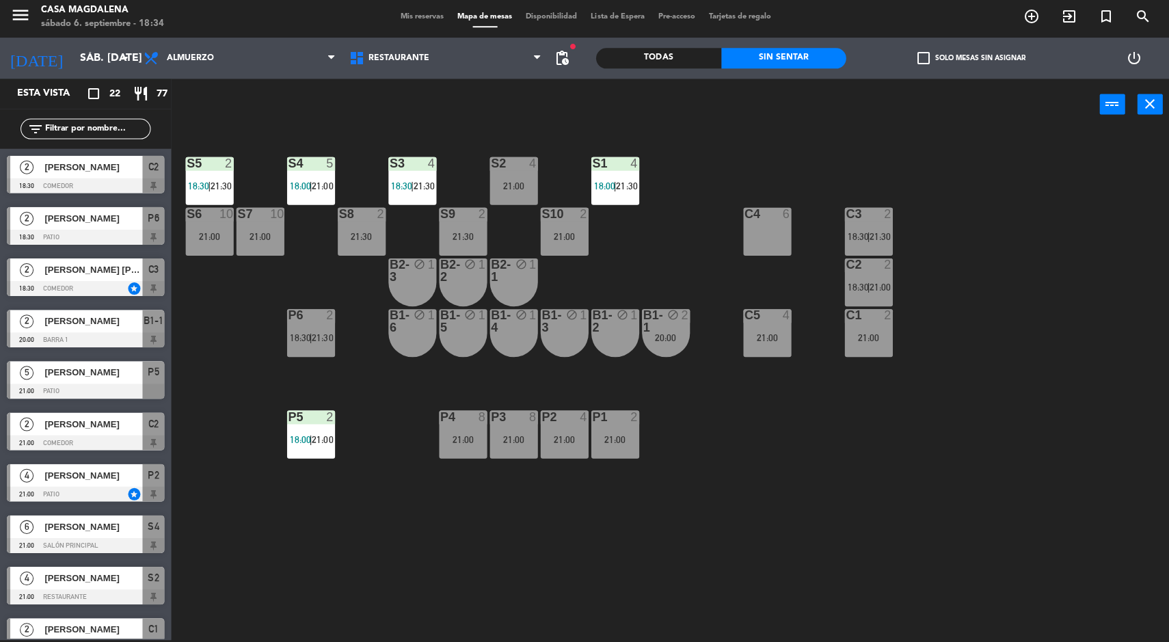
click at [506, 186] on div "21:00" at bounding box center [513, 187] width 48 height 10
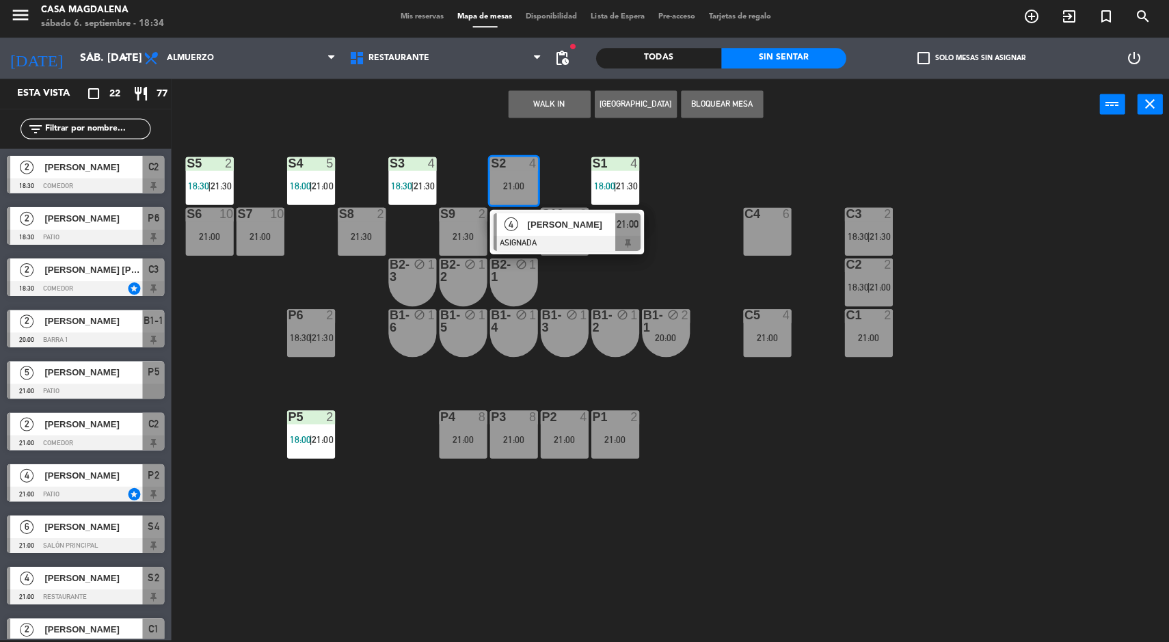
click at [684, 236] on div "S5 2 18:30 | 21:30 S4 5 18:00 | 21:00 S3 4 18:30 | 21:30 S2 4 21:00 4 [PERSON_N…" at bounding box center [675, 387] width 986 height 508
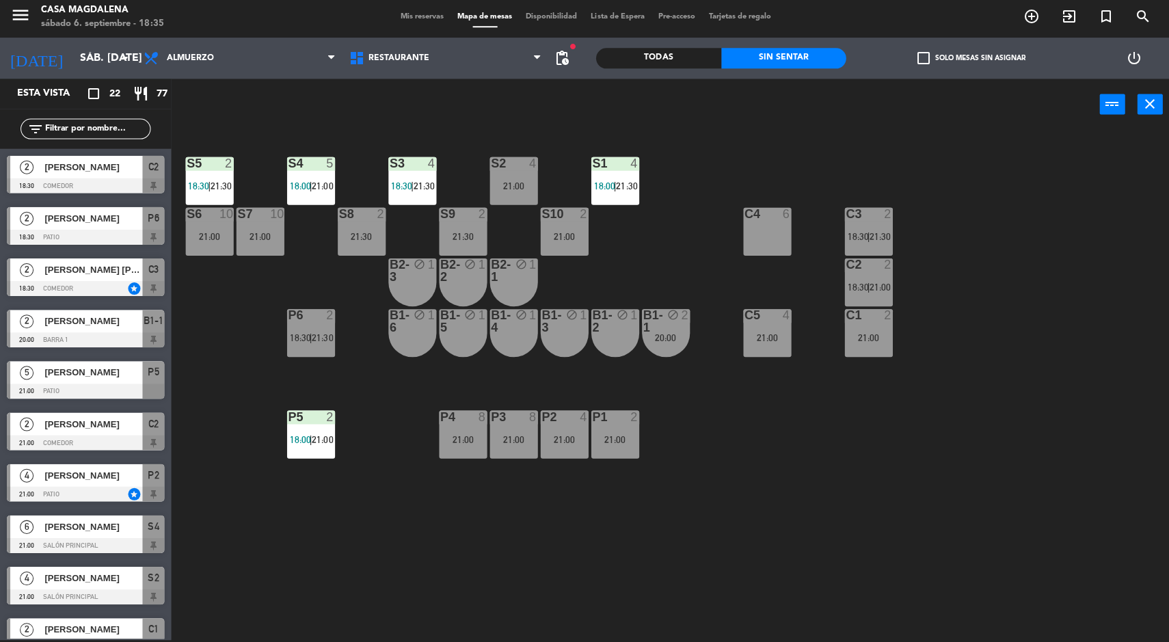
click at [311, 323] on div "P6 2 18:30 | 21:30" at bounding box center [310, 334] width 48 height 48
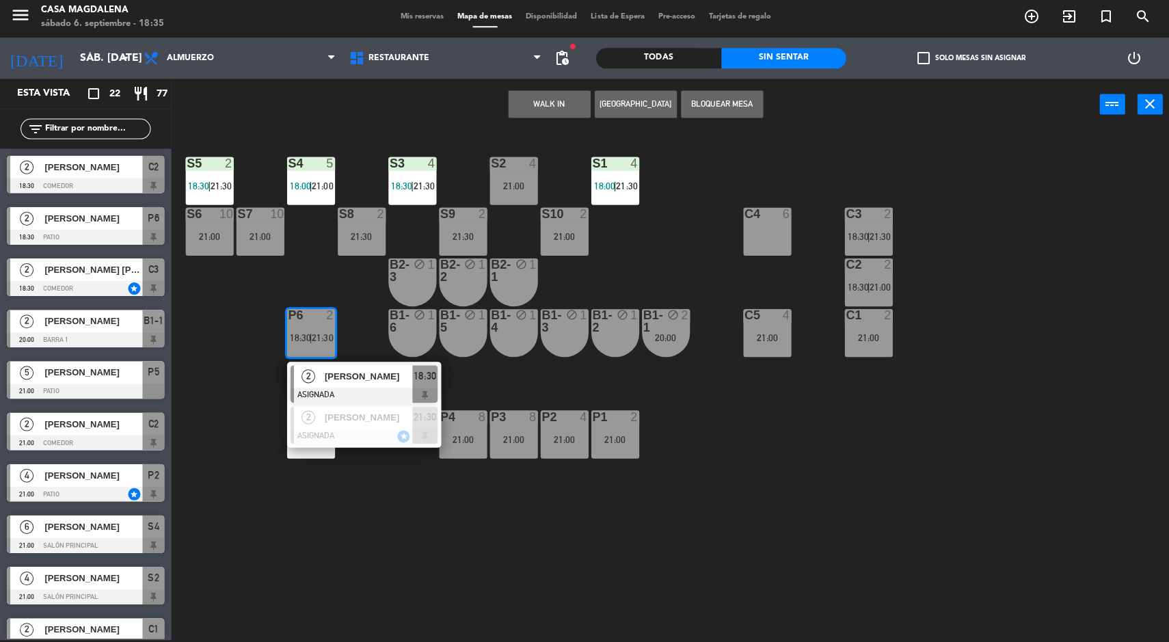
click at [433, 549] on div "S5 2 18:30 | 21:30 S4 5 18:00 | 21:00 S3 4 18:30 | 21:30 S2 4 21:00 S1 4 18:00 …" at bounding box center [675, 387] width 986 height 508
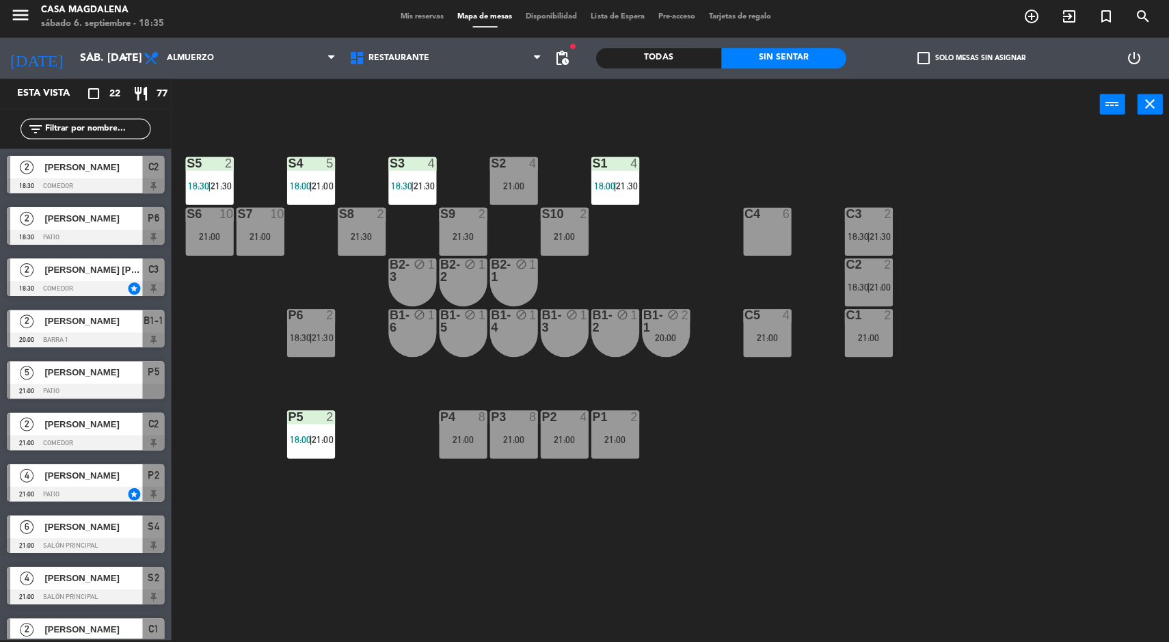
click at [286, 442] on div "18:00 | 21:00" at bounding box center [310, 440] width 48 height 10
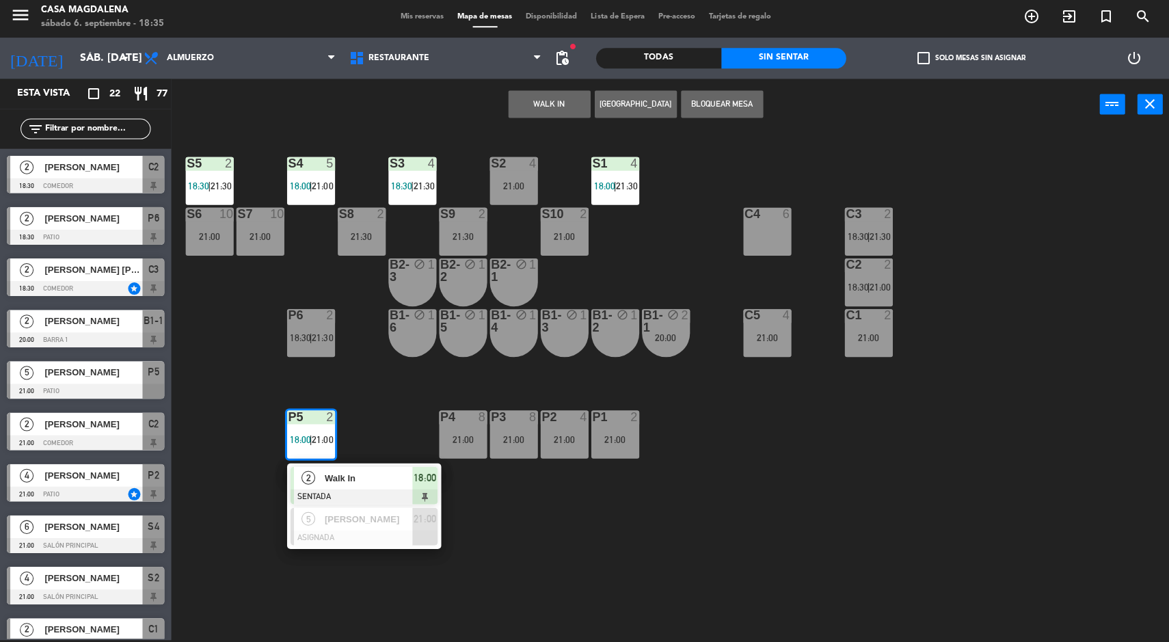
click at [418, 543] on div at bounding box center [363, 537] width 147 height 15
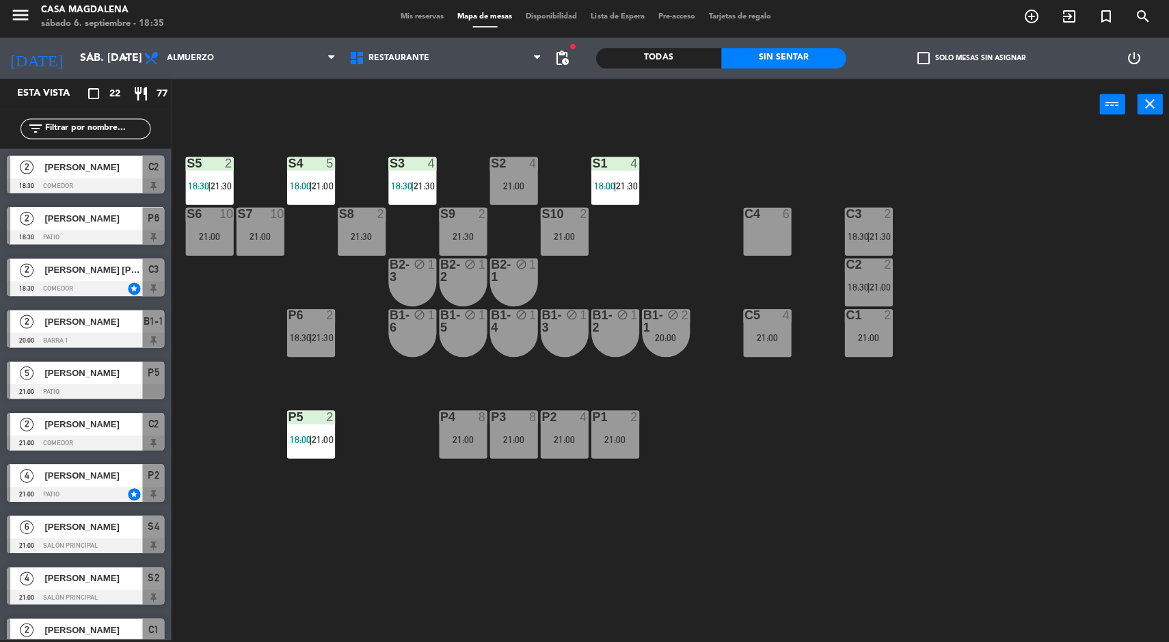
click at [390, 574] on div "S5 2 18:30 | 21:30 S4 5 18:00 | 21:00 S3 4 18:30 | 21:30 S2 4 21:00 S1 4 18:00 …" at bounding box center [675, 387] width 986 height 508
click at [307, 335] on span "18:30" at bounding box center [299, 338] width 21 height 11
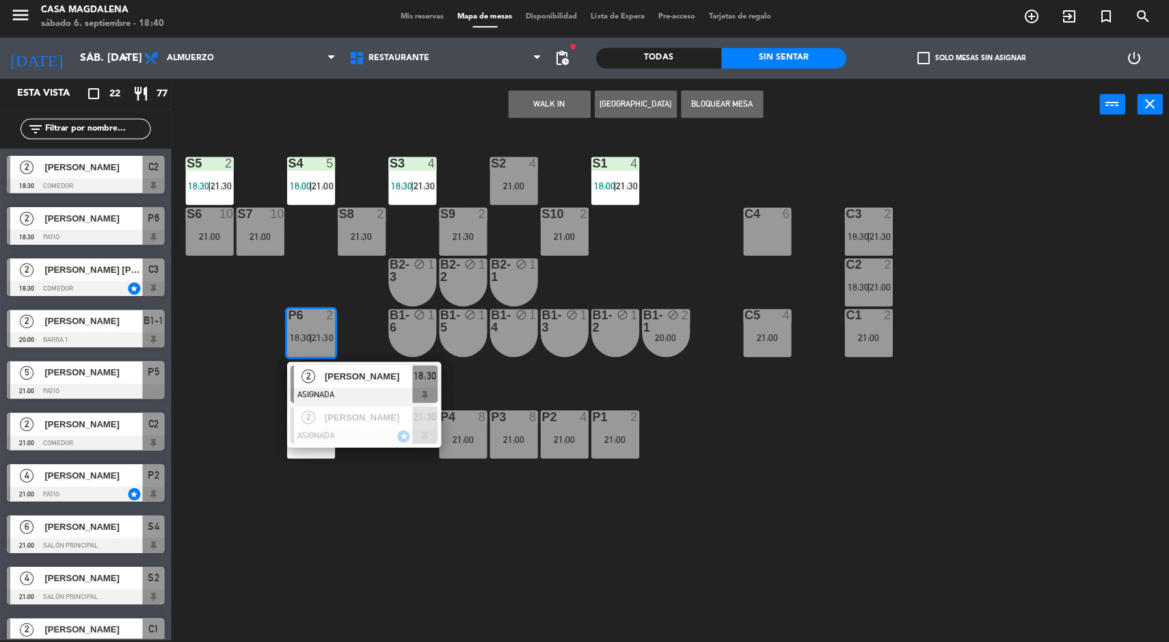
click at [412, 390] on div at bounding box center [363, 395] width 147 height 15
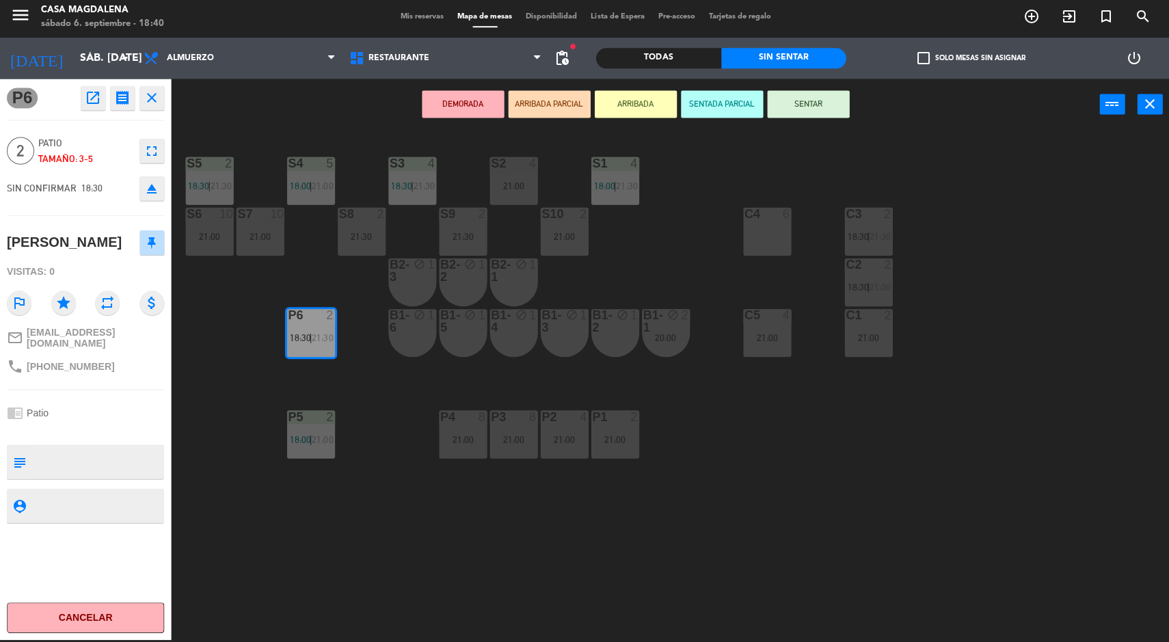
click at [465, 106] on button "DEMORADA" at bounding box center [462, 105] width 82 height 27
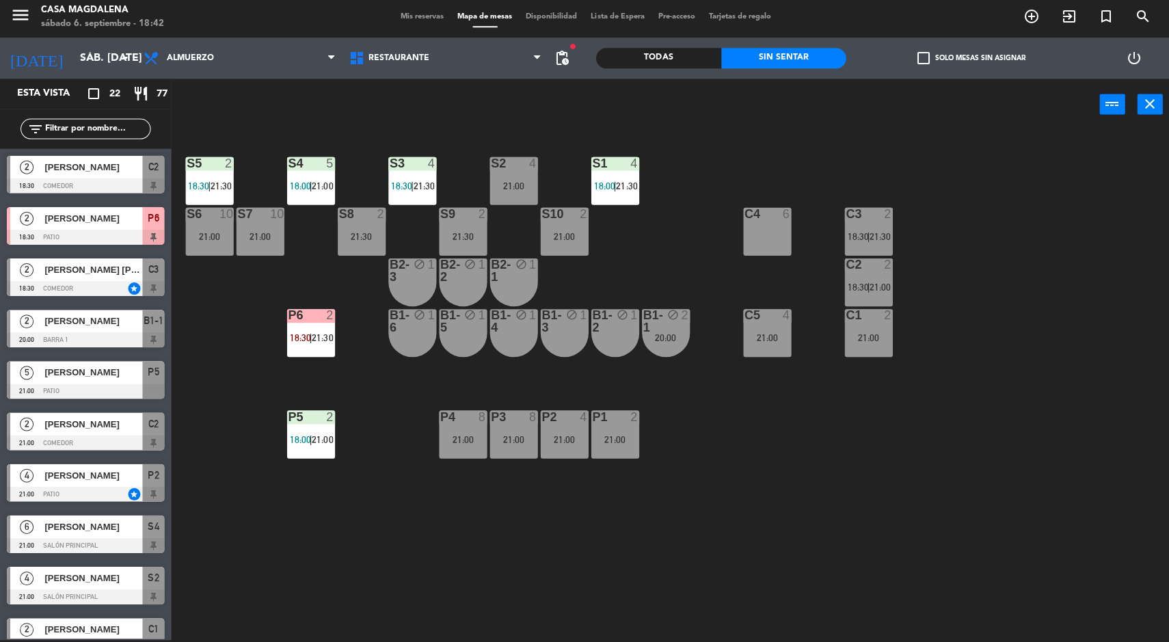
click at [116, 184] on div at bounding box center [85, 186] width 157 height 15
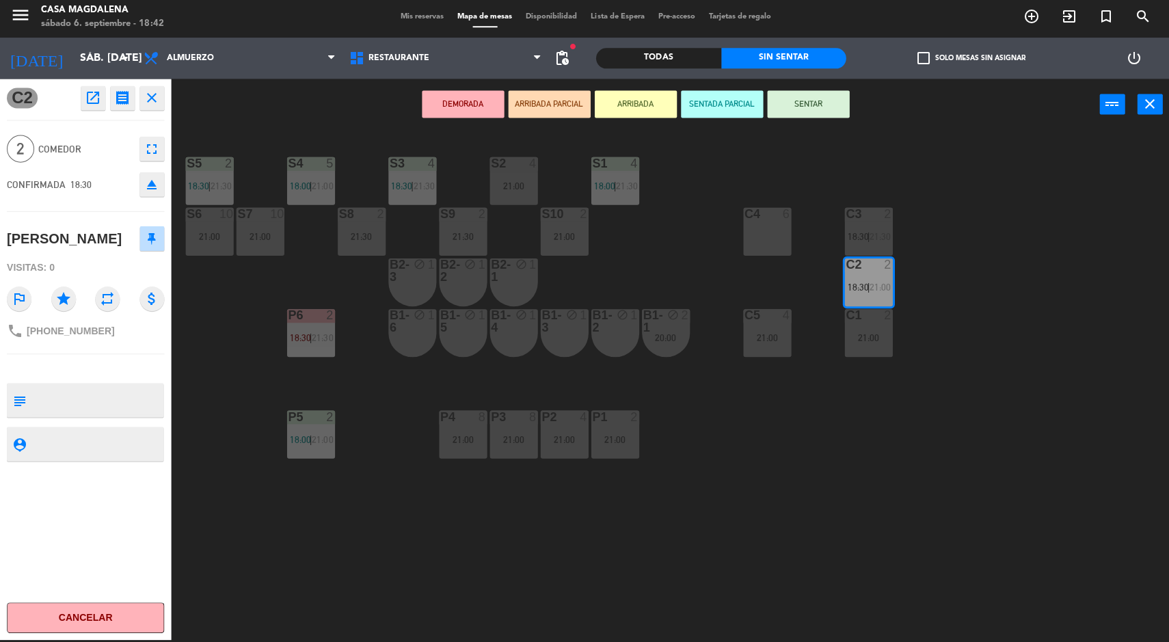
click at [438, 133] on div "S5 2 18:30 | 21:30 S4 5 18:00 | 21:00 S3 4 18:30 | 21:30 S2 4 21:00 S1 4 18:00 …" at bounding box center [675, 387] width 986 height 508
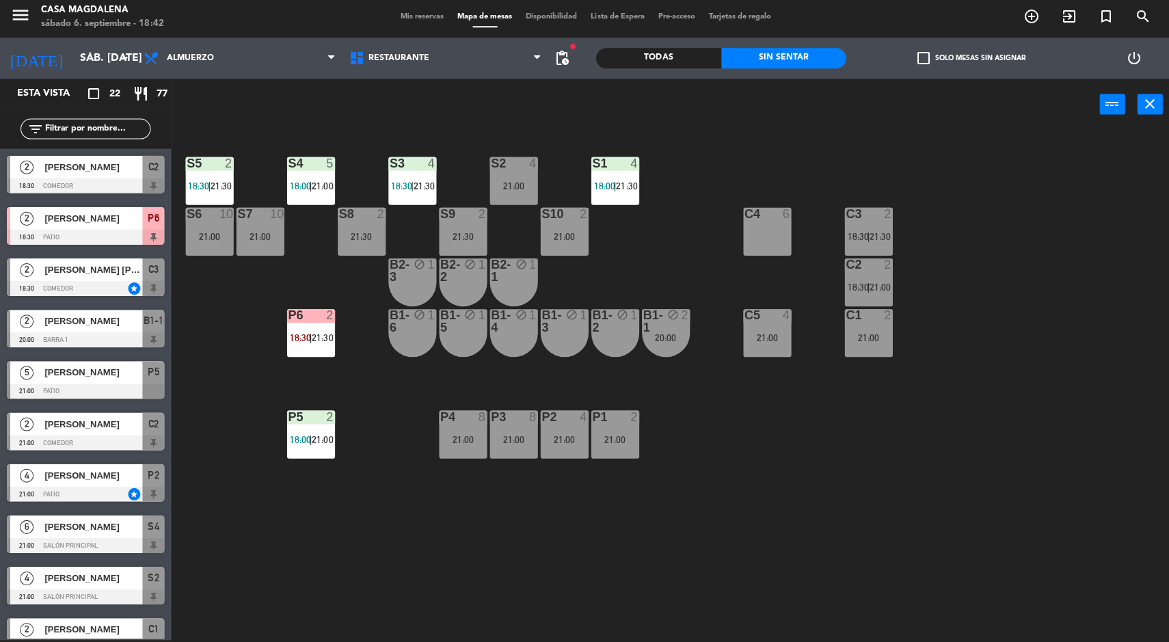
click at [845, 264] on div "C2" at bounding box center [844, 265] width 1 height 12
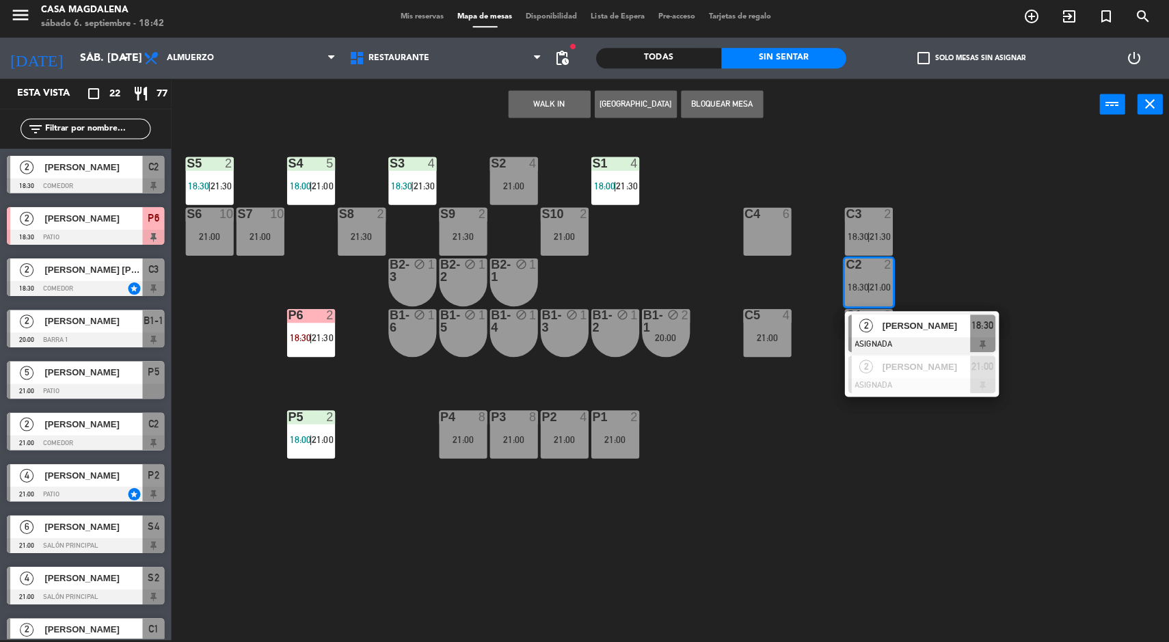
click at [913, 332] on span "[PERSON_NAME]" at bounding box center [923, 326] width 87 height 14
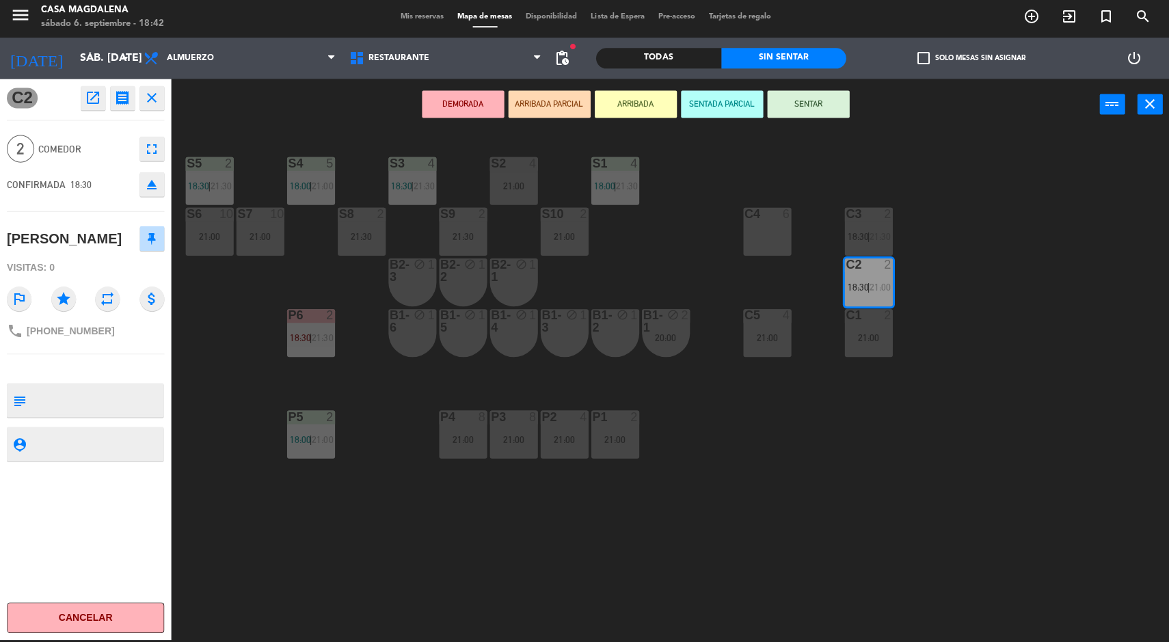
click at [452, 105] on button "DEMORADA" at bounding box center [462, 105] width 82 height 27
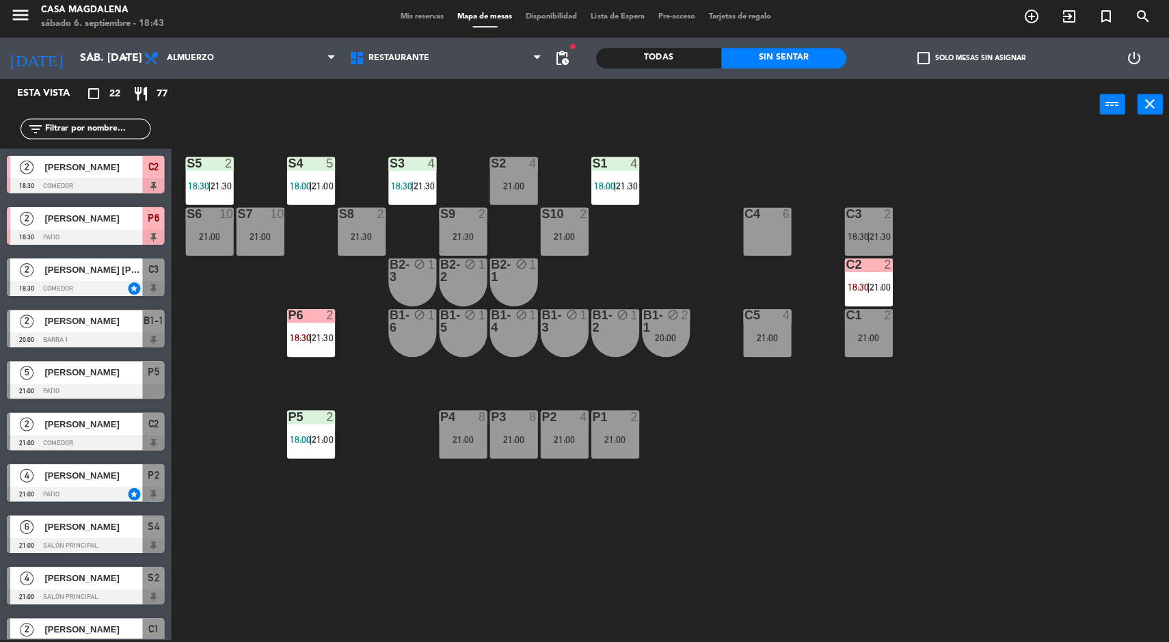
click at [524, 166] on div "4" at bounding box center [535, 164] width 23 height 12
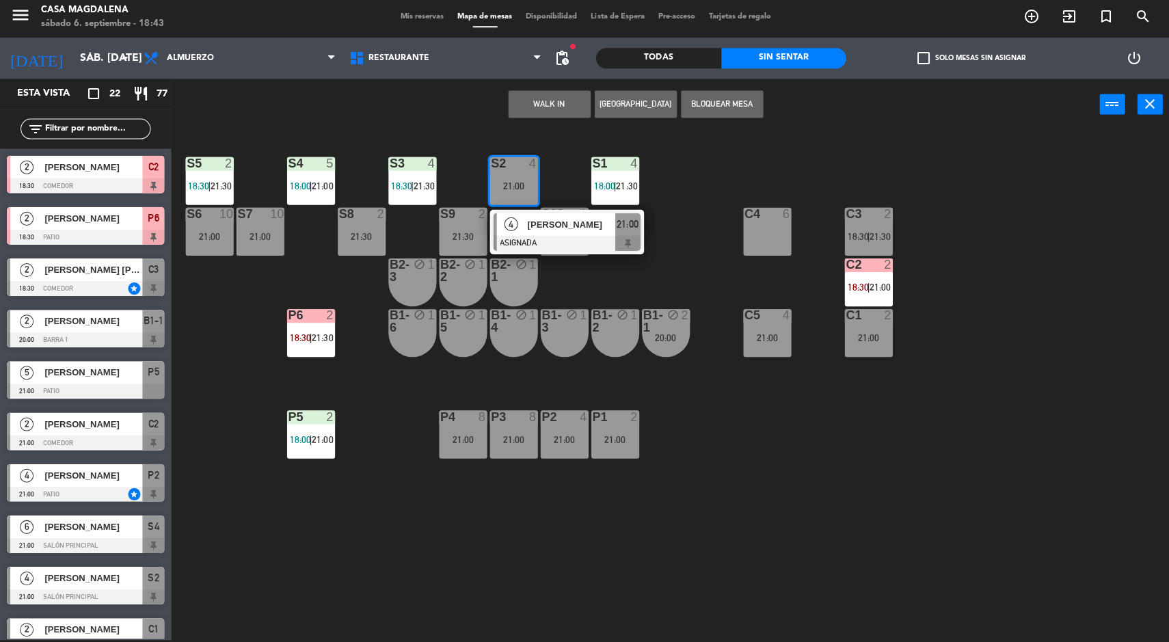
click at [603, 552] on div "S5 2 18:30 | 21:30 S4 5 18:00 | 21:00 S3 4 18:30 | 21:30 S2 4 21:00 4 [PERSON_N…" at bounding box center [675, 387] width 986 height 508
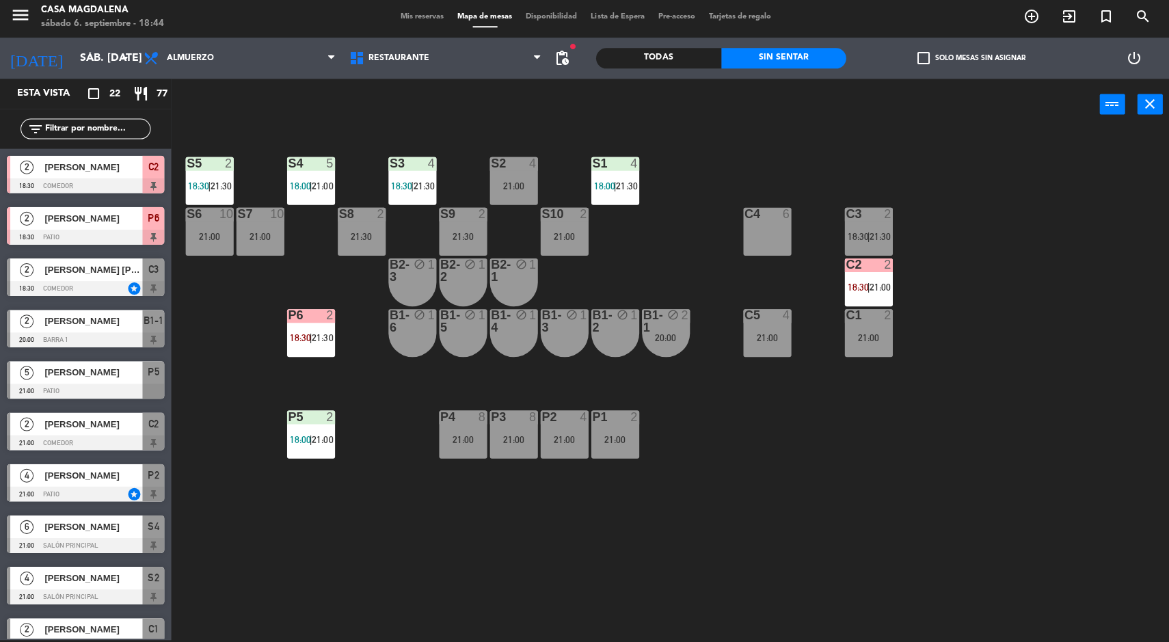
click at [513, 189] on div "21:00" at bounding box center [513, 187] width 48 height 10
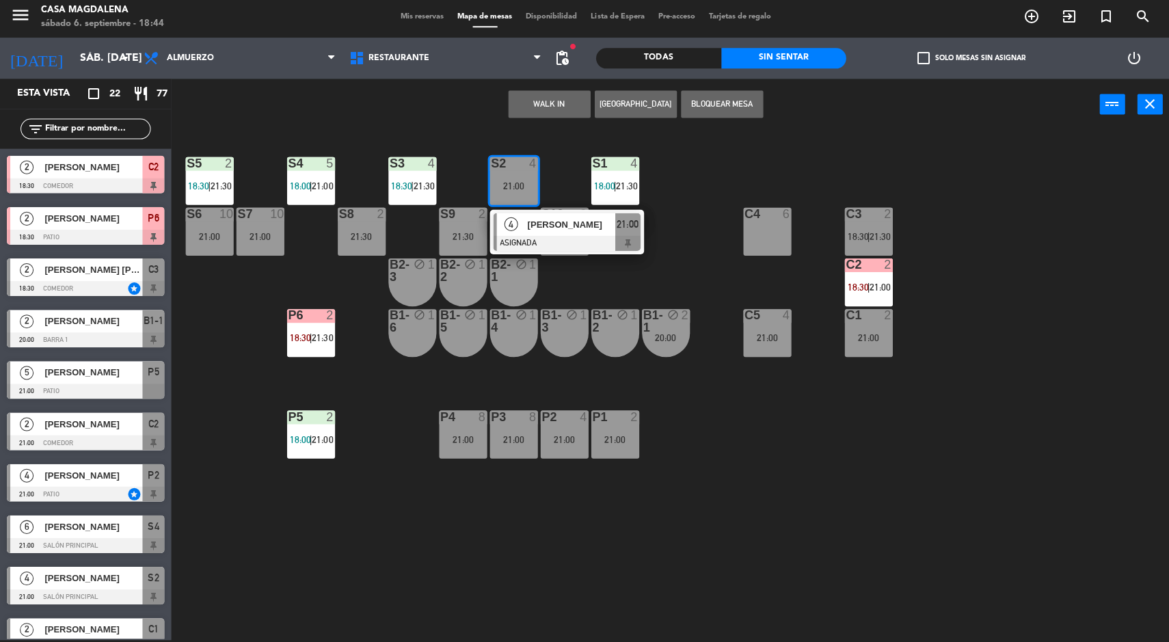
click at [550, 103] on button "WALK IN" at bounding box center [548, 105] width 82 height 27
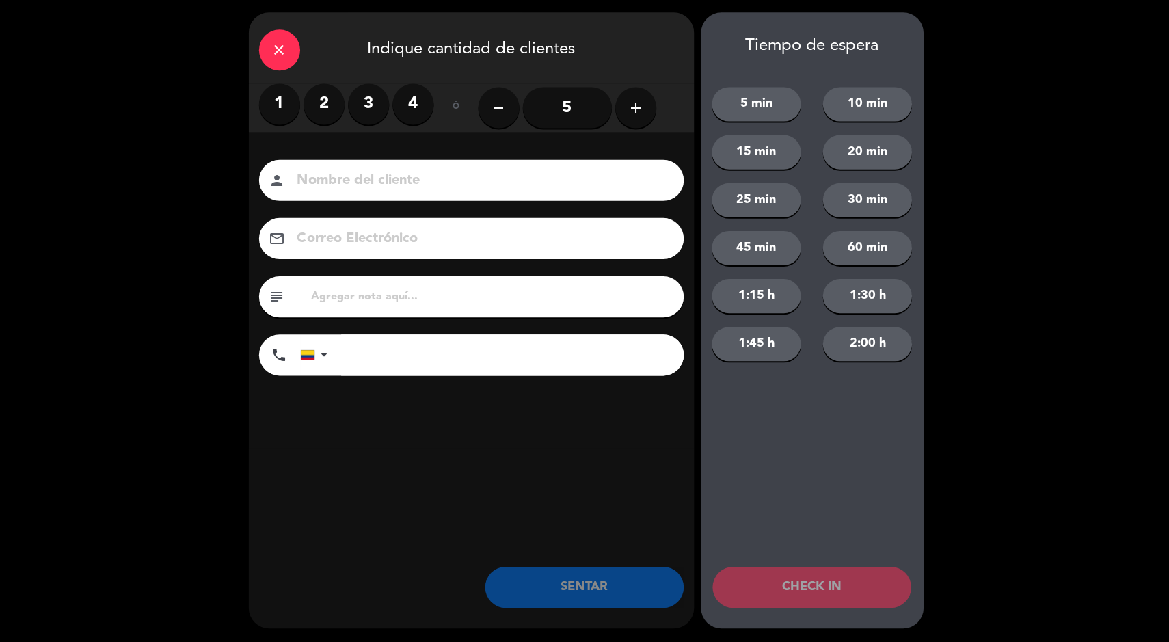
click at [310, 120] on label "2" at bounding box center [323, 105] width 41 height 41
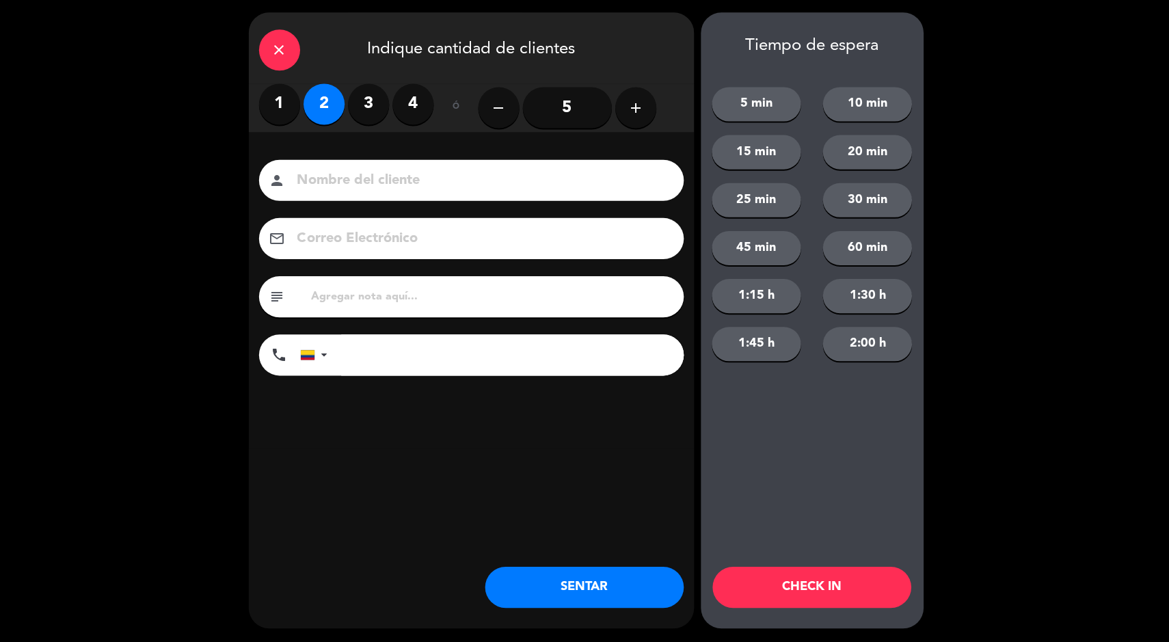
click at [562, 601] on button "SENTAR" at bounding box center [583, 587] width 198 height 41
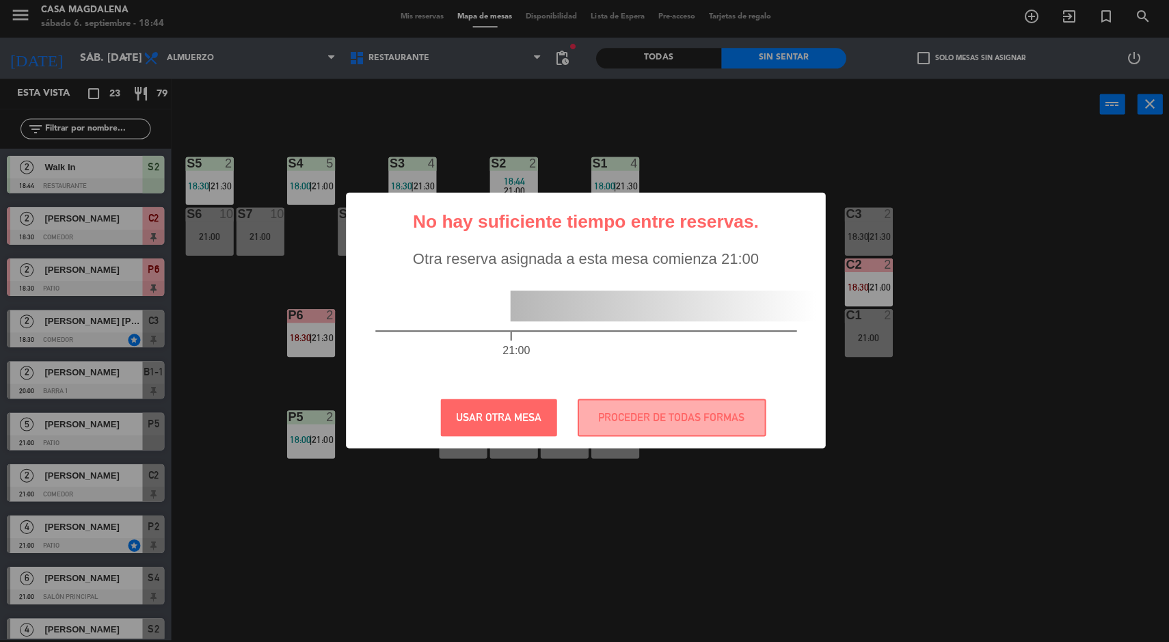
click at [1050, 567] on div "? ! i No hay suficiente tiempo entre reservas. × Otra reserva asignada a esta m…" at bounding box center [584, 321] width 1169 height 642
click at [680, 422] on button "PROCEDER DE TODAS FORMAS" at bounding box center [670, 418] width 188 height 38
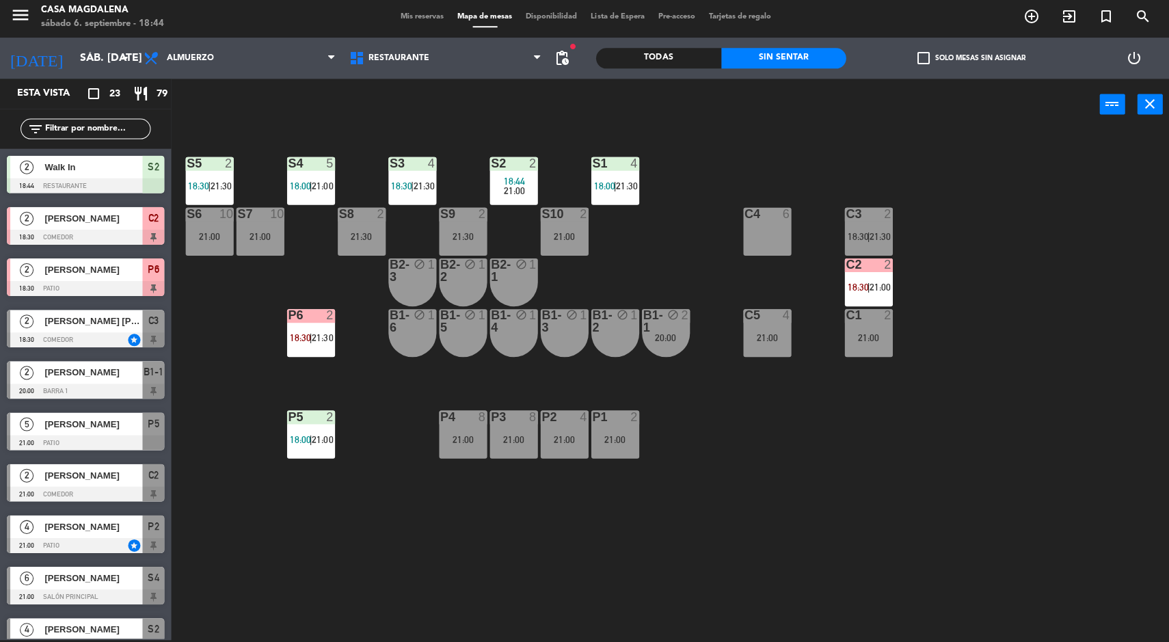
click at [1004, 454] on div "S5 2 18:30 | 21:30 S4 5 18:00 | 21:00 S3 4 18:30 | 21:30 S2 2 18:44 21:00 S1 4 …" at bounding box center [675, 387] width 986 height 508
click at [886, 264] on div "2" at bounding box center [886, 265] width 8 height 12
click at [1036, 221] on div "S5 2 18:30 | 21:30 S4 5 18:00 | 21:00 S3 4 18:30 | 21:30 S2 2 18:44 21:00 S1 4 …" at bounding box center [675, 387] width 986 height 508
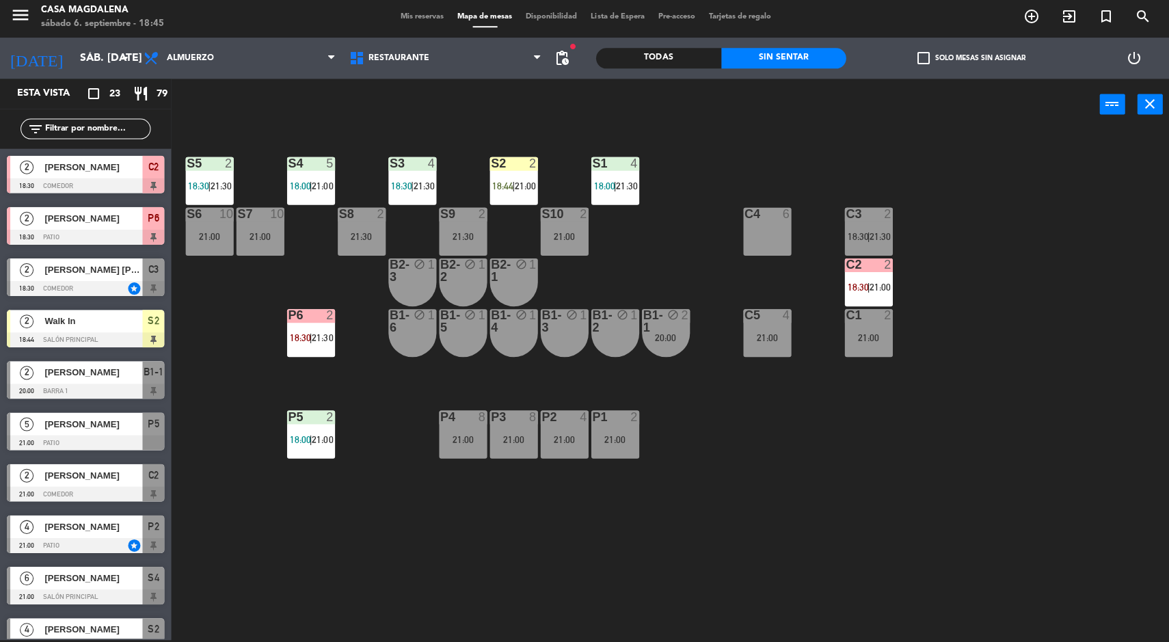
click at [140, 318] on span "Walk In" at bounding box center [93, 321] width 98 height 14
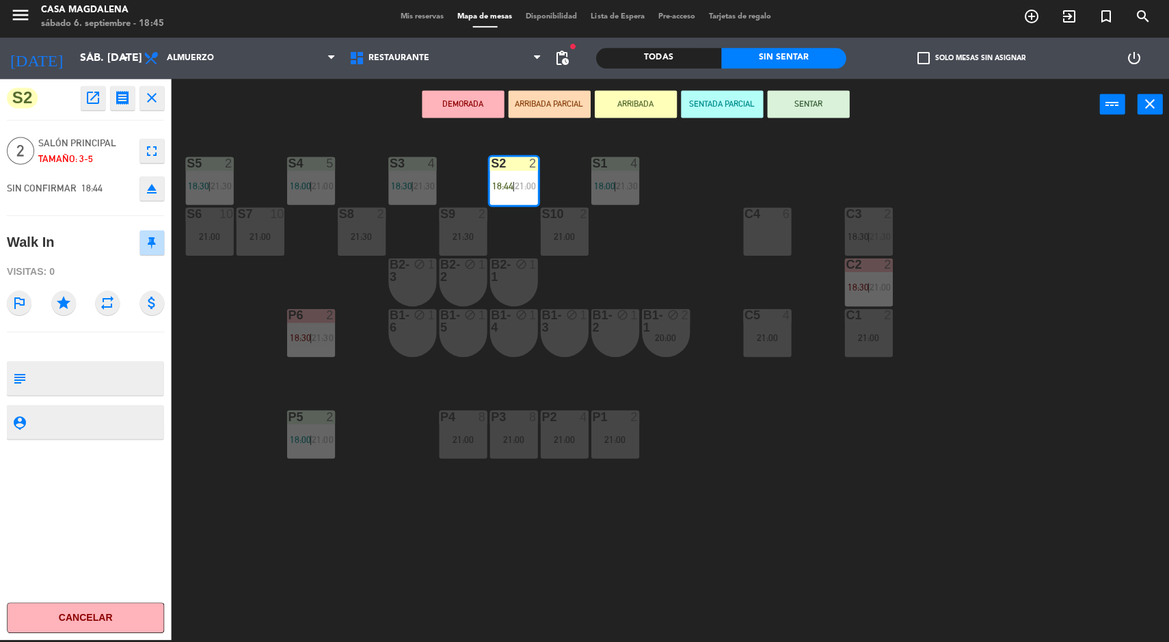
click at [795, 97] on button "SENTAR" at bounding box center [806, 105] width 82 height 27
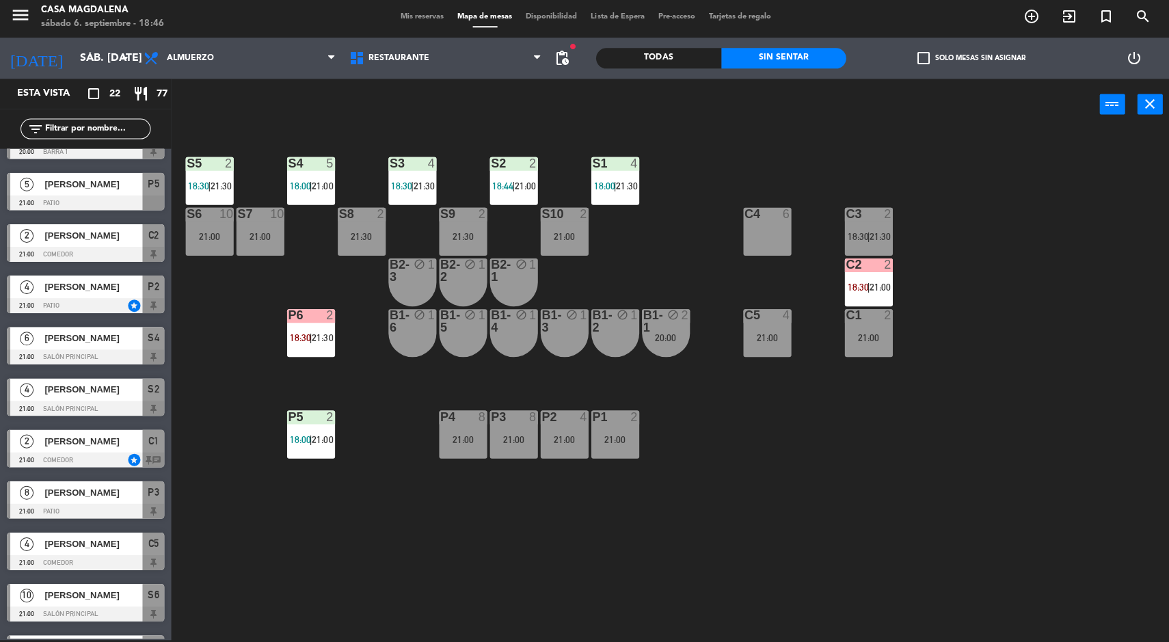
scroll to position [255, 0]
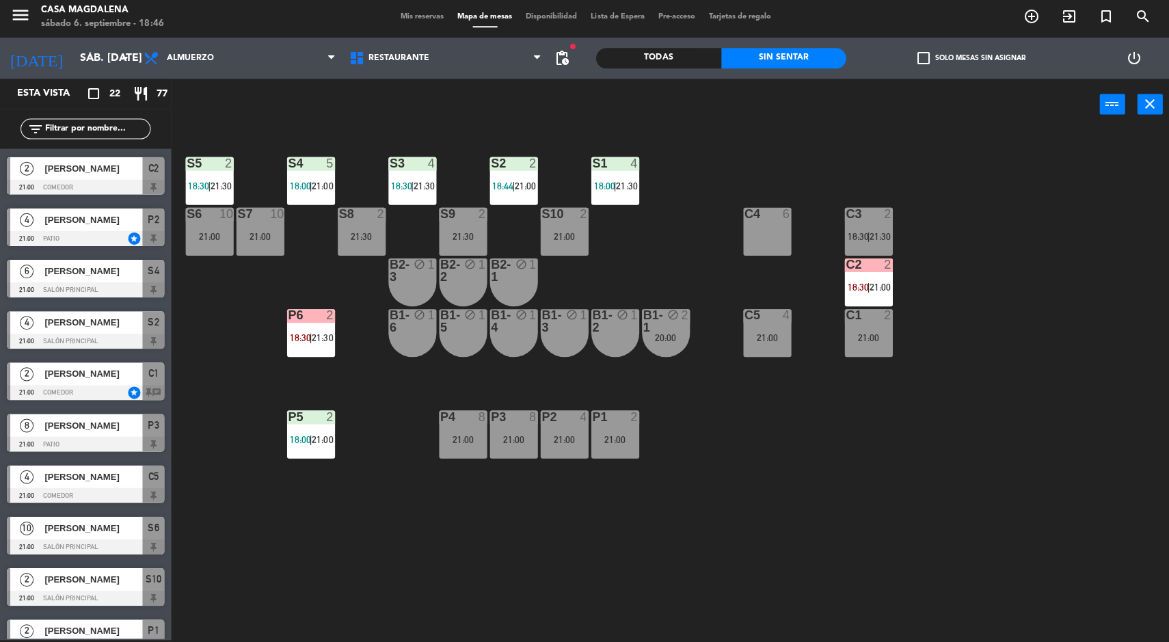
click at [1100, 379] on div "S5 2 18:30 | 21:30 S4 5 18:00 | 21:00 S3 4 18:30 | 21:30 S2 2 18:44 | 21:00 S1 …" at bounding box center [675, 387] width 986 height 508
click at [1080, 297] on div "S5 2 18:30 | 21:30 S4 5 18:00 | 21:00 S3 4 18:30 | 21:30 S2 2 18:44 | 21:00 S1 …" at bounding box center [675, 387] width 986 height 508
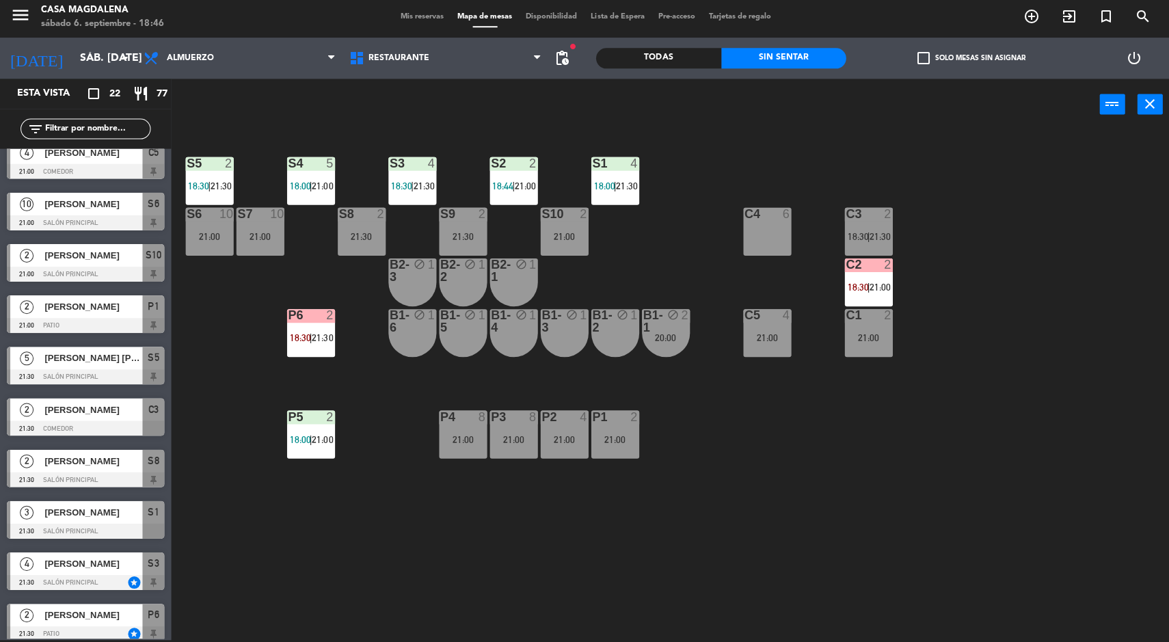
scroll to position [587, 0]
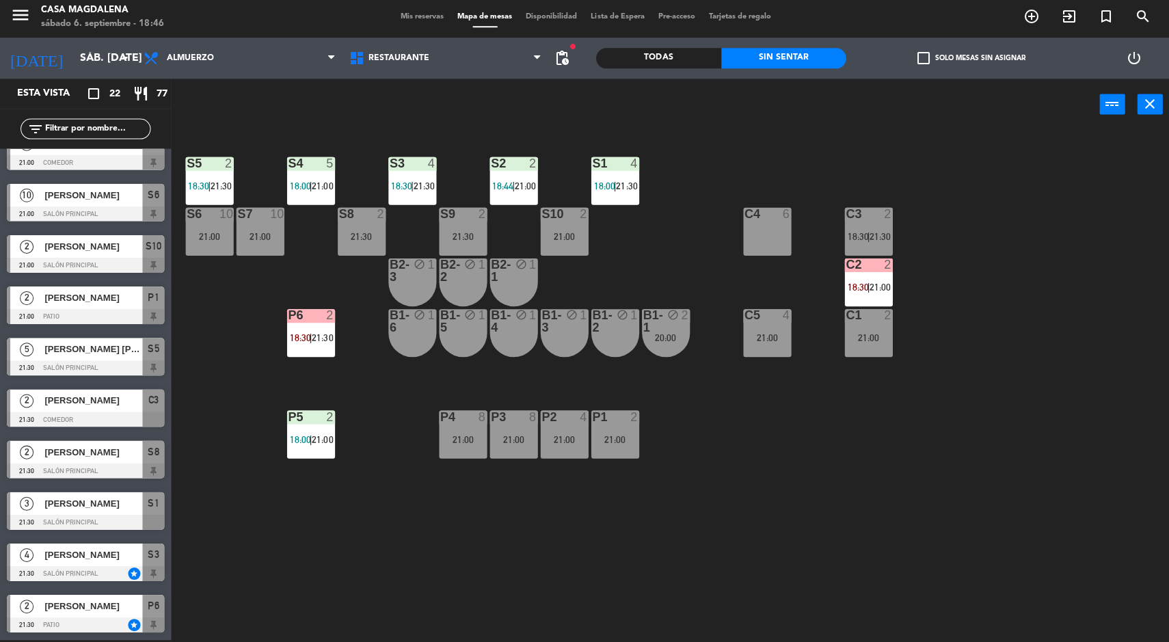
click at [133, 510] on span "[PERSON_NAME]" at bounding box center [93, 503] width 98 height 14
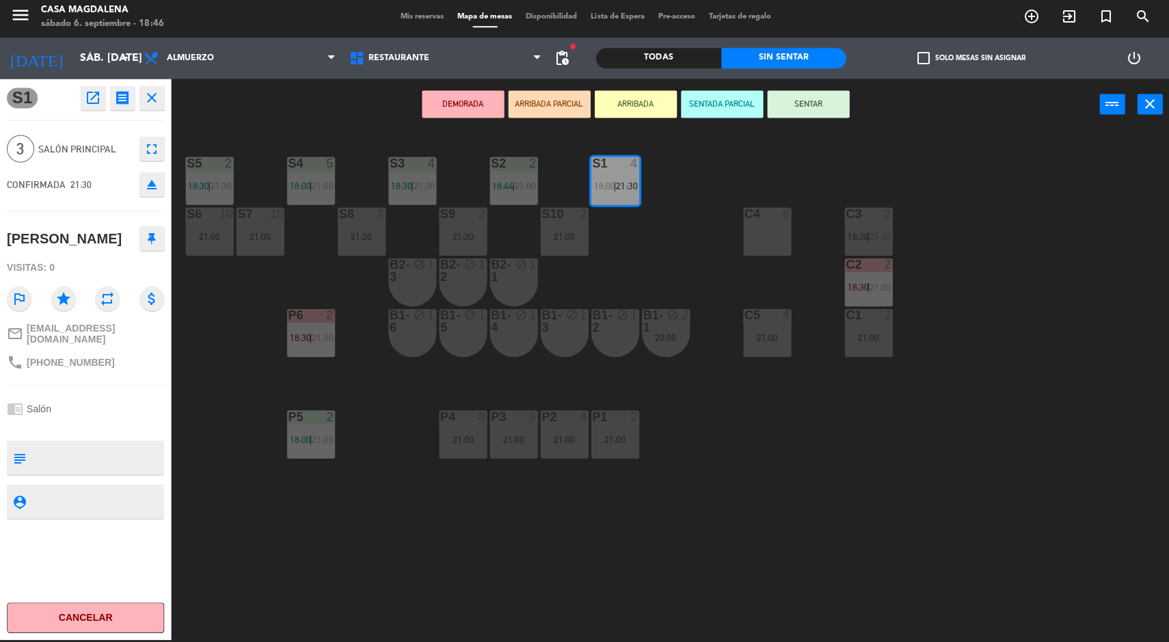
click at [624, 165] on div at bounding box center [613, 164] width 23 height 12
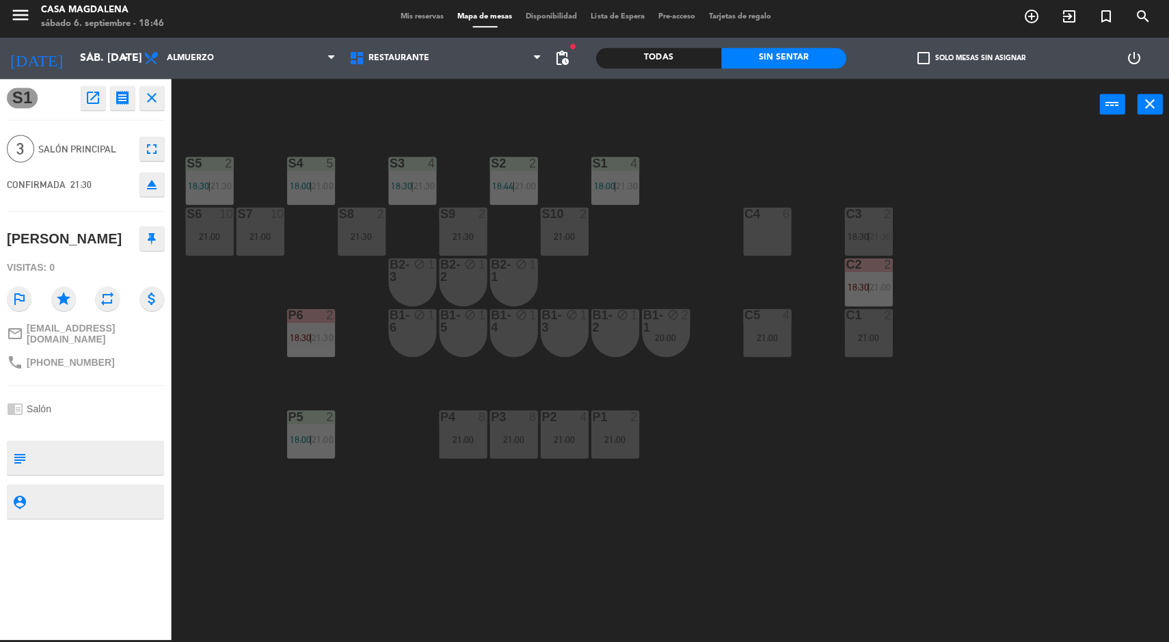
click at [1100, 444] on div "S5 2 18:30 | 21:30 S4 5 18:00 | 21:00 S3 4 18:30 | 21:30 S2 2 18:44 | 21:00 S1 …" at bounding box center [675, 387] width 986 height 508
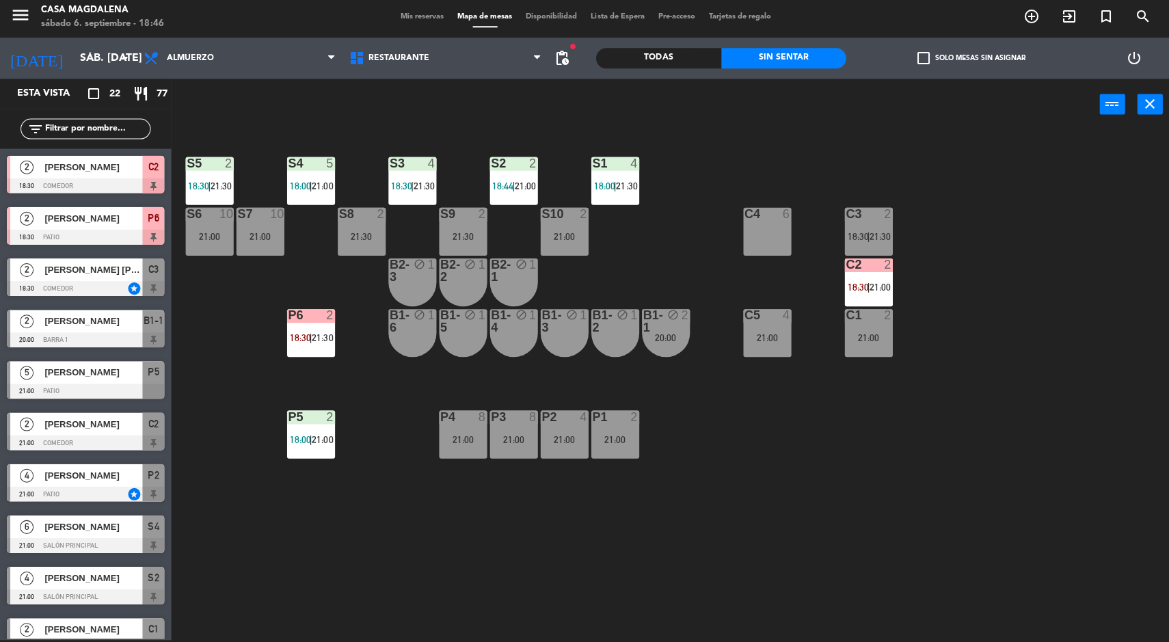
scroll to position [195, 0]
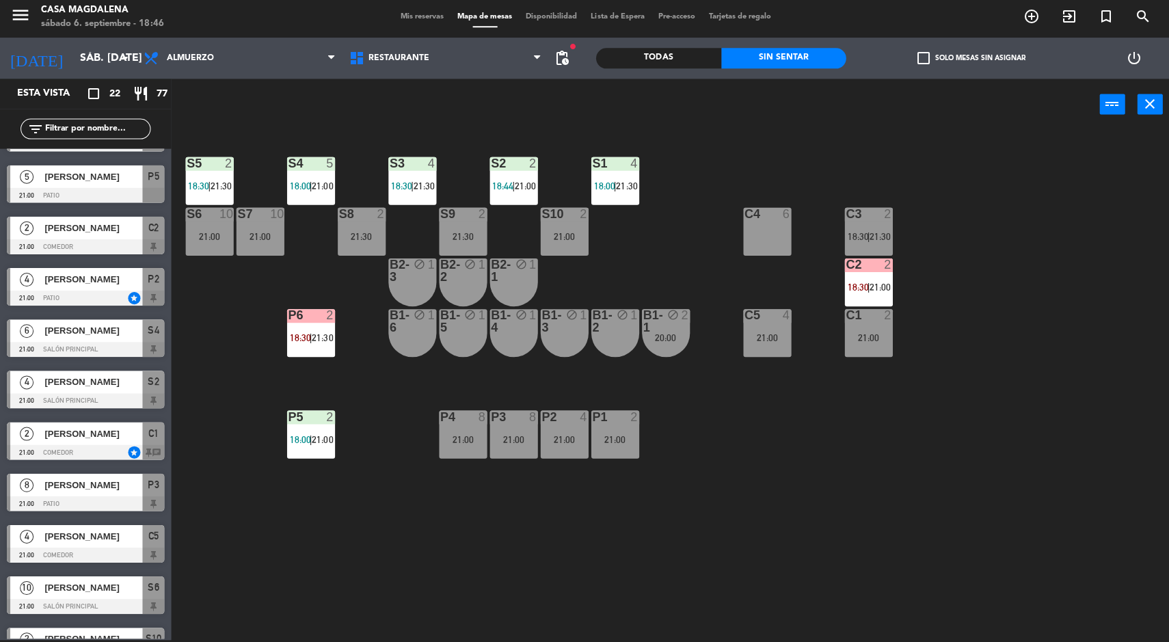
click at [632, 188] on span "21:30" at bounding box center [624, 186] width 21 height 11
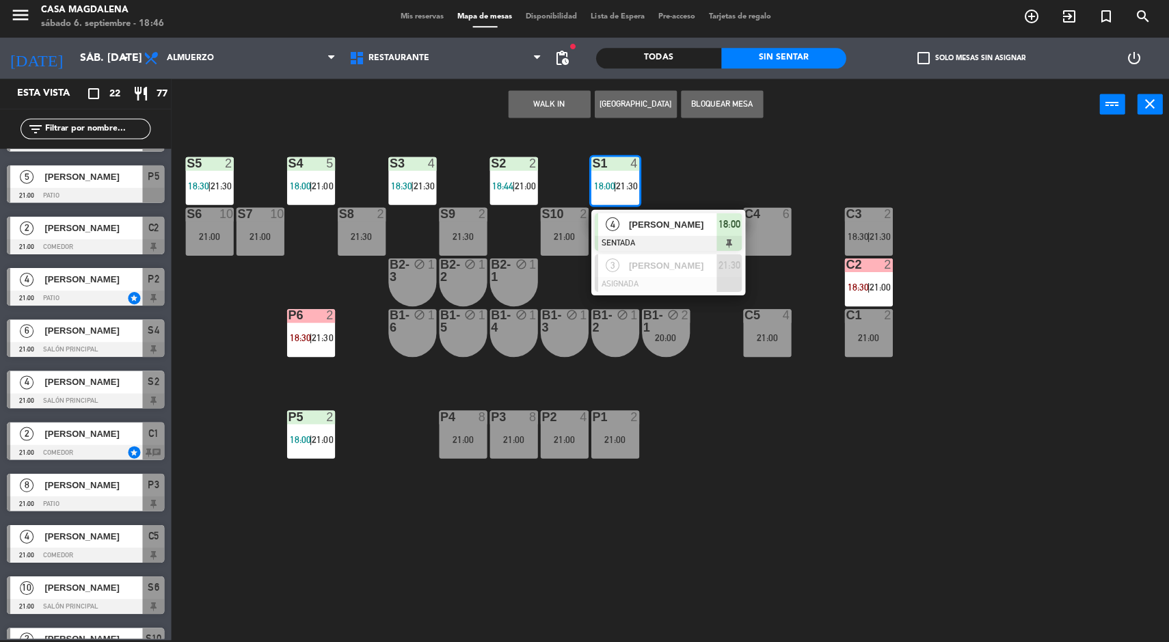
click at [683, 282] on div at bounding box center [666, 284] width 147 height 15
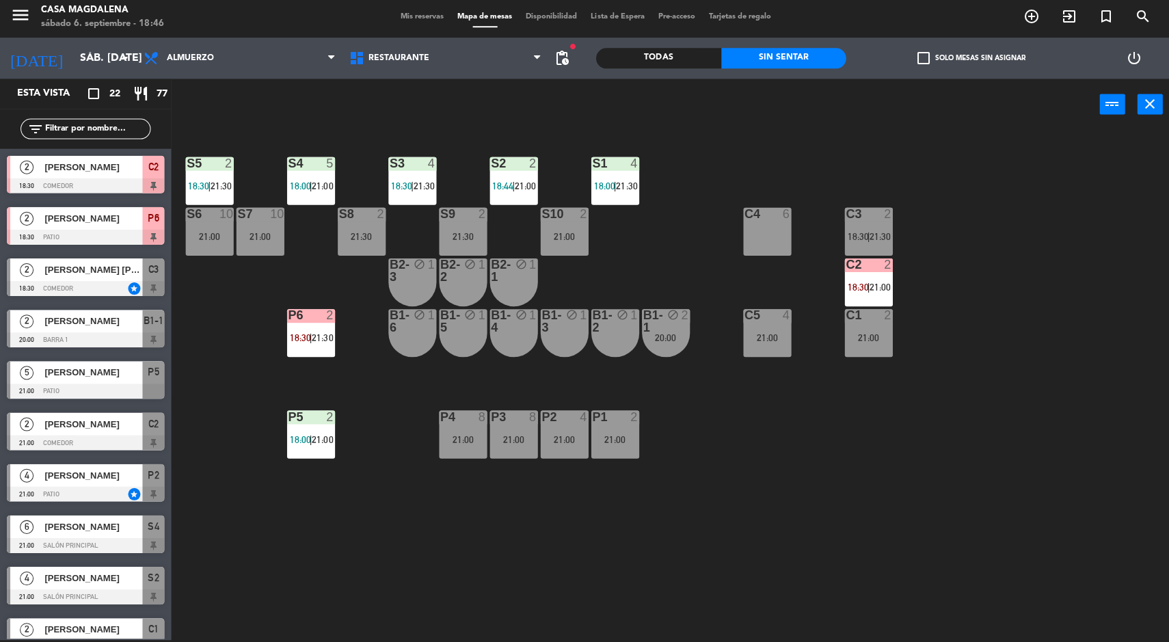
click at [1096, 461] on div "S5 2 18:30 | 21:30 S4 5 18:00 | 21:00 S3 4 18:30 | 21:30 S2 2 18:44 | 21:00 S1 …" at bounding box center [675, 387] width 986 height 508
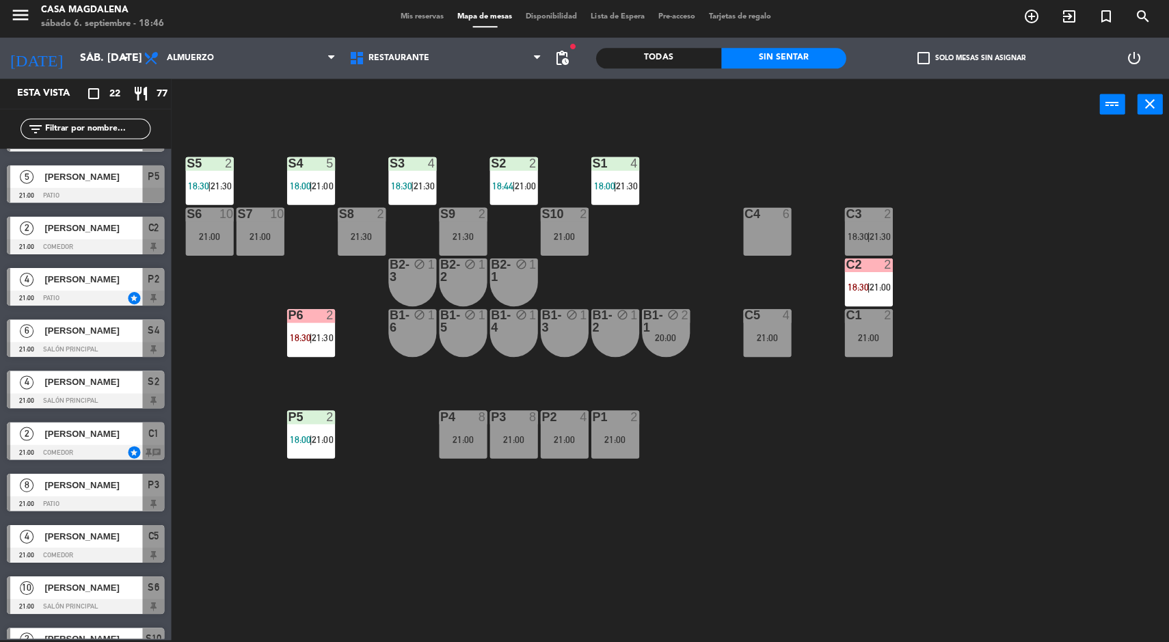
click at [1045, 325] on div "S5 2 18:30 | 21:30 S4 5 18:00 | 21:00 S3 4 18:30 | 21:30 S2 2 18:44 | 21:00 S1 …" at bounding box center [675, 387] width 986 height 508
click at [623, 181] on span "21:30" at bounding box center [624, 186] width 21 height 11
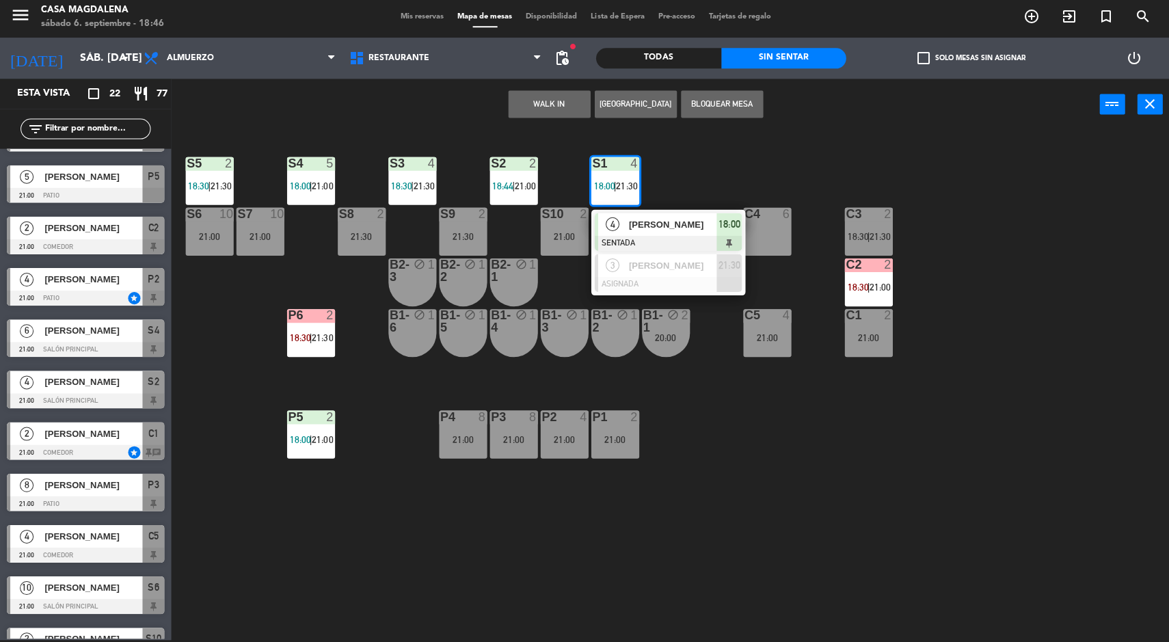
click at [690, 287] on div at bounding box center [666, 284] width 147 height 15
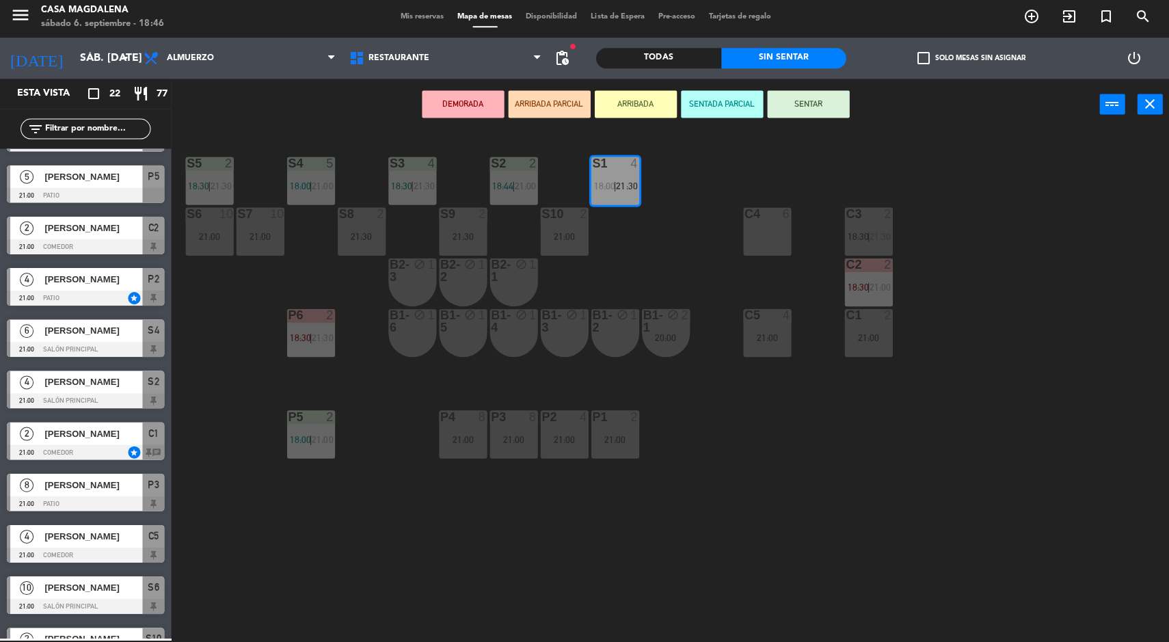
click at [530, 185] on span "21:00" at bounding box center [523, 186] width 21 height 11
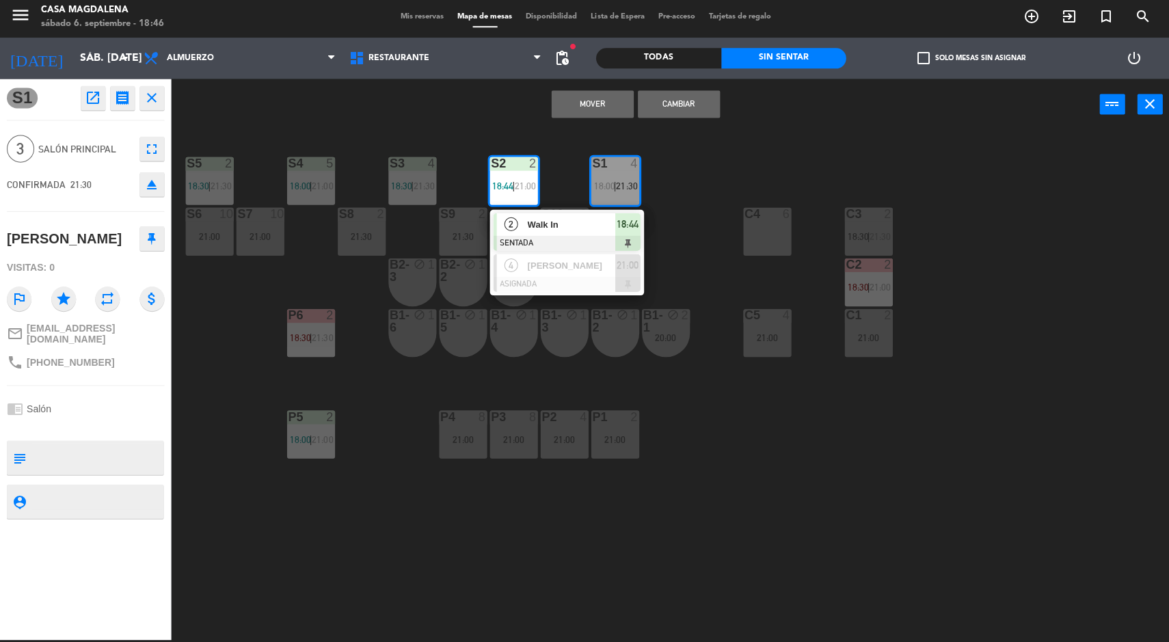
click at [601, 273] on div "[PERSON_NAME]" at bounding box center [569, 266] width 89 height 23
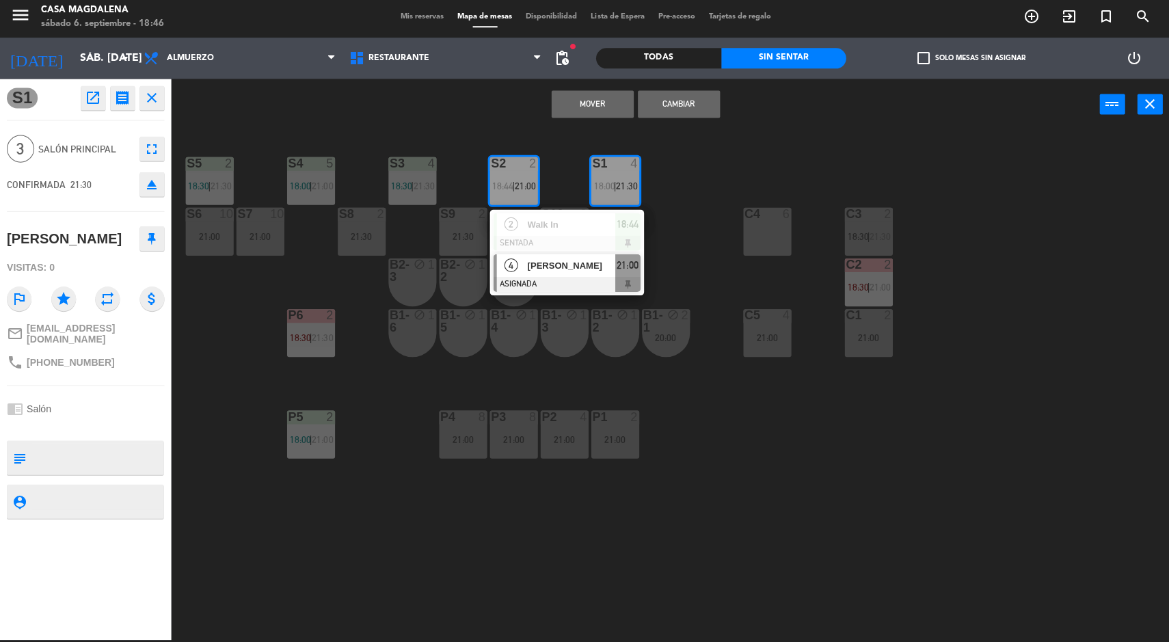
click at [701, 250] on div "S5 2 18:30 | 21:30 S4 5 18:00 | 21:00 S3 4 18:30 | 21:30 S2 2 18:44 | 21:00 2 W…" at bounding box center [675, 387] width 986 height 508
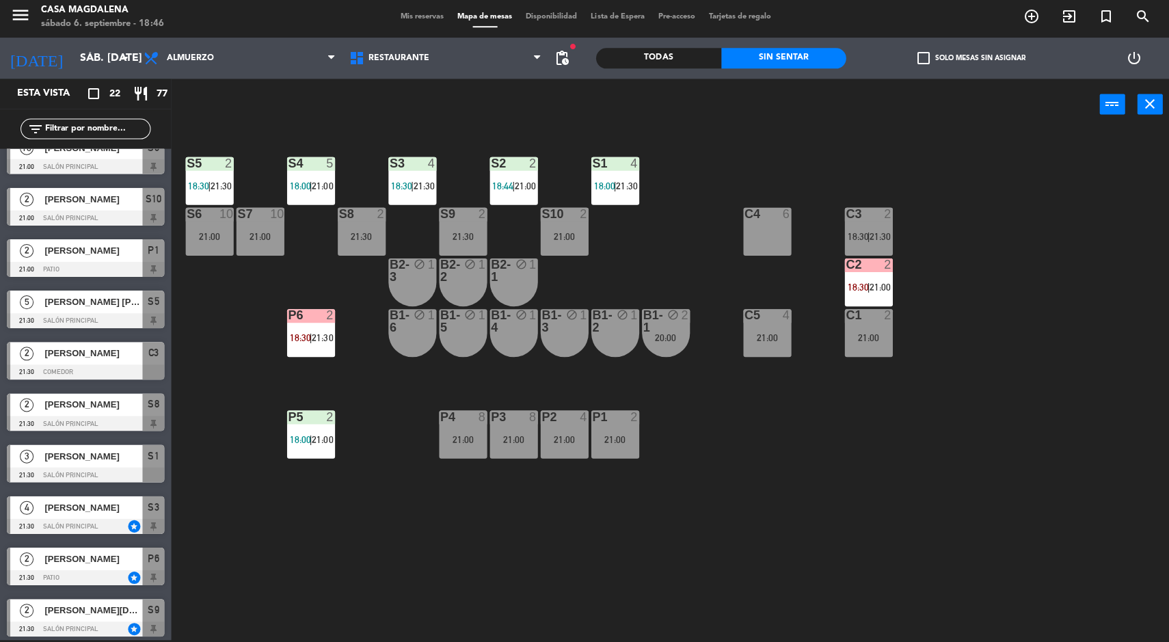
scroll to position [629, 0]
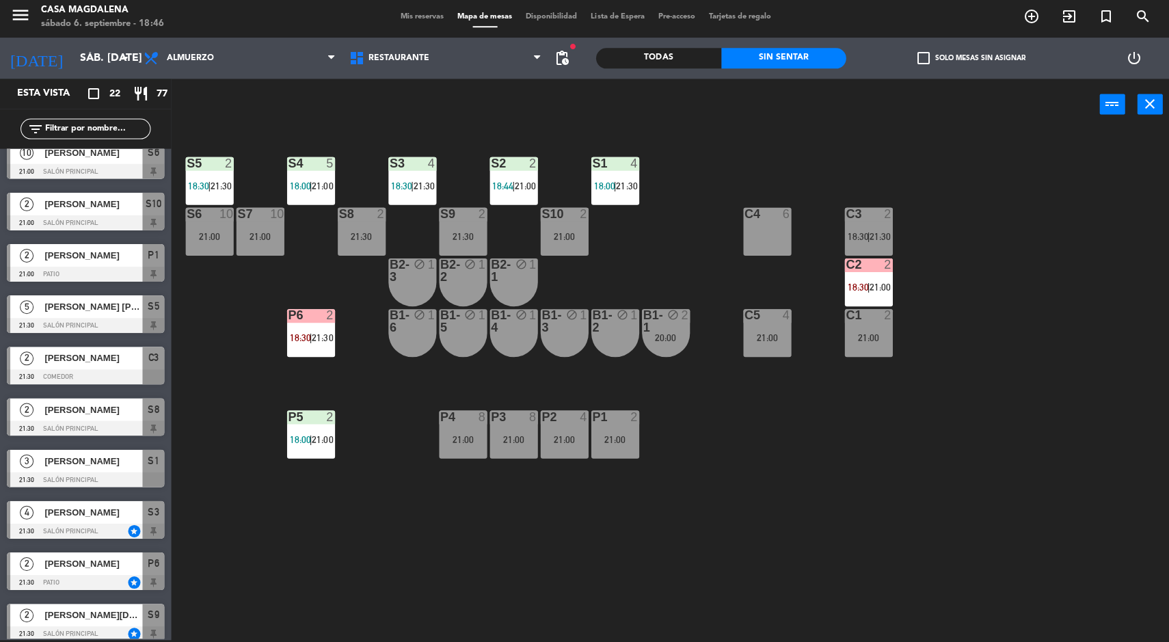
click at [145, 467] on div "S1" at bounding box center [153, 461] width 22 height 23
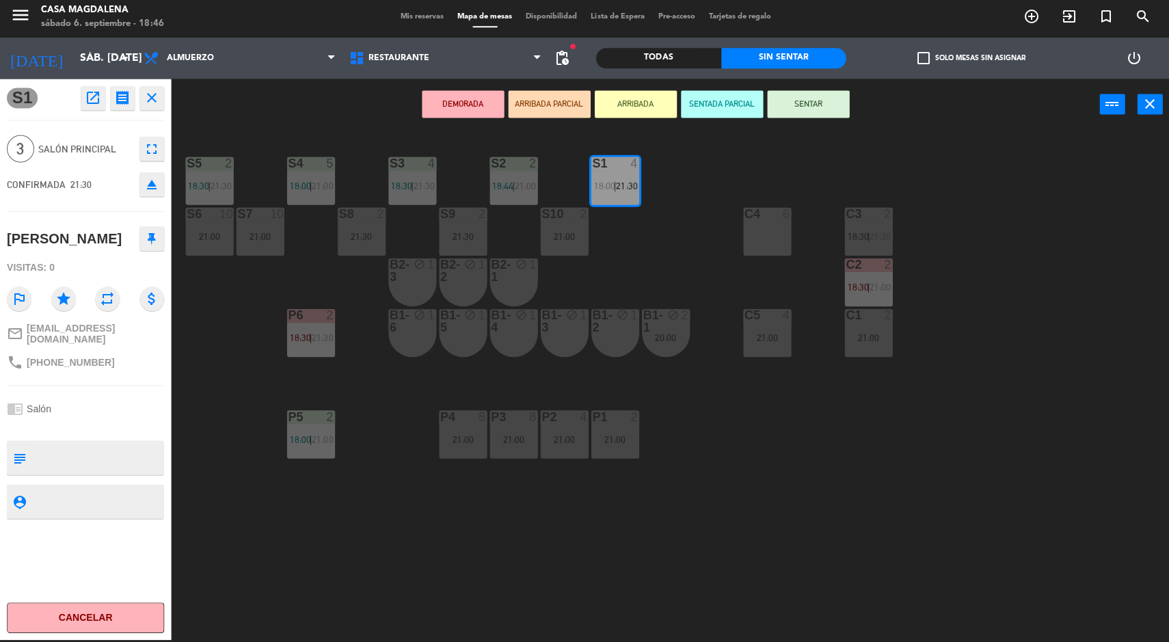
click at [681, 247] on div "S5 2 18:30 | 21:30 S4 5 18:00 | 21:00 S3 4 18:30 | 21:30 S2 2 18:44 | 21:00 S1 …" at bounding box center [675, 387] width 986 height 508
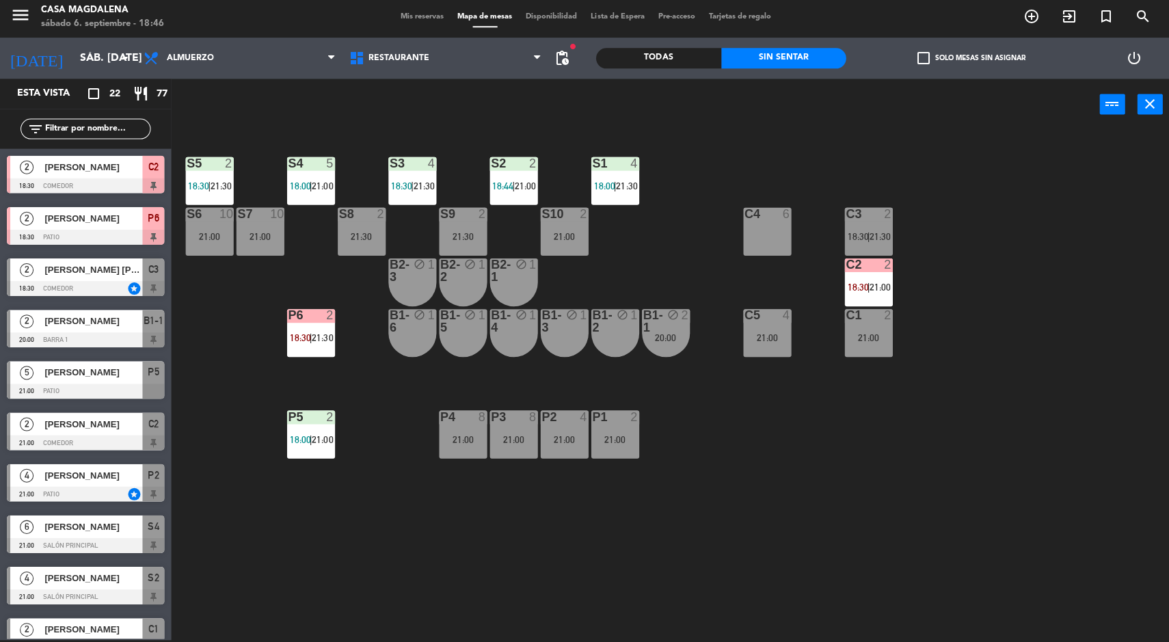
scroll to position [195, 0]
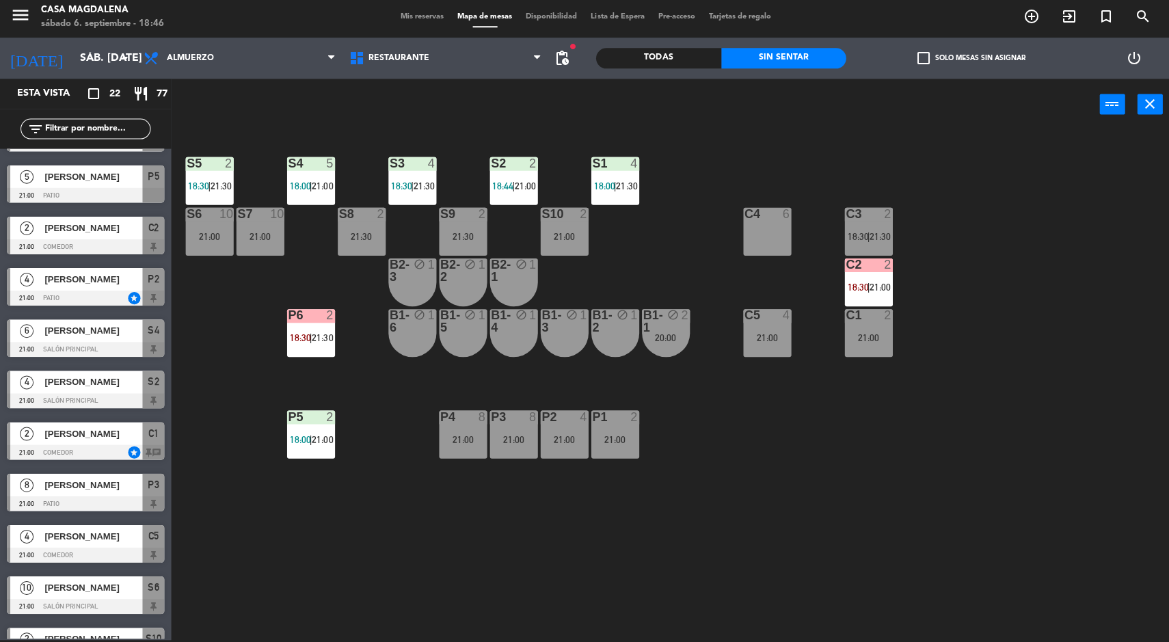
click at [602, 182] on span "18:00" at bounding box center [603, 186] width 21 height 11
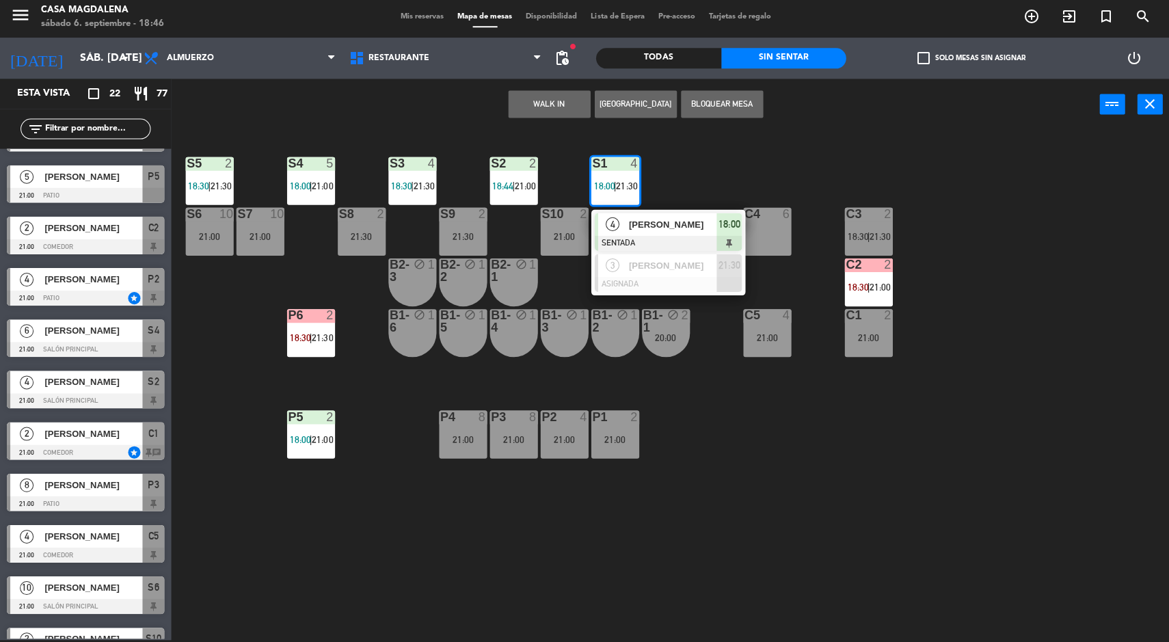
click at [684, 282] on div at bounding box center [666, 284] width 147 height 15
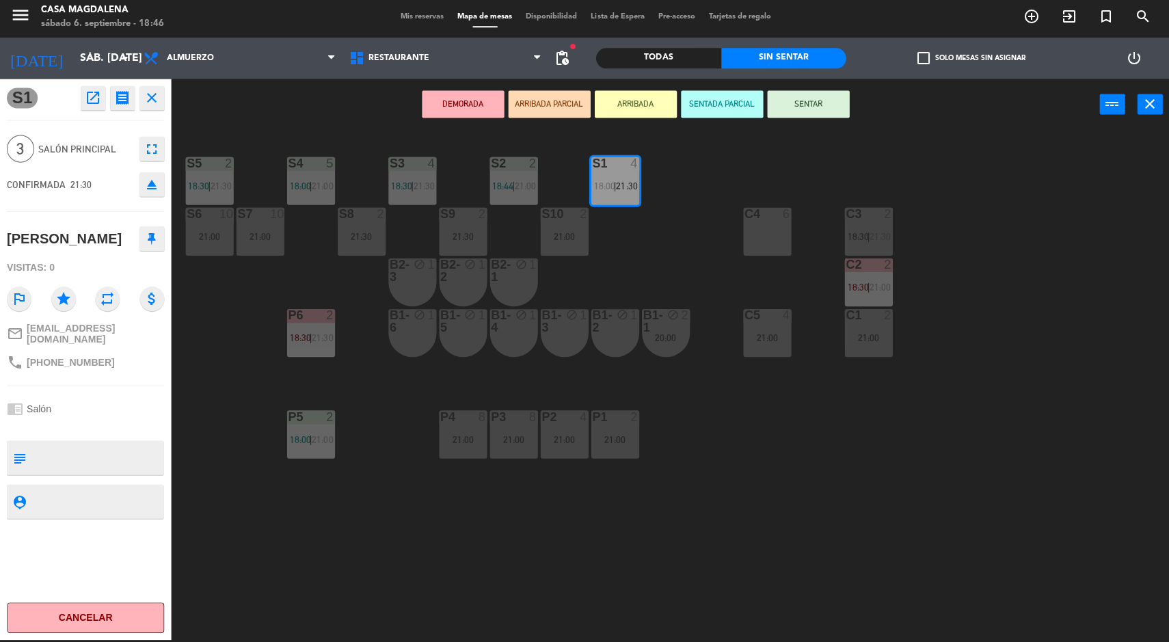
click at [66, 124] on div "S1 open_in_new receipt 9:30 PM sáb., [DATE] 3 personas [PERSON_NAME] Mesa S1 EX…" at bounding box center [85, 360] width 171 height 560
click at [94, 98] on icon "open_in_new" at bounding box center [93, 99] width 16 height 16
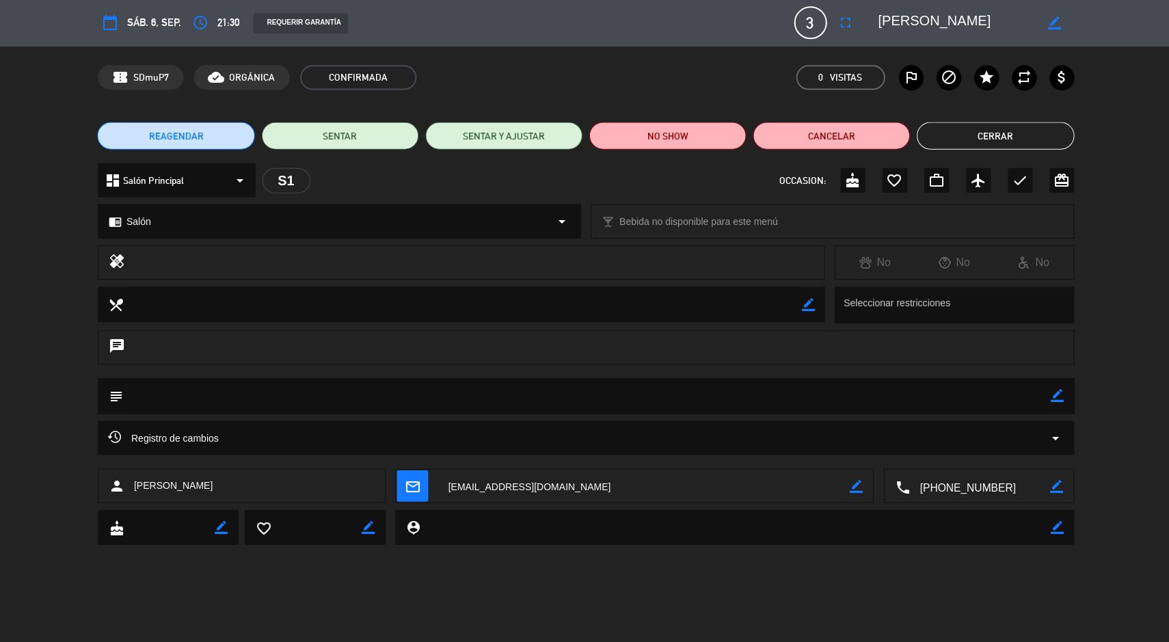
click at [226, 25] on span "21:30" at bounding box center [228, 23] width 22 height 17
click at [199, 16] on icon "access_time" at bounding box center [200, 24] width 16 height 16
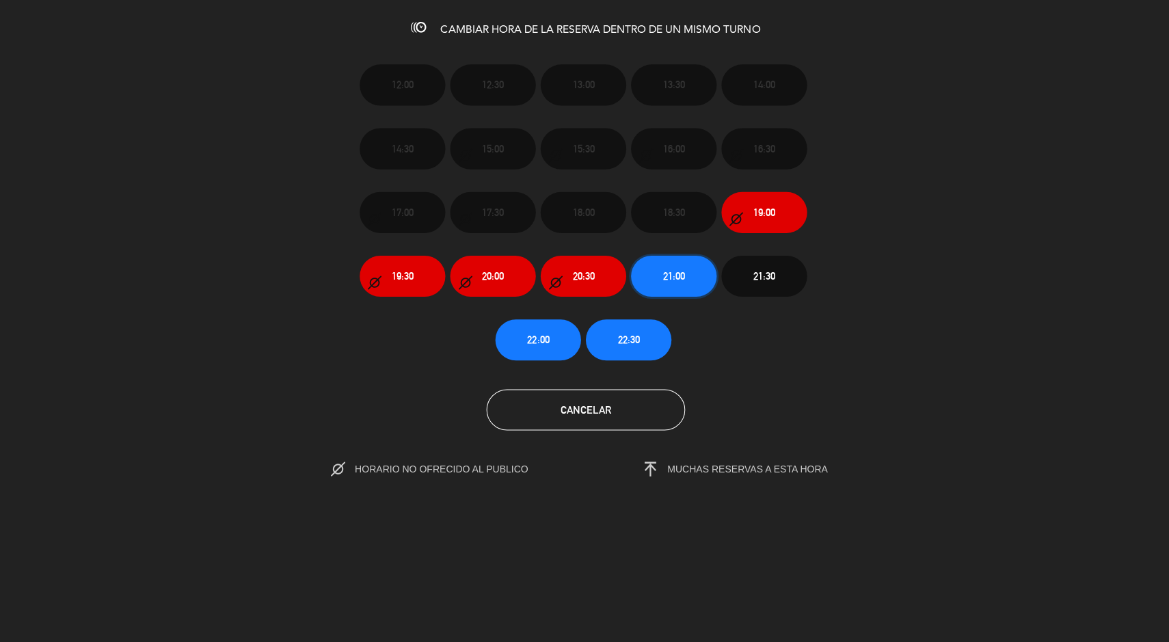
click at [684, 271] on button "21:00" at bounding box center [671, 276] width 85 height 41
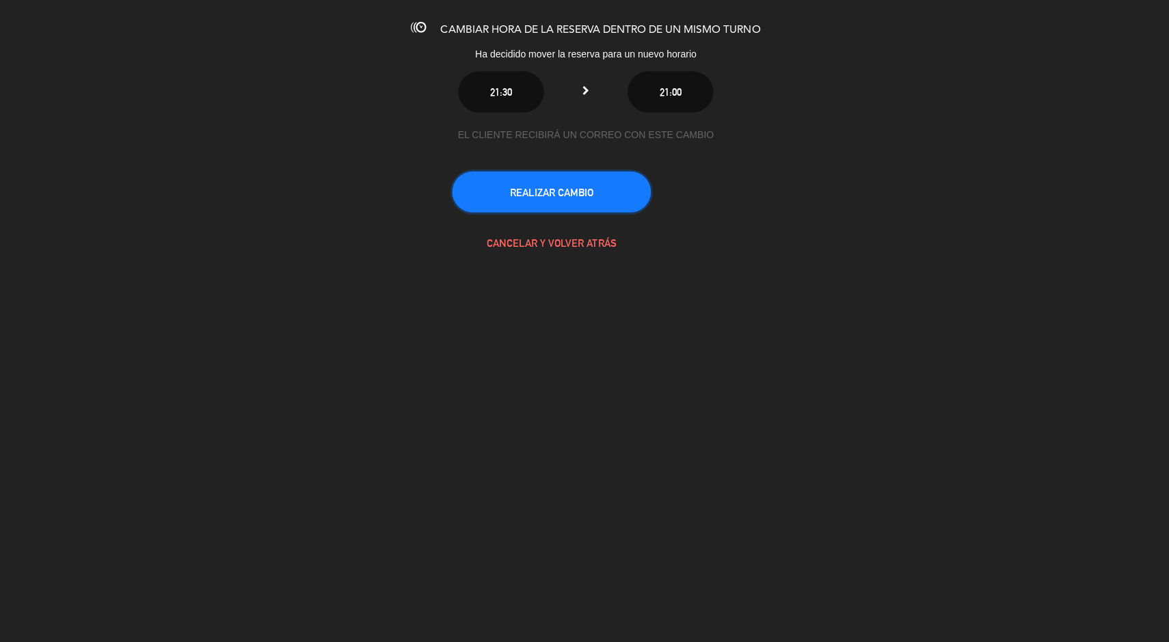
click at [597, 194] on button "REALIZAR CAMBIO" at bounding box center [550, 192] width 198 height 41
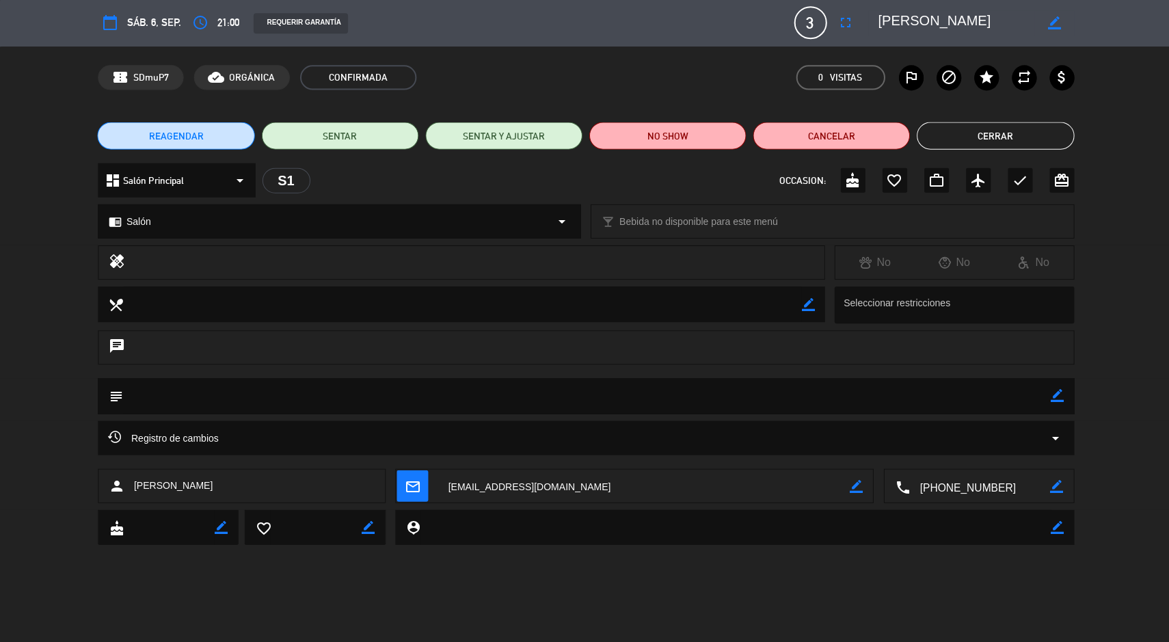
click at [970, 130] on button "Cerrar" at bounding box center [992, 136] width 157 height 27
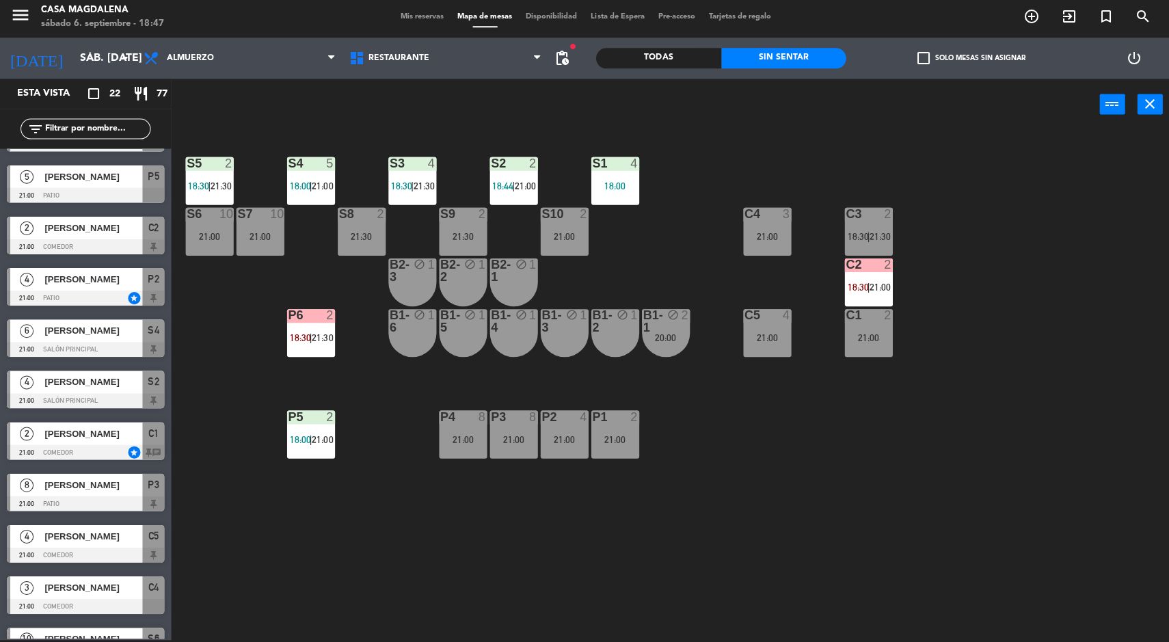
click at [765, 236] on div "21:00" at bounding box center [766, 237] width 48 height 10
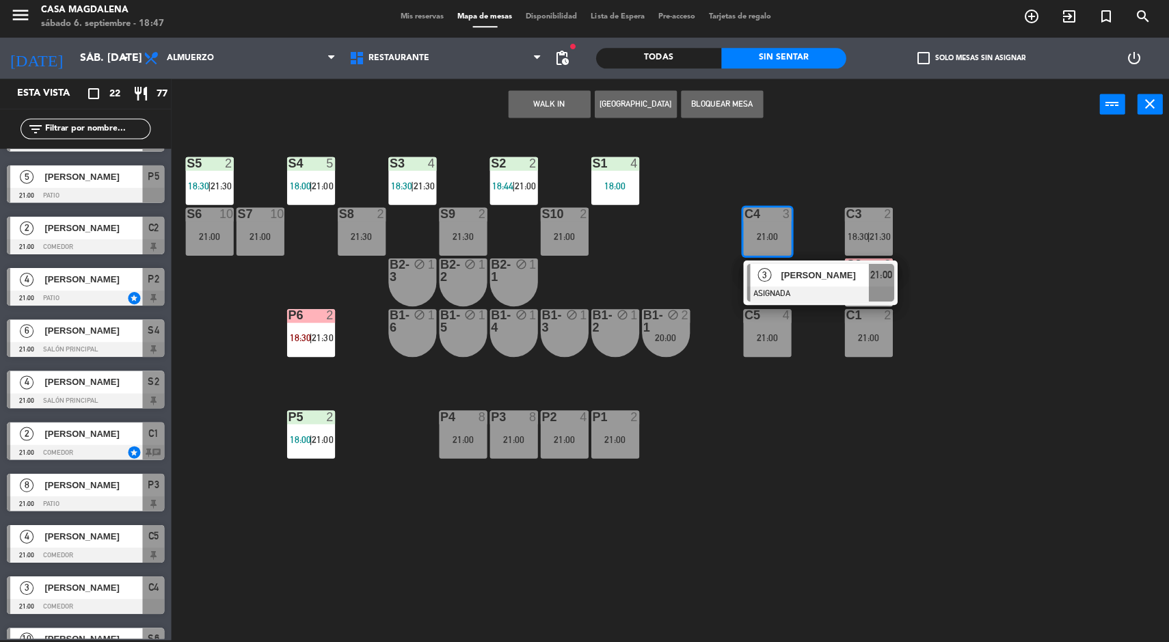
click at [805, 284] on div "[PERSON_NAME]" at bounding box center [822, 275] width 89 height 23
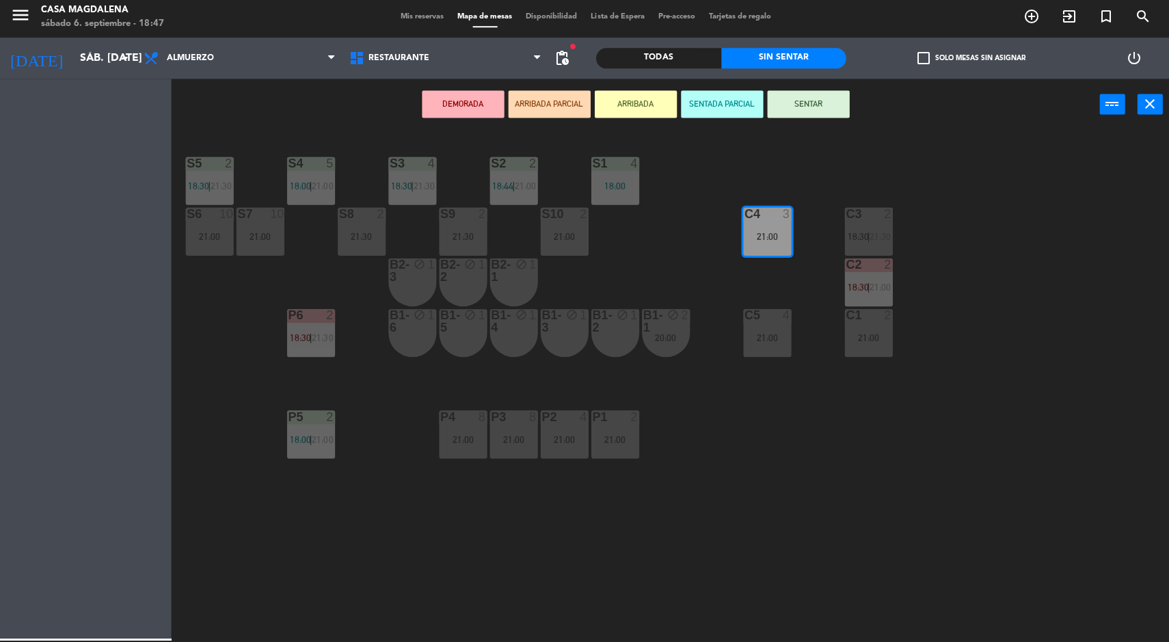
click at [599, 189] on div "18:00" at bounding box center [614, 187] width 48 height 10
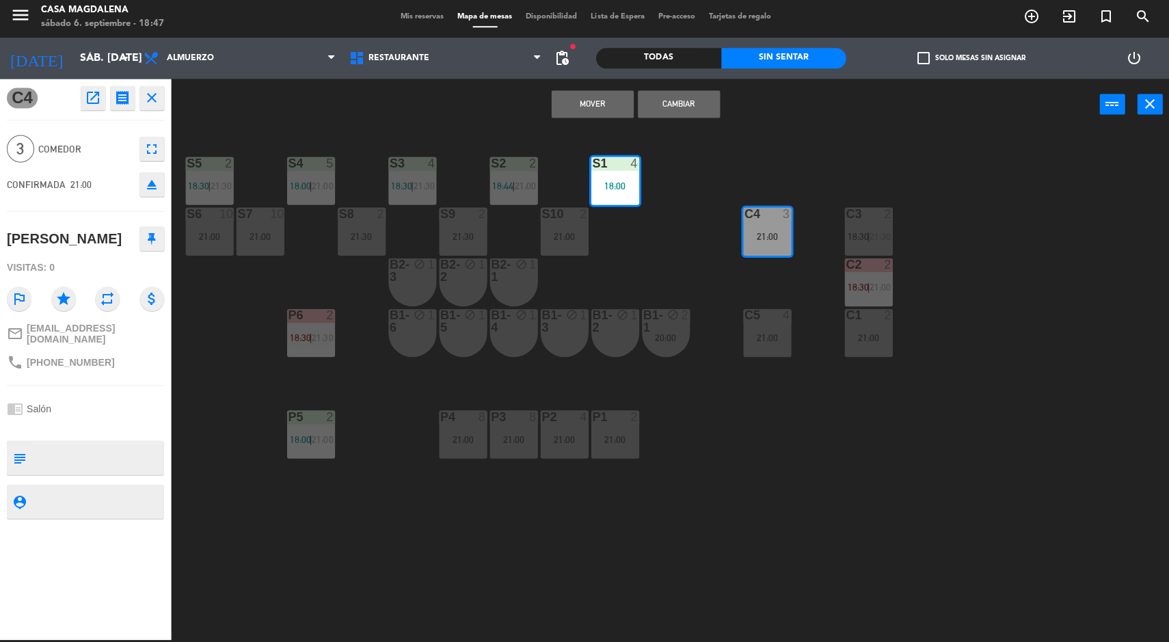
click at [573, 103] on button "Mover" at bounding box center [591, 105] width 82 height 27
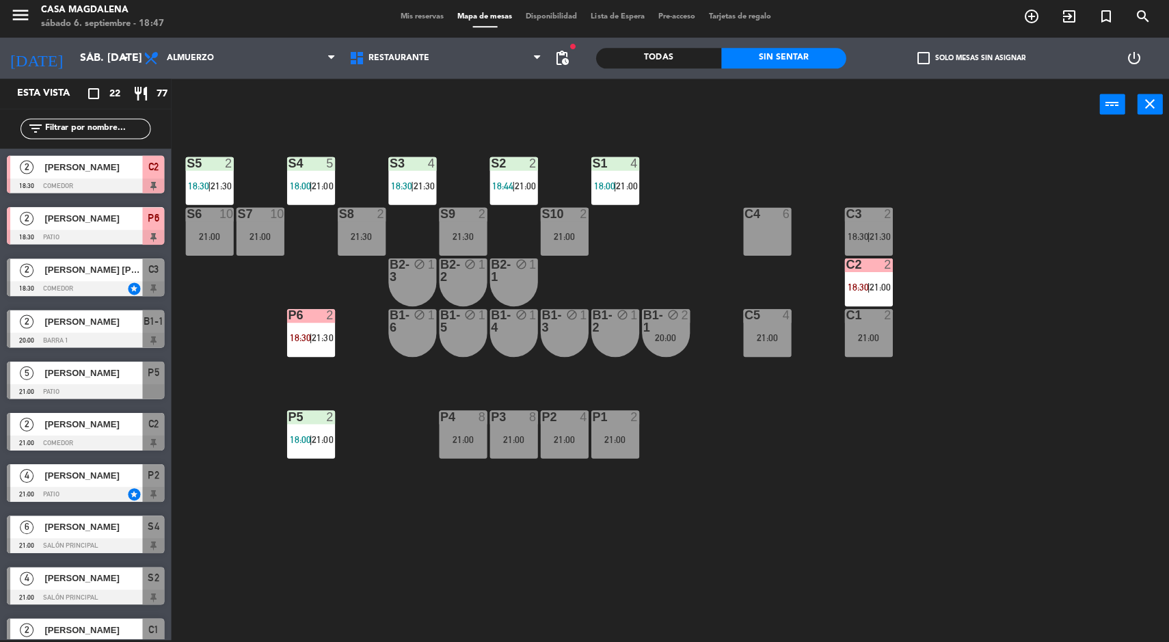
scroll to position [2, 0]
click at [1042, 468] on div "S5 2 18:30 | 21:30 S4 5 18:00 | 21:00 S3 4 18:30 | 21:30 S2 2 18:44 | 21:00 S1 …" at bounding box center [675, 387] width 986 height 508
click at [156, 168] on span "C2" at bounding box center [153, 167] width 10 height 16
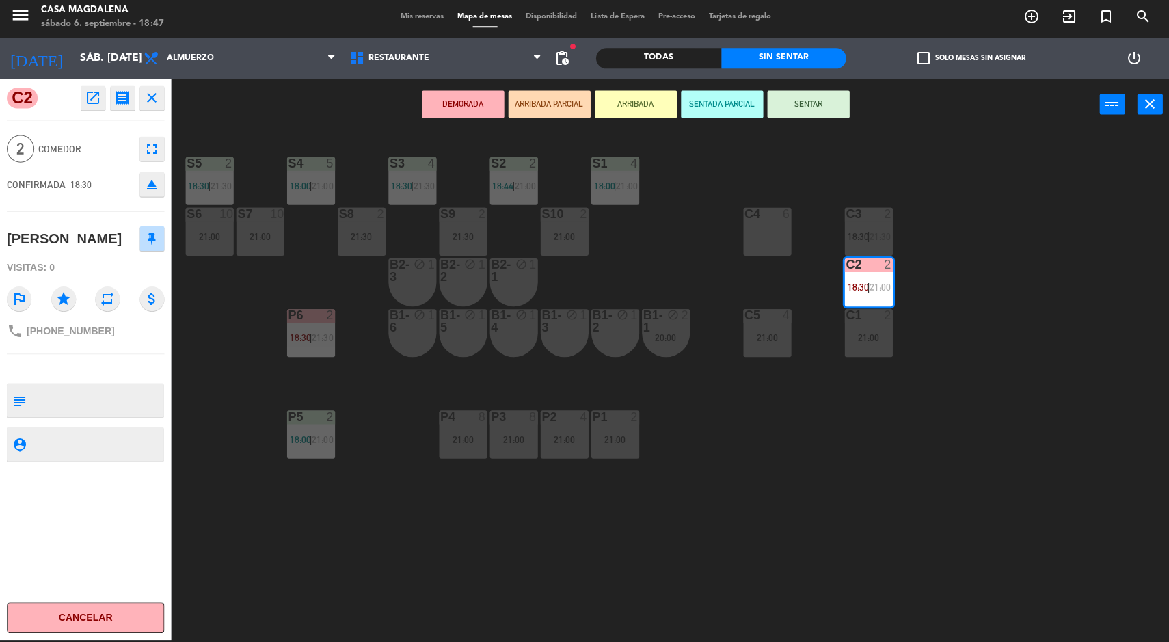
click at [811, 118] on button "SENTAR" at bounding box center [806, 105] width 82 height 27
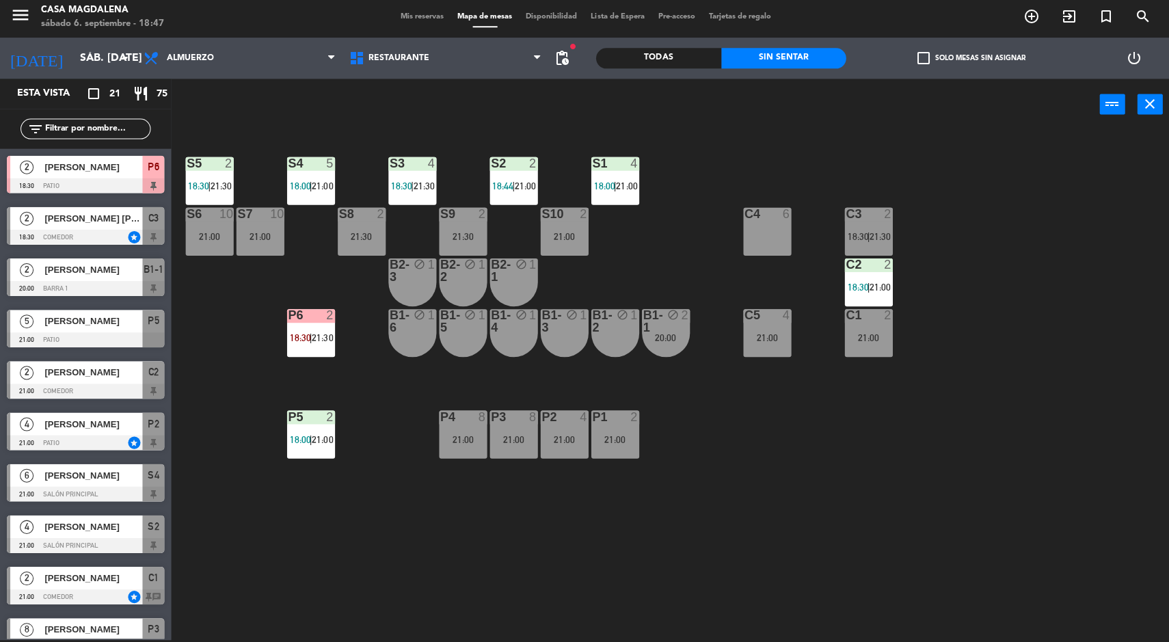
click at [873, 300] on div "C2 2 18:30 | 21:00" at bounding box center [867, 283] width 48 height 48
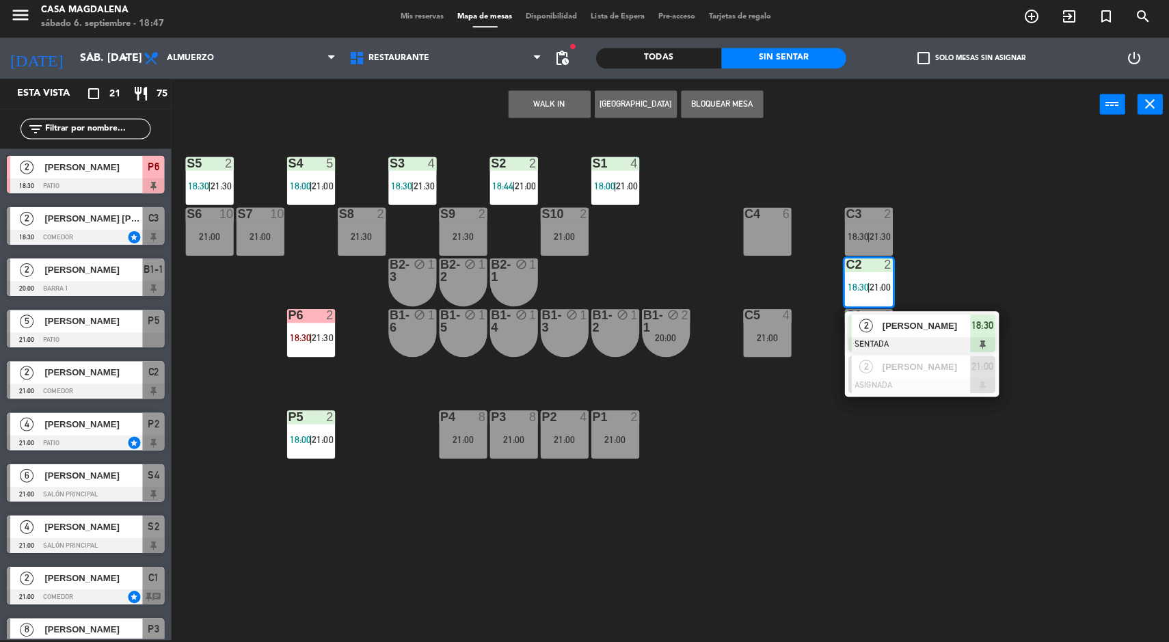
click at [1087, 340] on div "S5 2 18:30 | 21:30 S4 5 18:00 | 21:00 S3 4 18:30 | 21:30 S2 2 18:44 | 21:00 S1 …" at bounding box center [675, 387] width 986 height 508
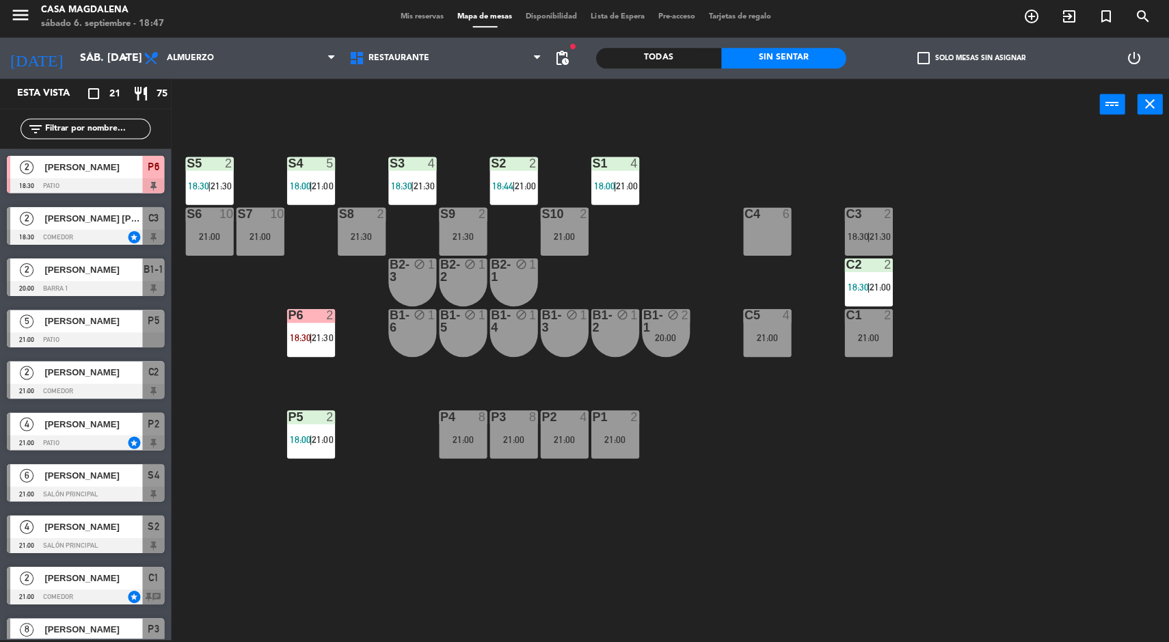
click at [1077, 438] on div "S5 2 18:30 | 21:30 S4 5 18:00 | 21:00 S3 4 18:30 | 21:30 S2 2 18:44 | 21:00 S1 …" at bounding box center [675, 387] width 986 height 508
click at [664, 59] on div "Todas" at bounding box center [657, 59] width 125 height 21
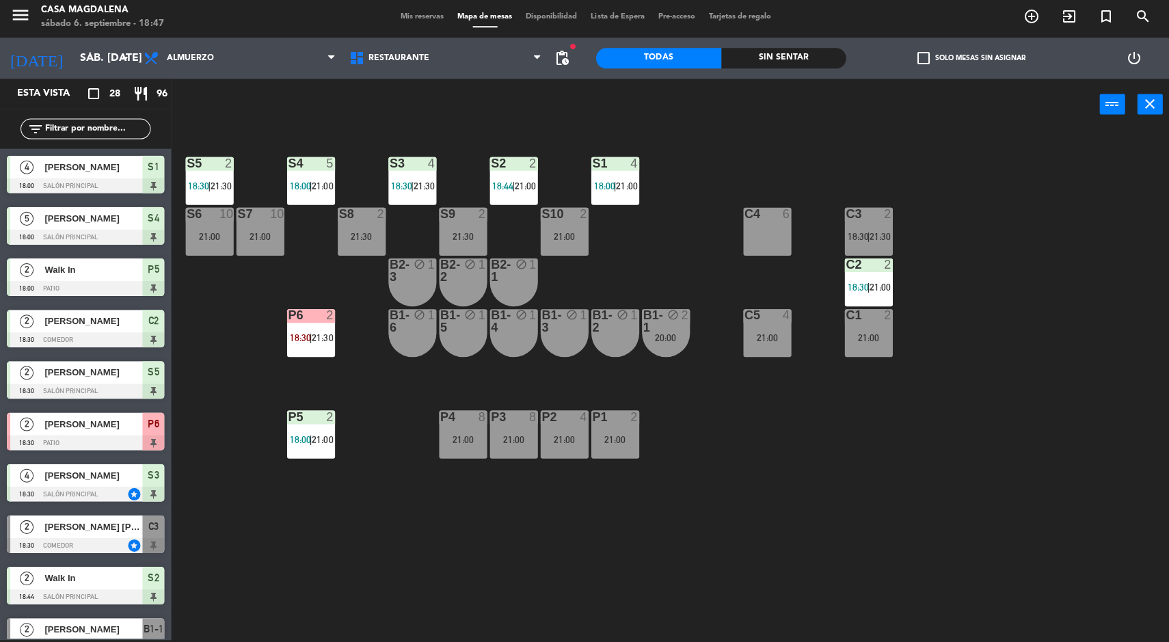
click at [784, 59] on div "Sin sentar" at bounding box center [782, 59] width 125 height 21
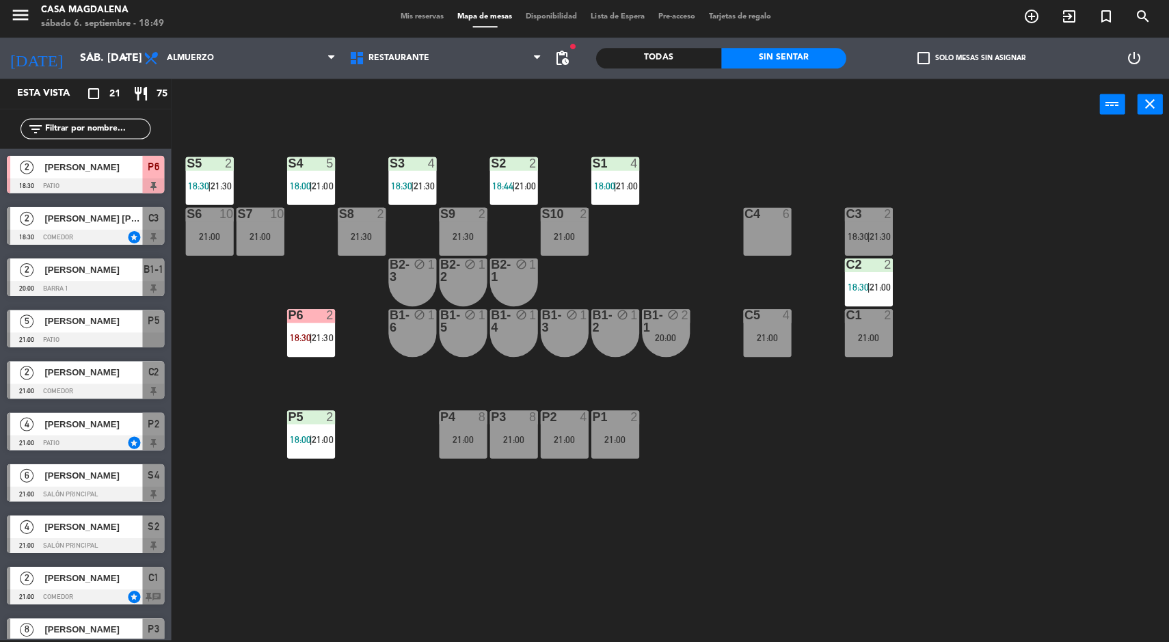
click at [21, 171] on span "2" at bounding box center [27, 168] width 14 height 14
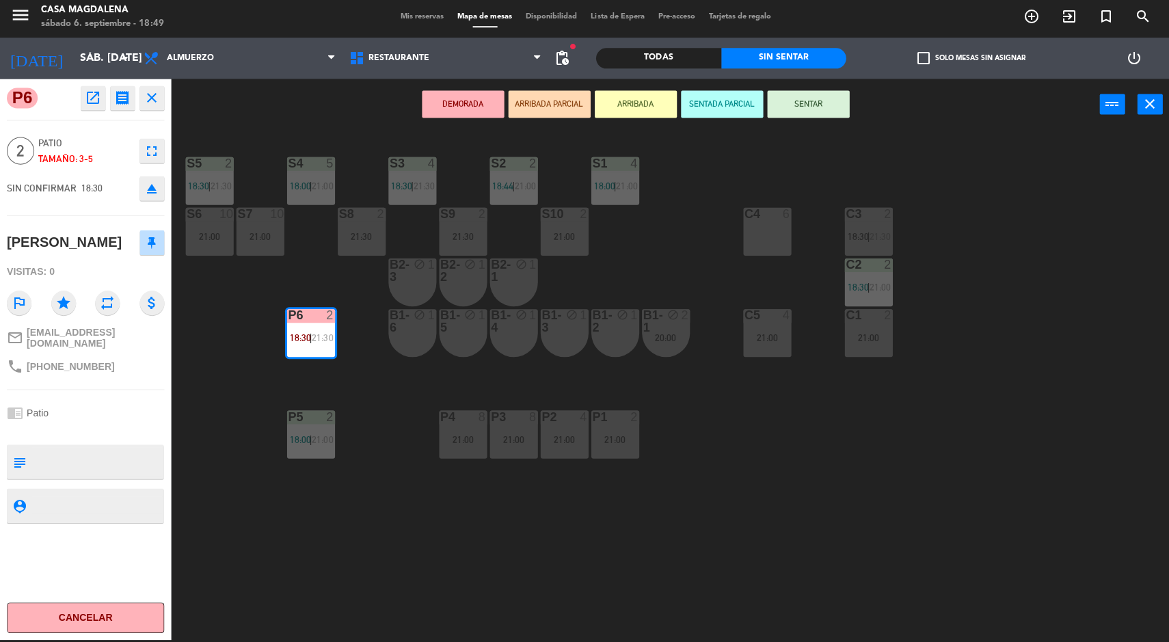
click at [235, 563] on div "S5 2 18:30 | 21:30 S4 5 18:00 | 21:00 S3 4 18:30 | 21:30 S2 2 18:44 | 21:00 S1 …" at bounding box center [675, 387] width 986 height 508
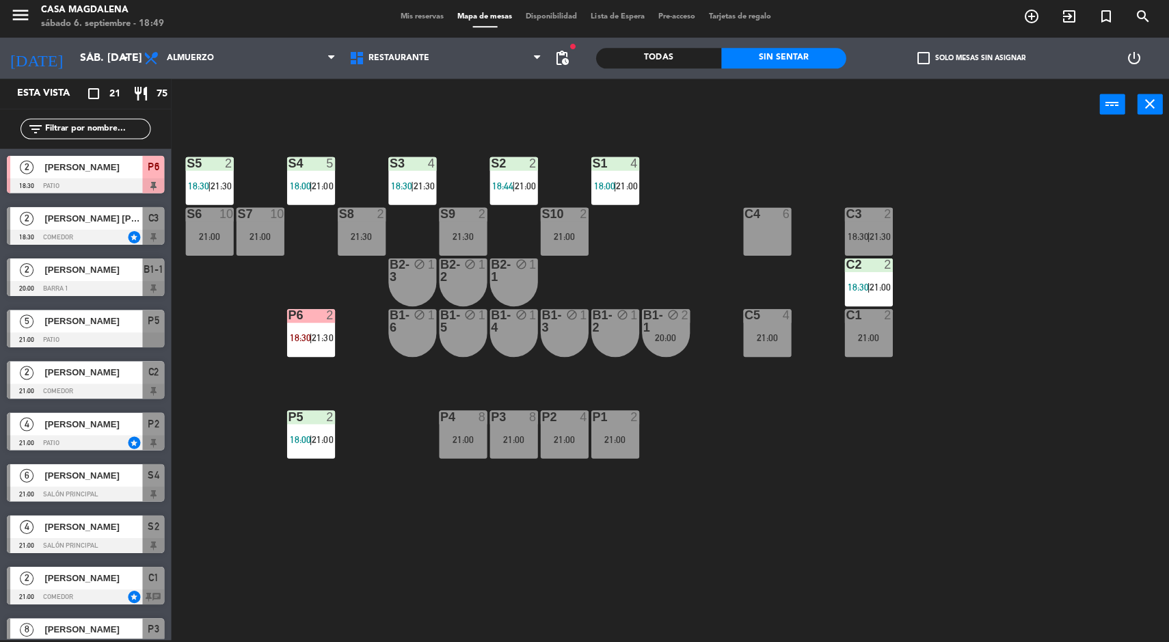
click at [48, 226] on span "[PERSON_NAME] [PERSON_NAME] [PERSON_NAME]" at bounding box center [93, 219] width 98 height 14
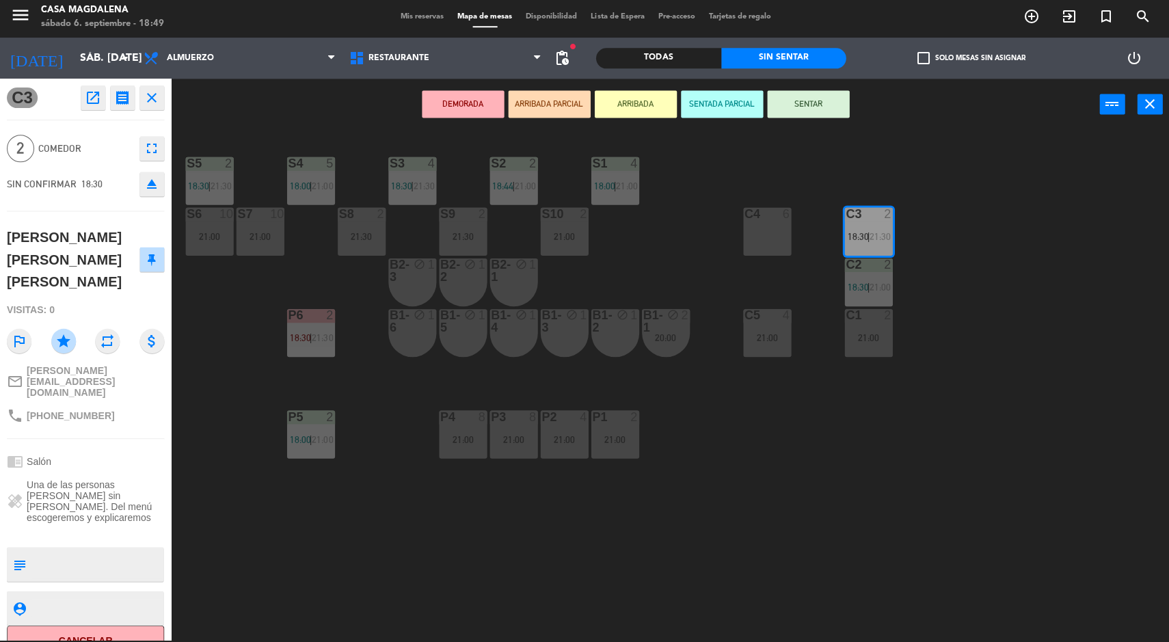
click at [788, 94] on button "SENTAR" at bounding box center [806, 105] width 82 height 27
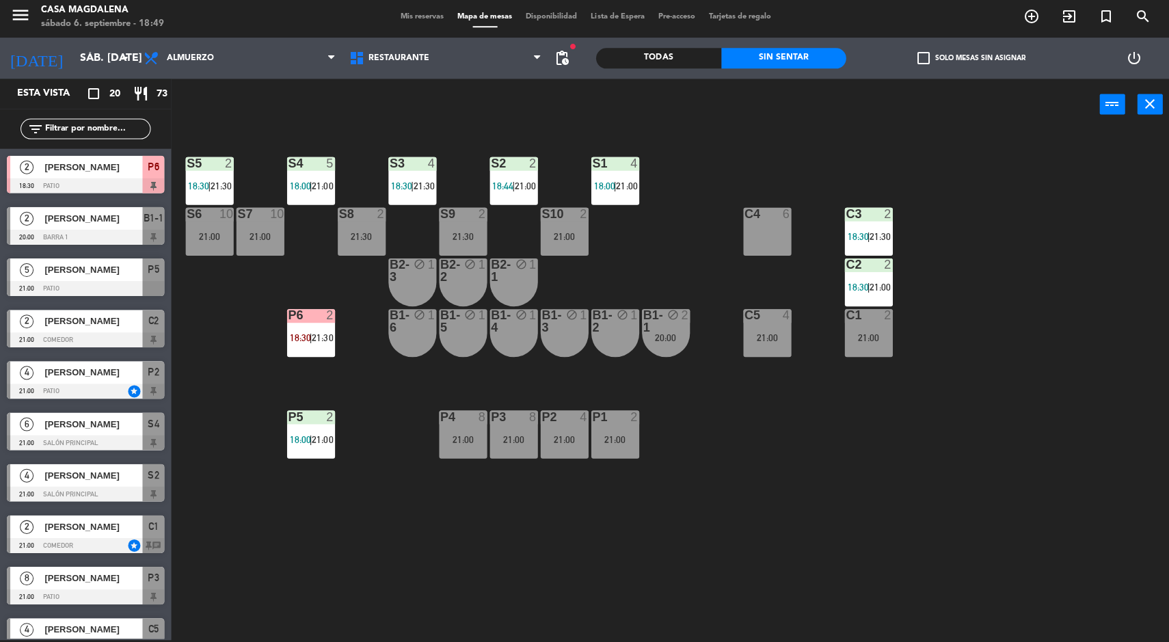
click at [1074, 495] on div "S5 2 18:30 | 21:30 S4 5 18:00 | 21:00 S3 4 18:30 | 21:30 S2 2 18:44 | 21:00 S1 …" at bounding box center [675, 387] width 986 height 508
